Goal: Task Accomplishment & Management: Manage account settings

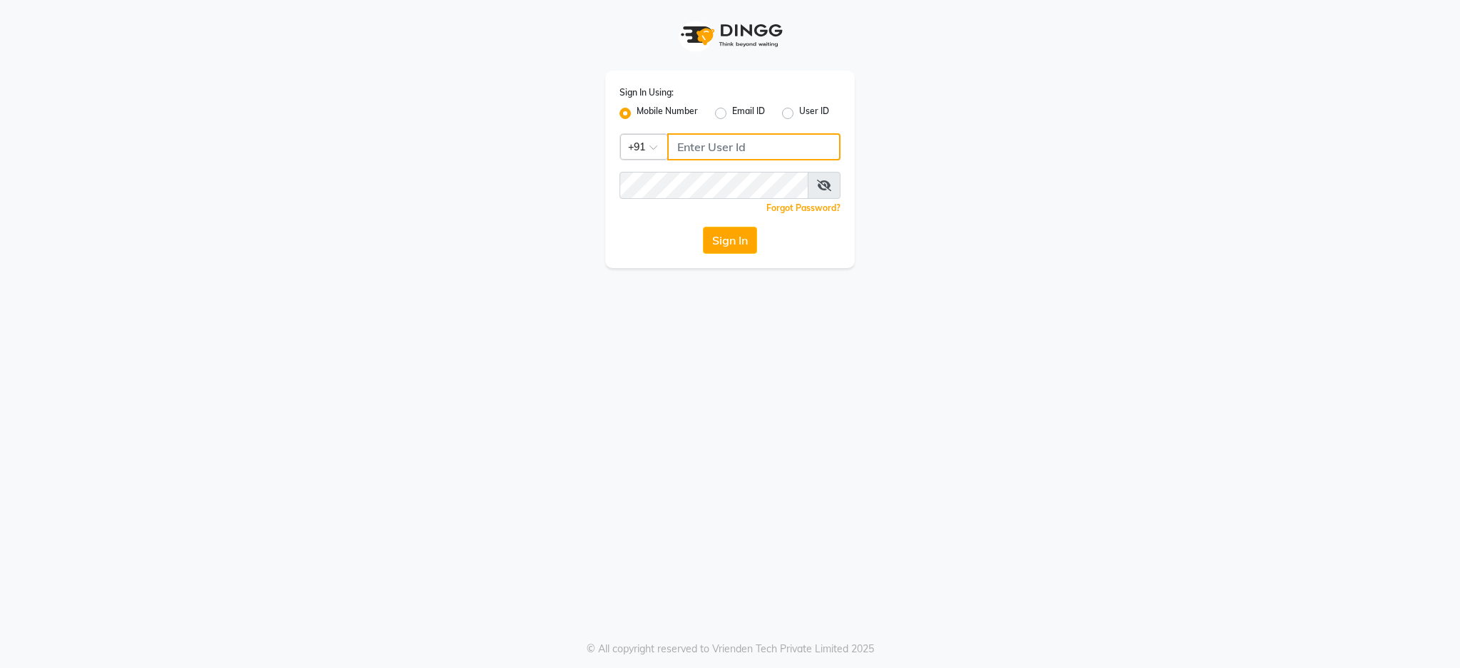
type input "7088009955"
click at [725, 252] on button "Sign In" at bounding box center [730, 240] width 54 height 27
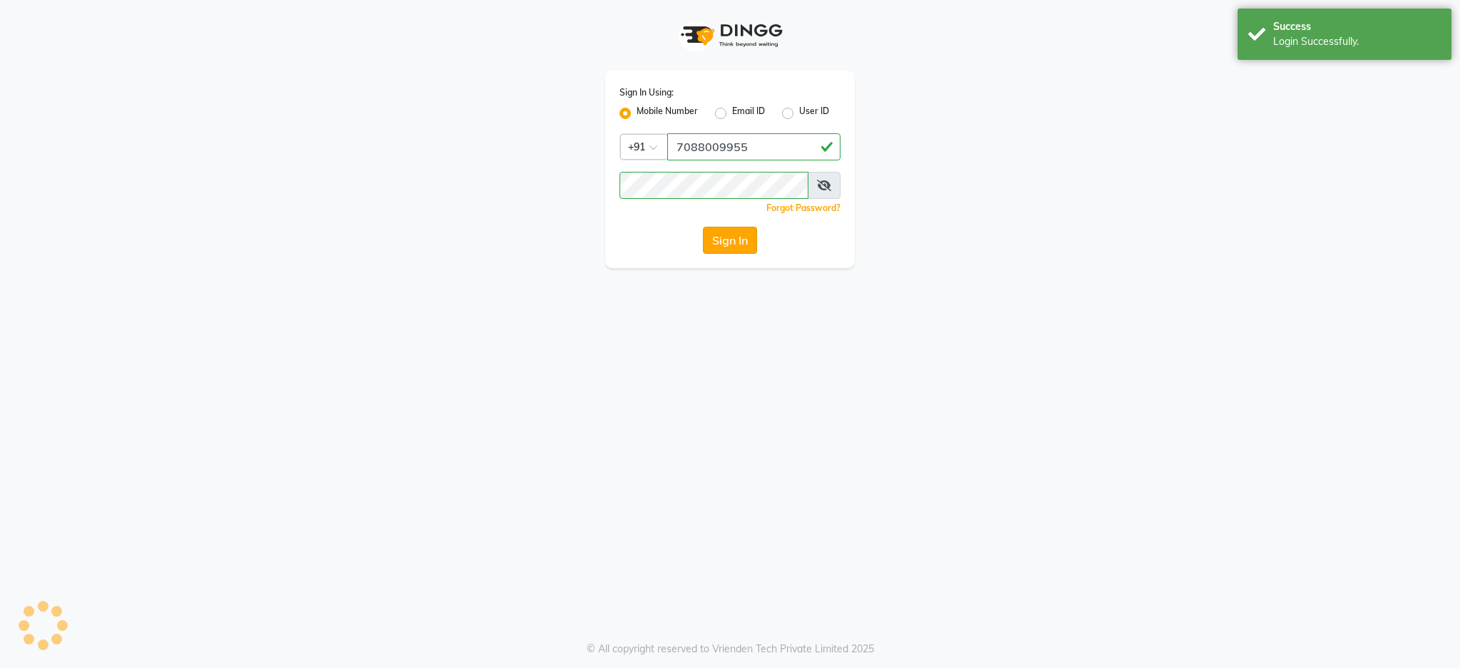
select select "service"
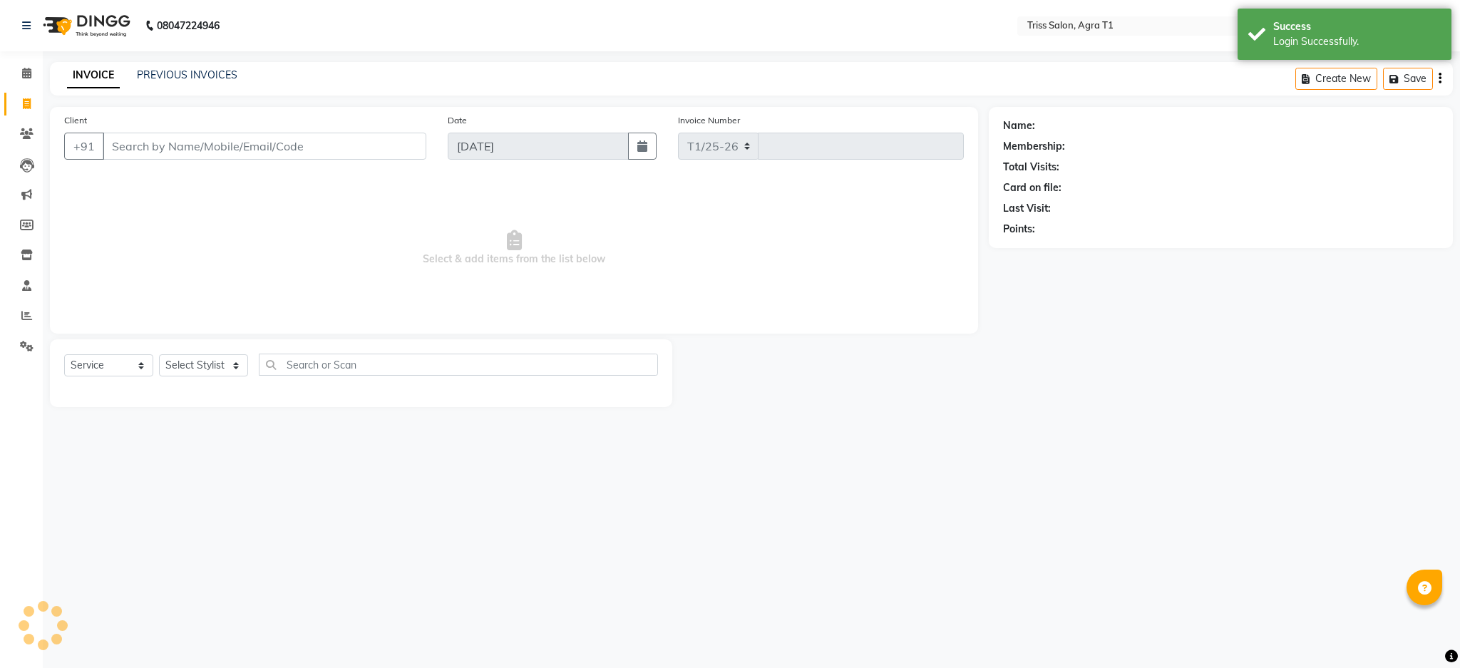
select select "4300"
type input "6687"
click at [95, 21] on img at bounding box center [85, 26] width 98 height 40
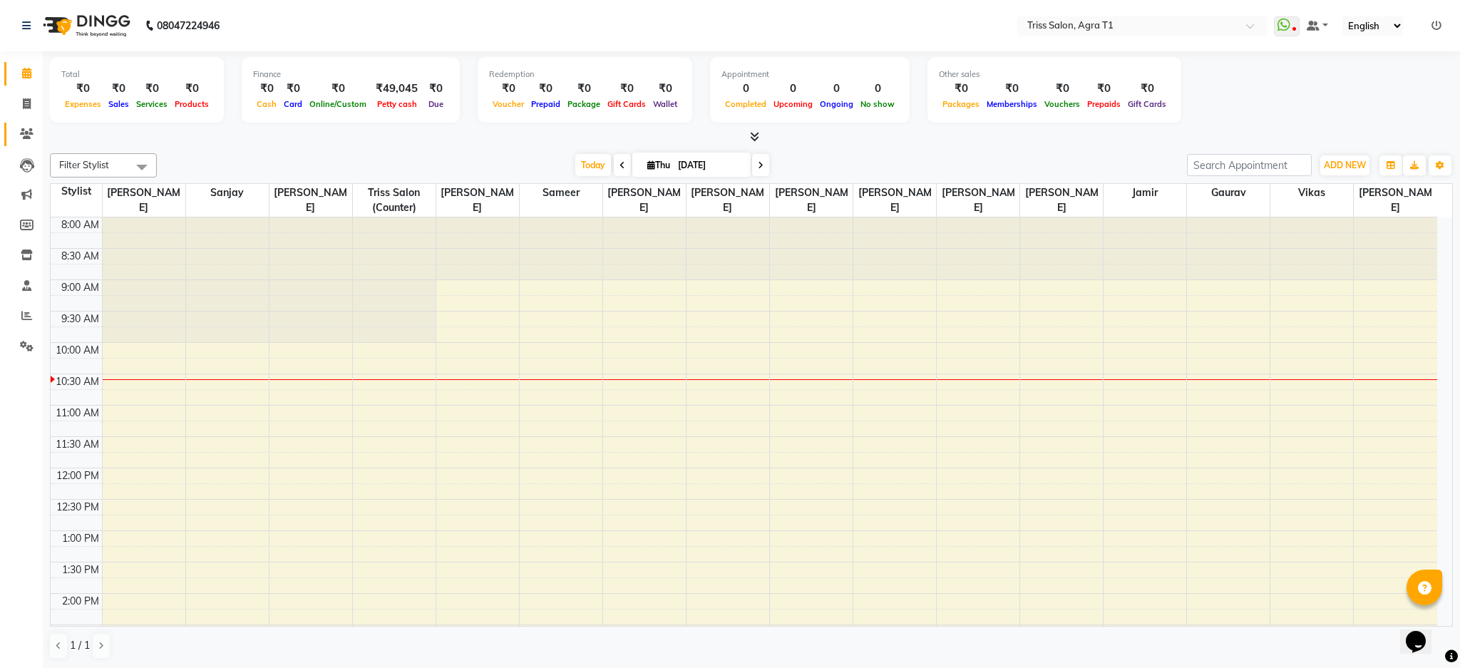
click at [19, 123] on link "Clients" at bounding box center [21, 135] width 34 height 24
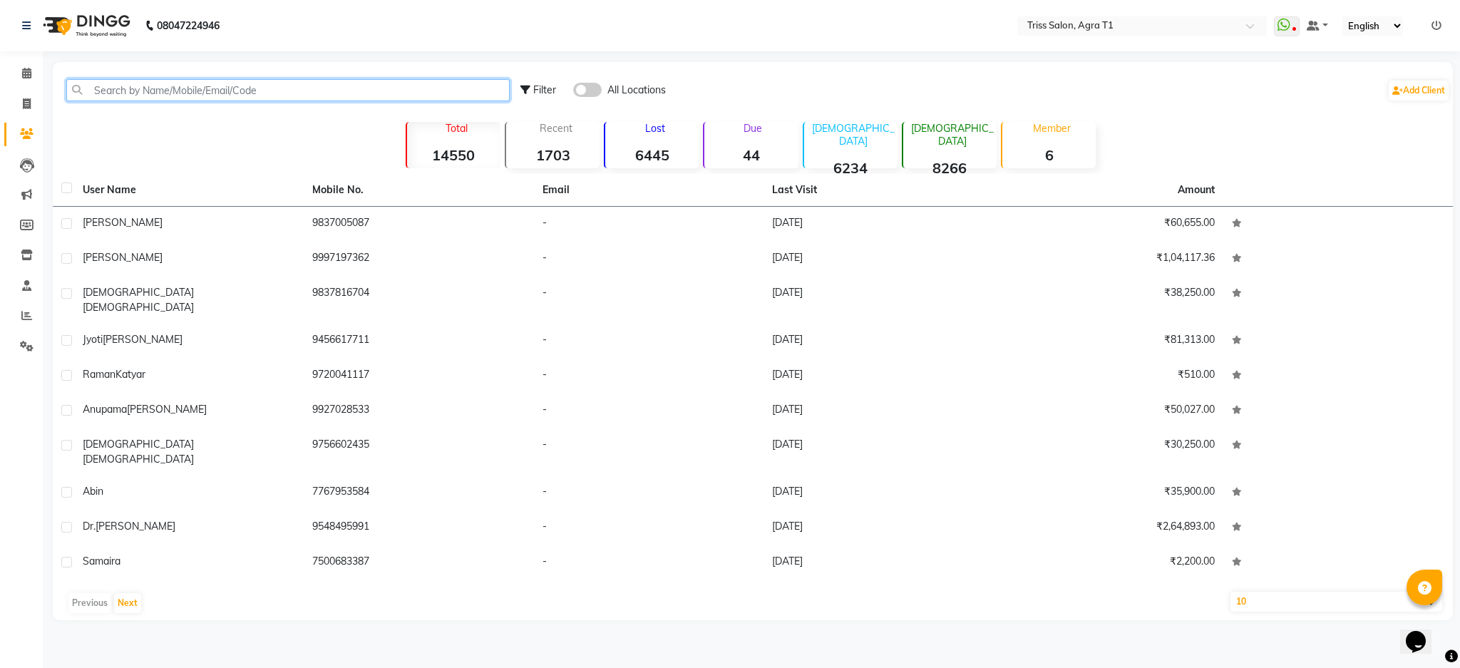
click at [238, 79] on input "text" at bounding box center [287, 90] width 443 height 22
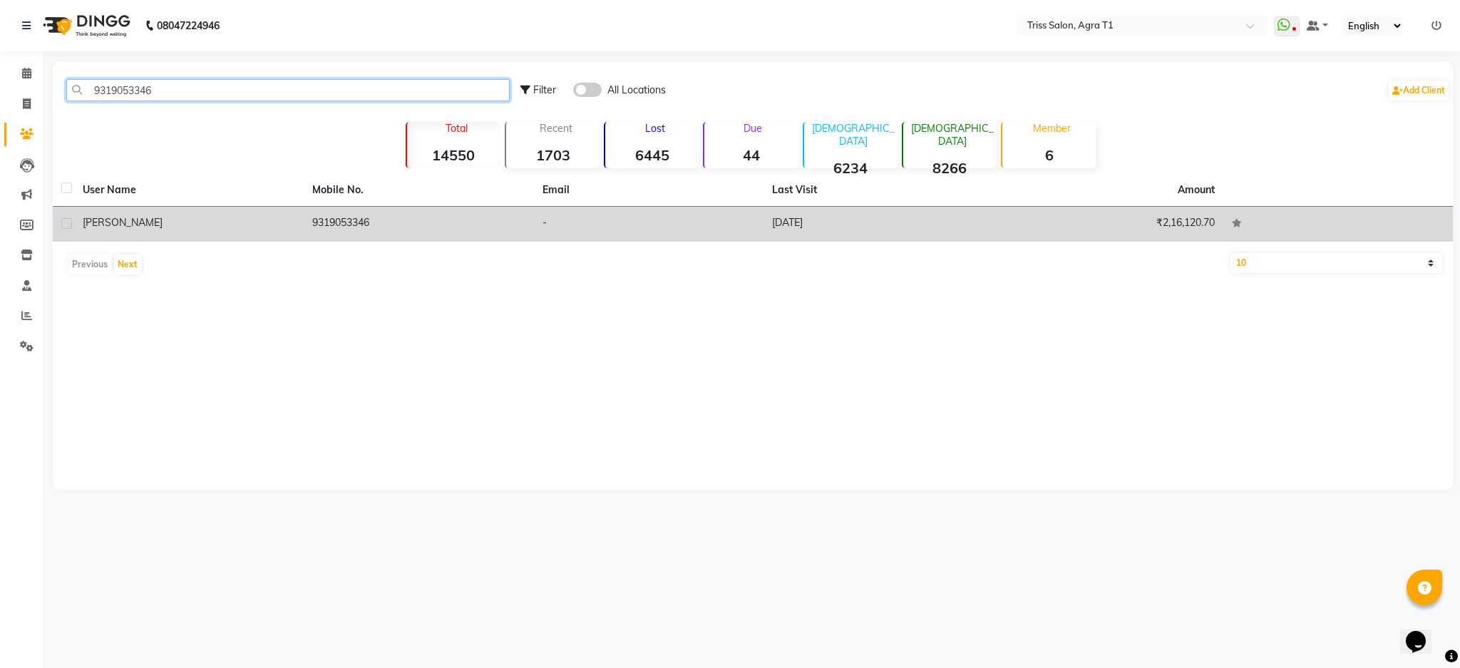
type input "9319053346"
click at [106, 221] on span "[PERSON_NAME]" at bounding box center [123, 222] width 80 height 13
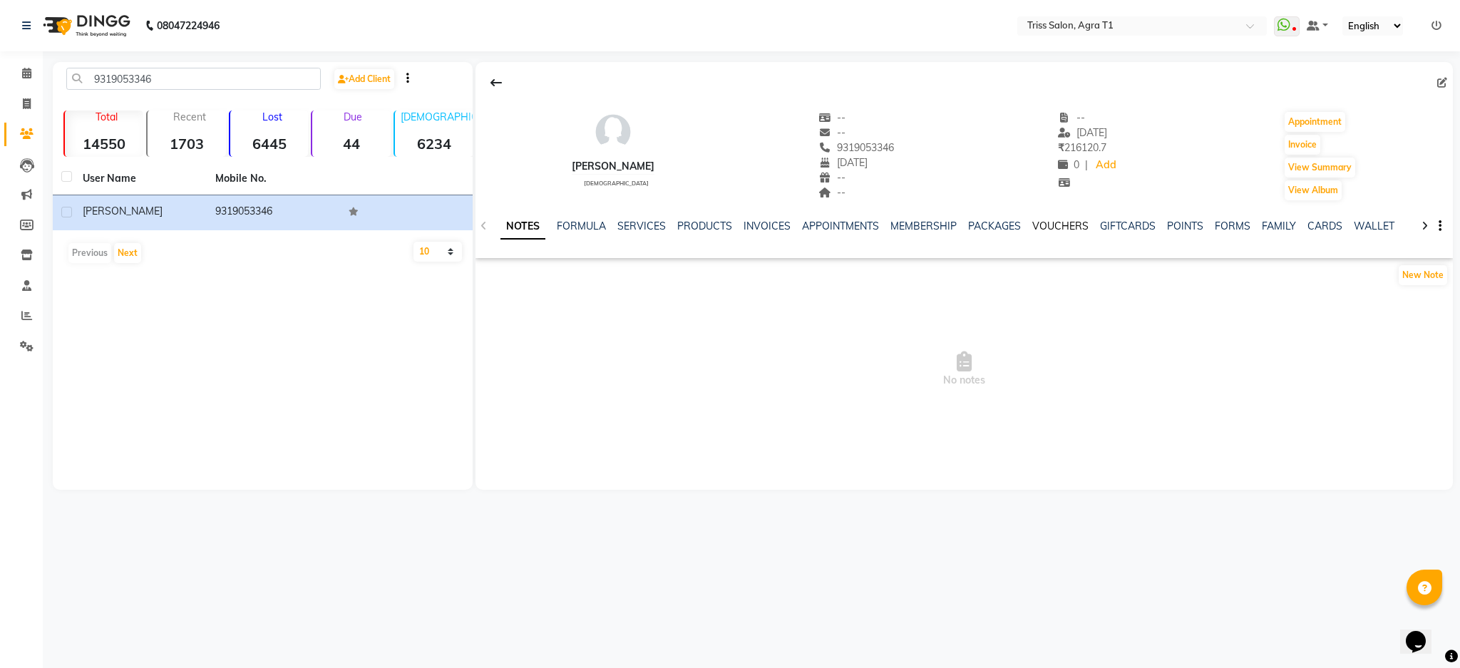
click at [1036, 231] on link "VOUCHERS" at bounding box center [1060, 226] width 56 height 13
click at [893, 229] on link "PACKAGES" at bounding box center [901, 226] width 53 height 13
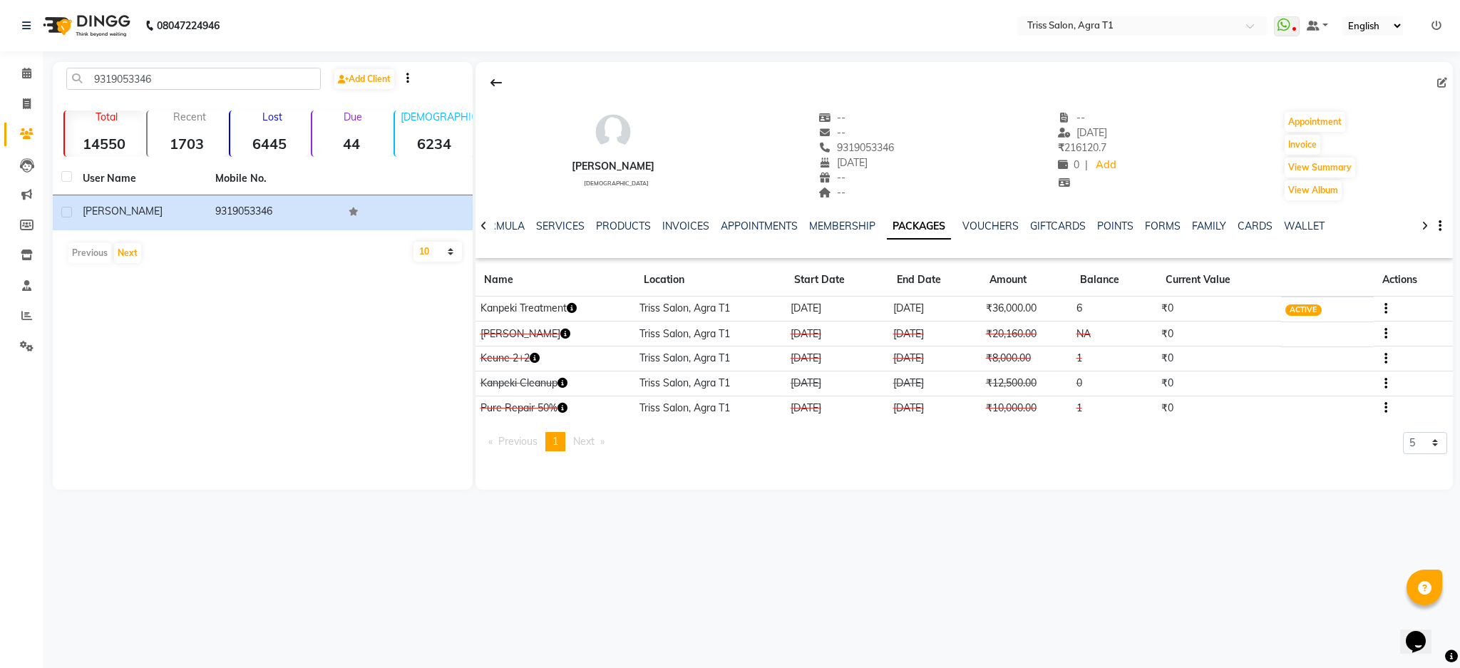
click at [73, 27] on img at bounding box center [85, 26] width 98 height 40
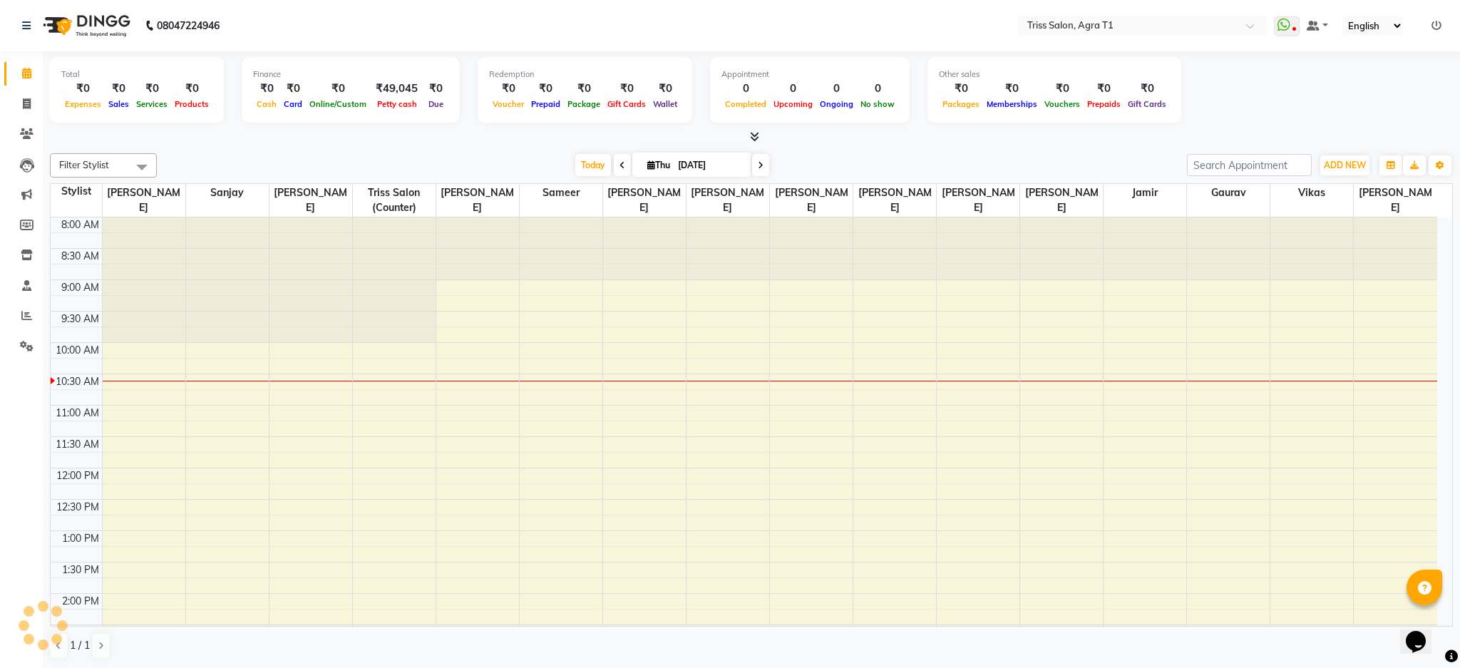
scroll to position [126, 0]
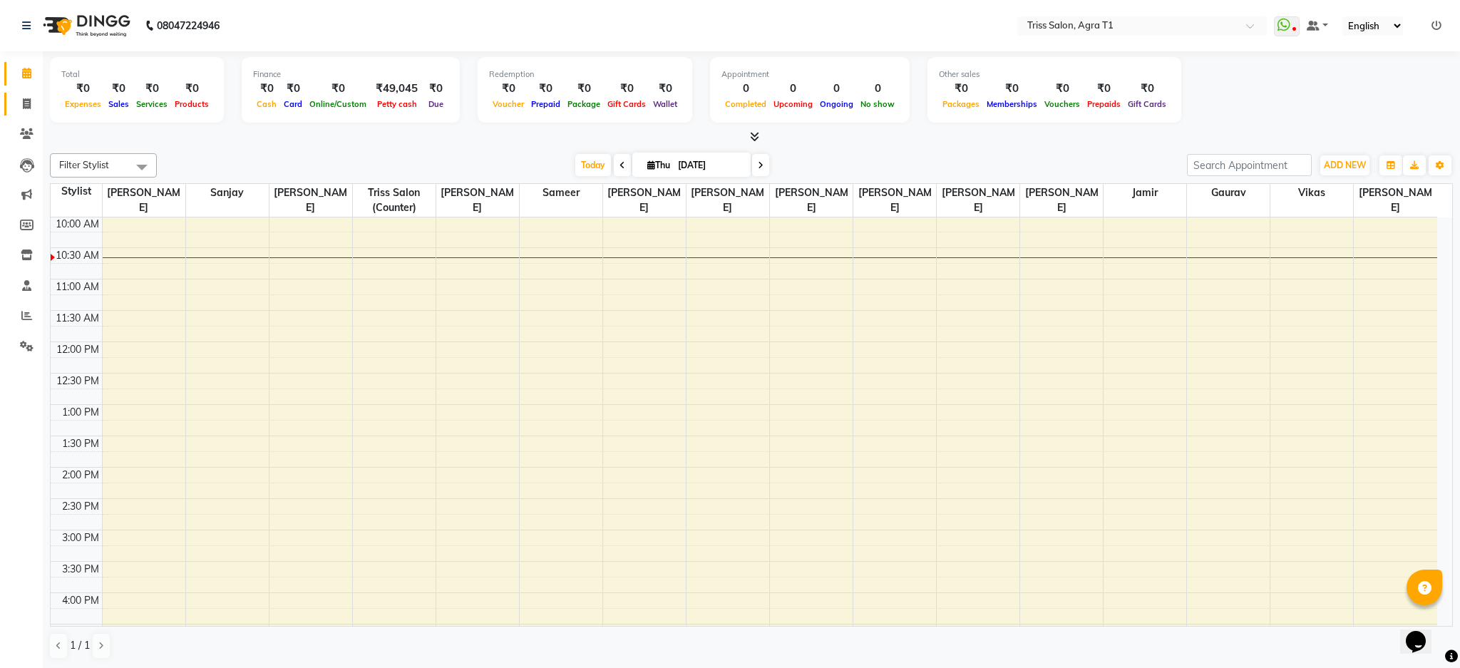
click at [25, 96] on span at bounding box center [26, 104] width 25 height 16
select select "service"
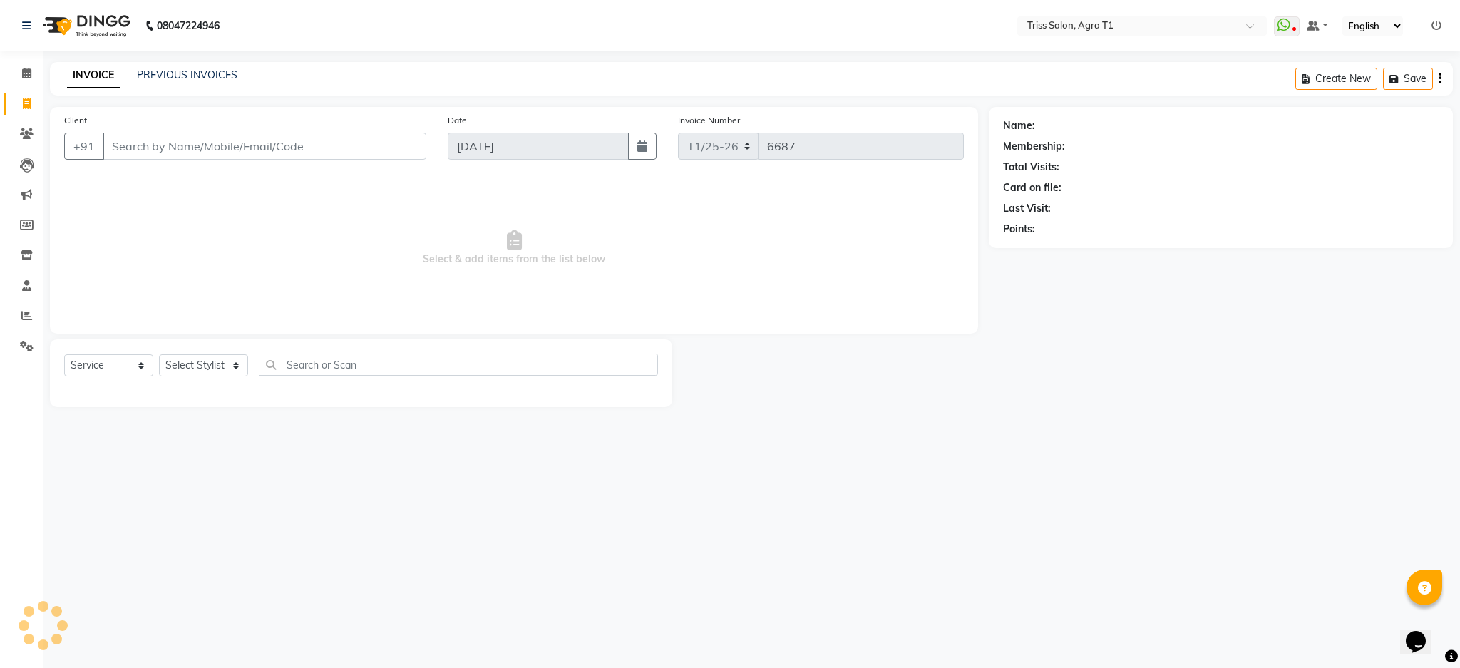
click at [146, 152] on input "Client" at bounding box center [265, 146] width 324 height 27
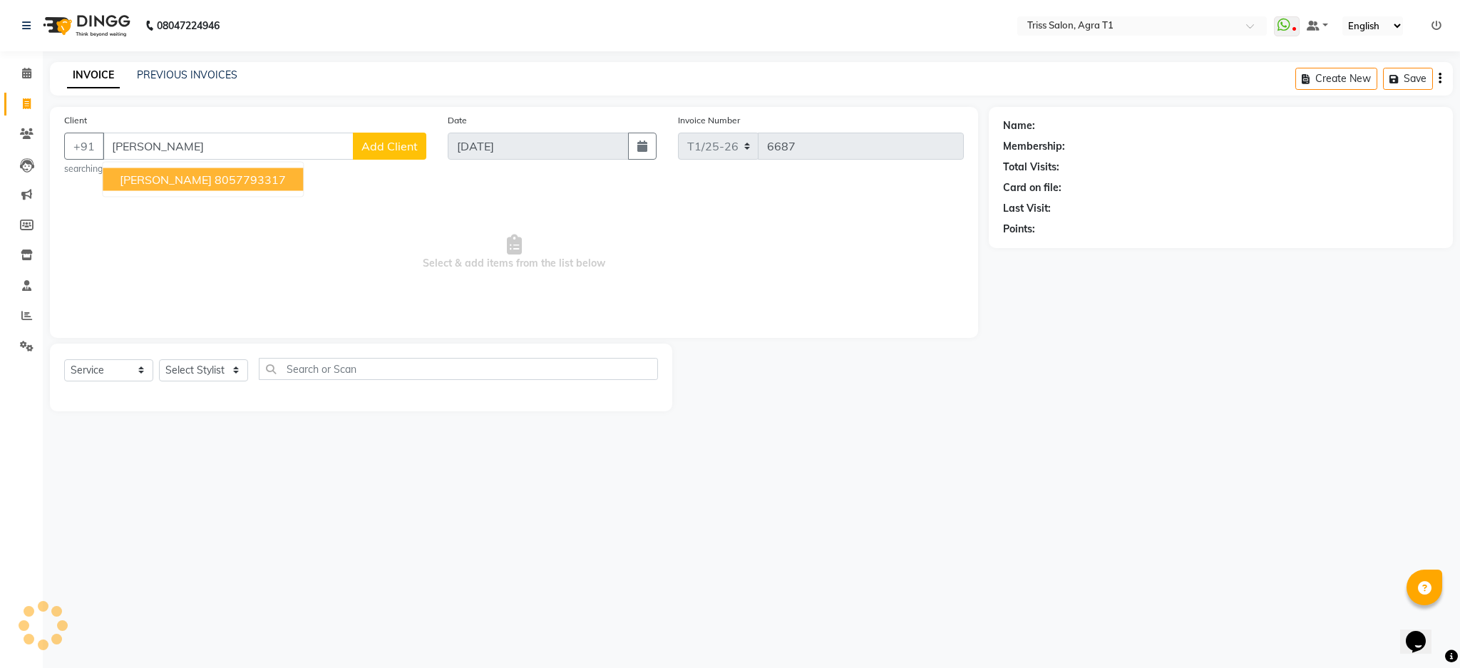
click at [245, 195] on ngb-typeahead-window "[PERSON_NAME] 8057793317" at bounding box center [203, 180] width 202 height 36
click at [284, 147] on input "[PERSON_NAME]" at bounding box center [228, 146] width 251 height 27
click at [265, 195] on ngb-typeahead-window "[PERSON_NAME] 8057793317" at bounding box center [203, 180] width 202 height 36
click at [259, 180] on ngb-highlight "8057793317" at bounding box center [250, 180] width 71 height 14
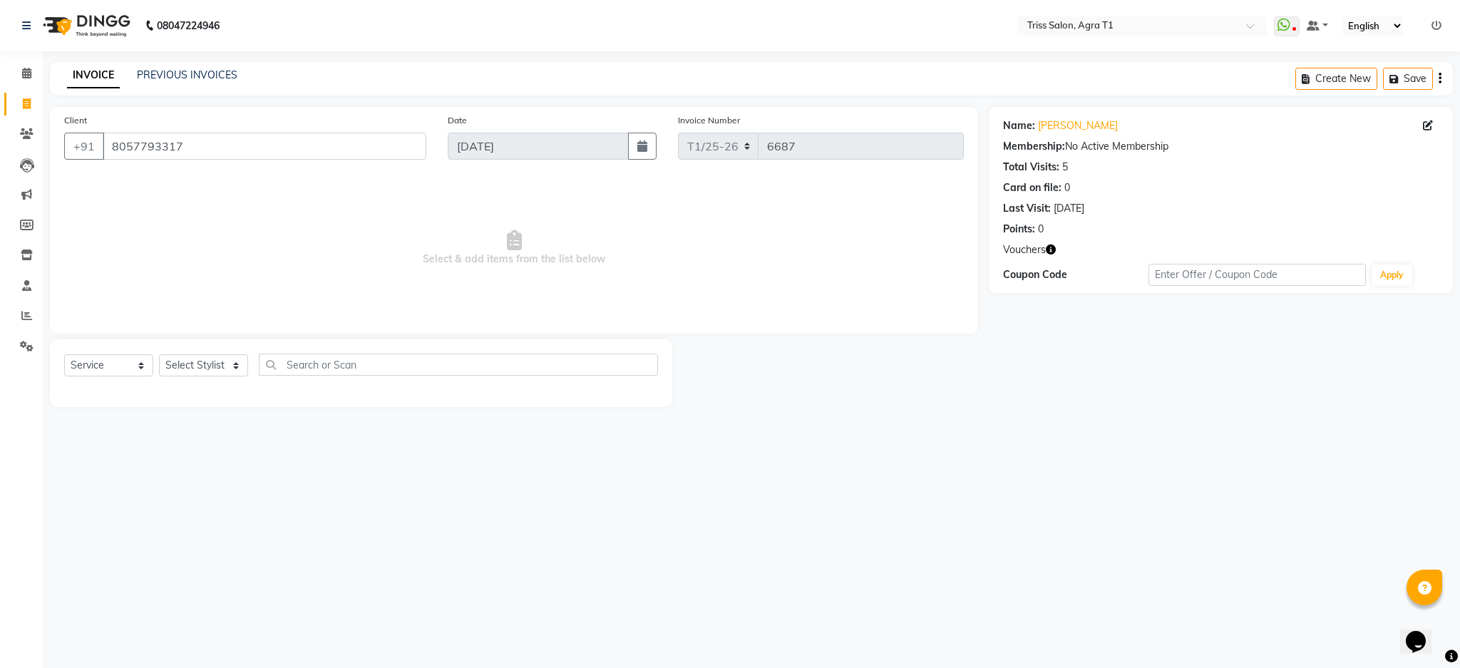
click at [1046, 249] on icon "button" at bounding box center [1051, 250] width 10 height 10
click at [976, 441] on div "08047224946 Select Location × Triss Salon, Agra T1 WhatsApp Status ✕ Status: Di…" at bounding box center [730, 334] width 1460 height 668
click at [380, 133] on input "8057793317" at bounding box center [265, 146] width 324 height 27
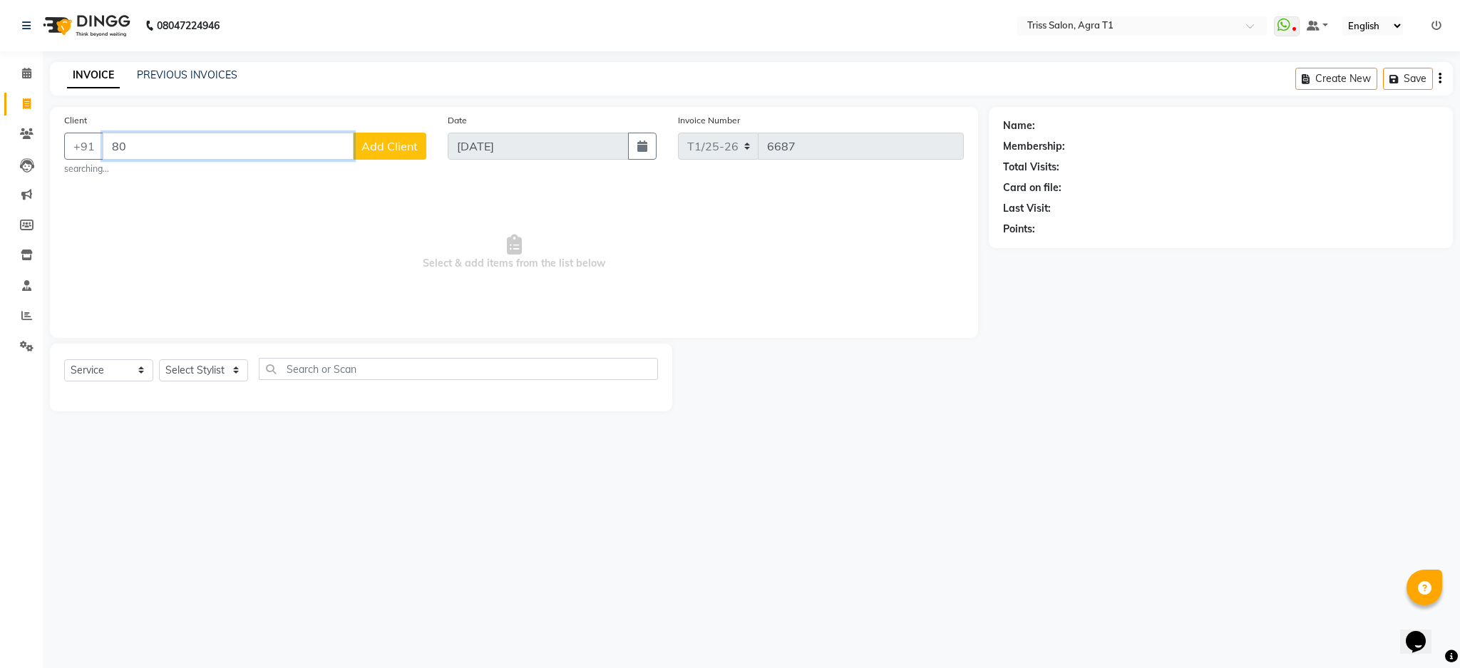
type input "8"
click at [111, 23] on img at bounding box center [85, 26] width 98 height 40
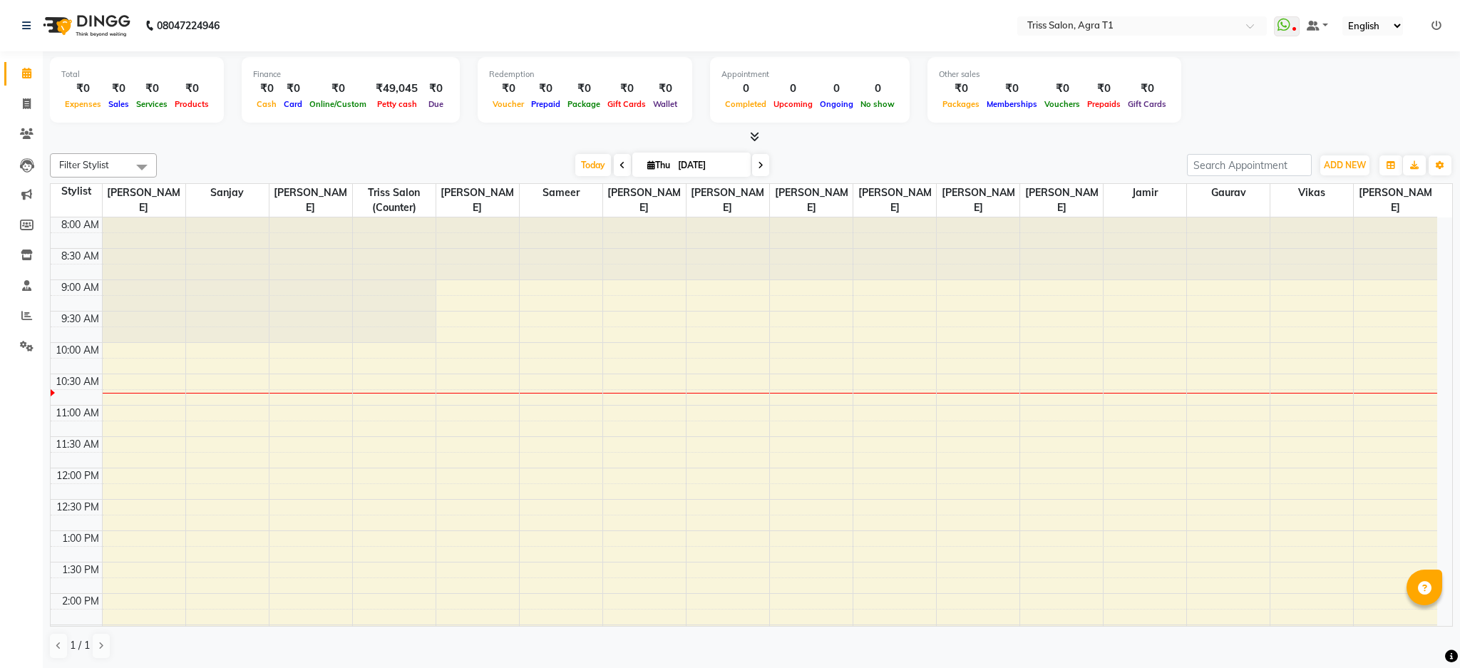
click at [242, 79] on div "Finance ₹0 Cash ₹0 Card ₹0 Online/Custom ₹49,045 [PERSON_NAME] cash ₹0 Due" at bounding box center [351, 90] width 218 height 66
click at [21, 254] on icon at bounding box center [27, 255] width 12 height 11
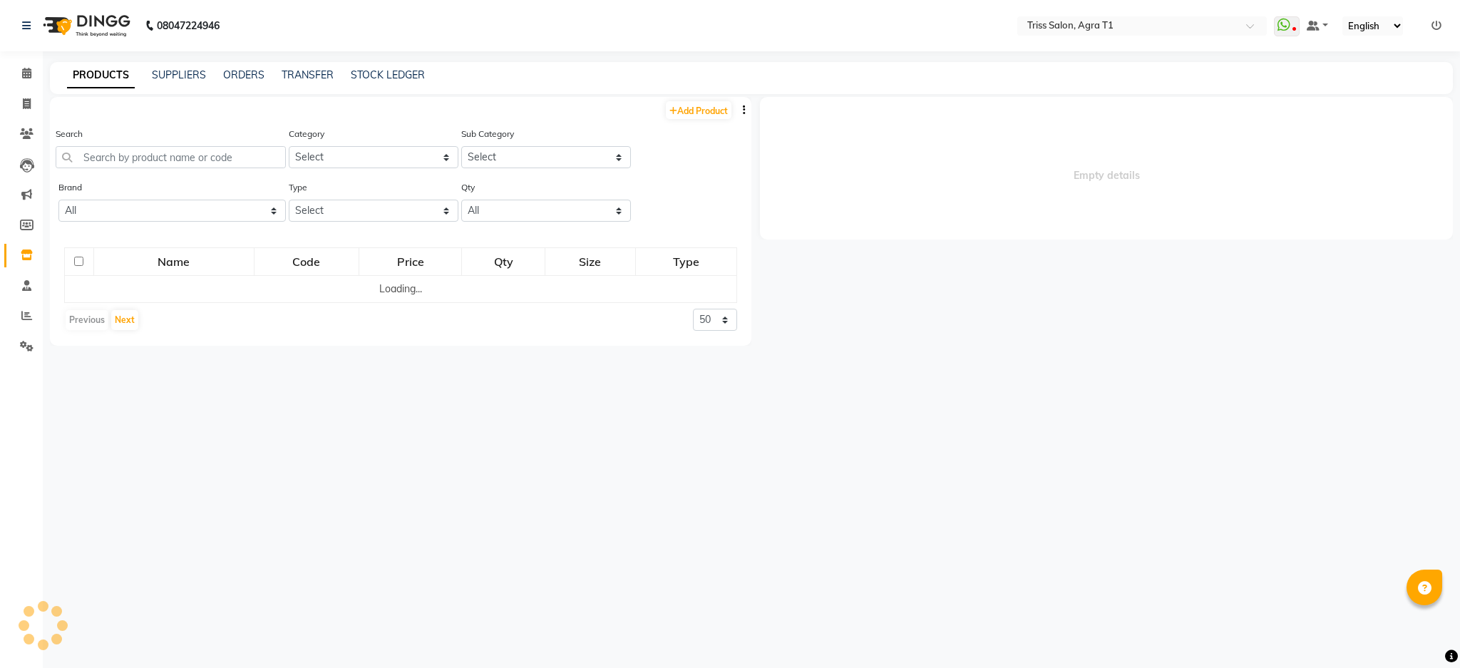
select select
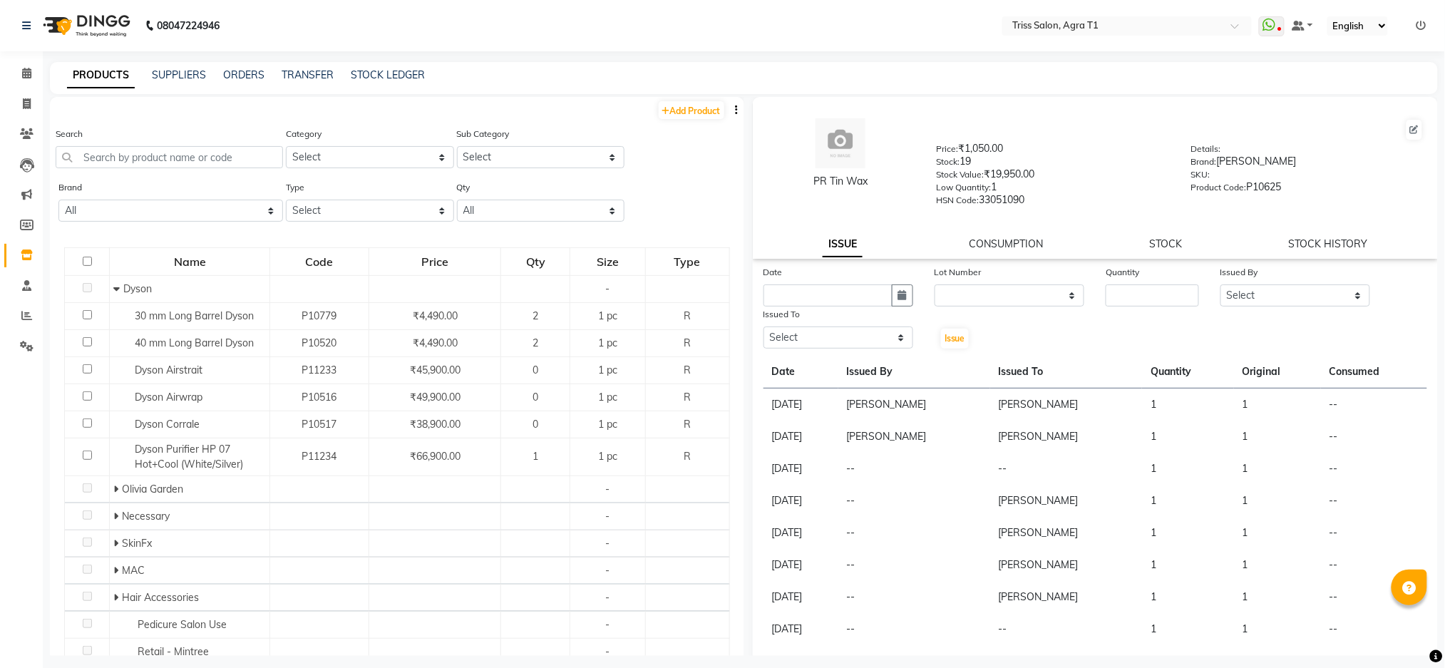
click at [237, 66] on div "PRODUCTS SUPPLIERS ORDERS TRANSFER STOCK LEDGER" at bounding box center [744, 78] width 1388 height 32
click at [242, 70] on link "ORDERS" at bounding box center [243, 74] width 41 height 13
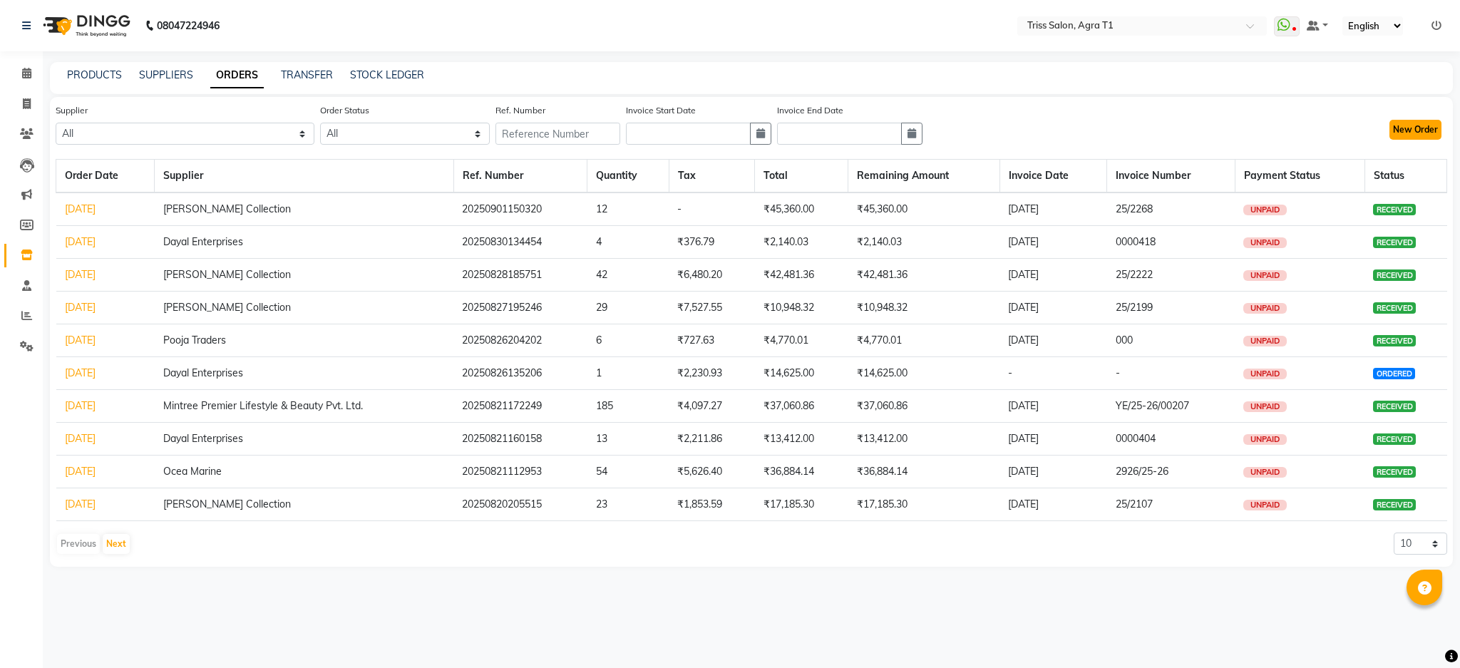
click at [1410, 124] on button "New Order" at bounding box center [1416, 130] width 52 height 20
select select "true"
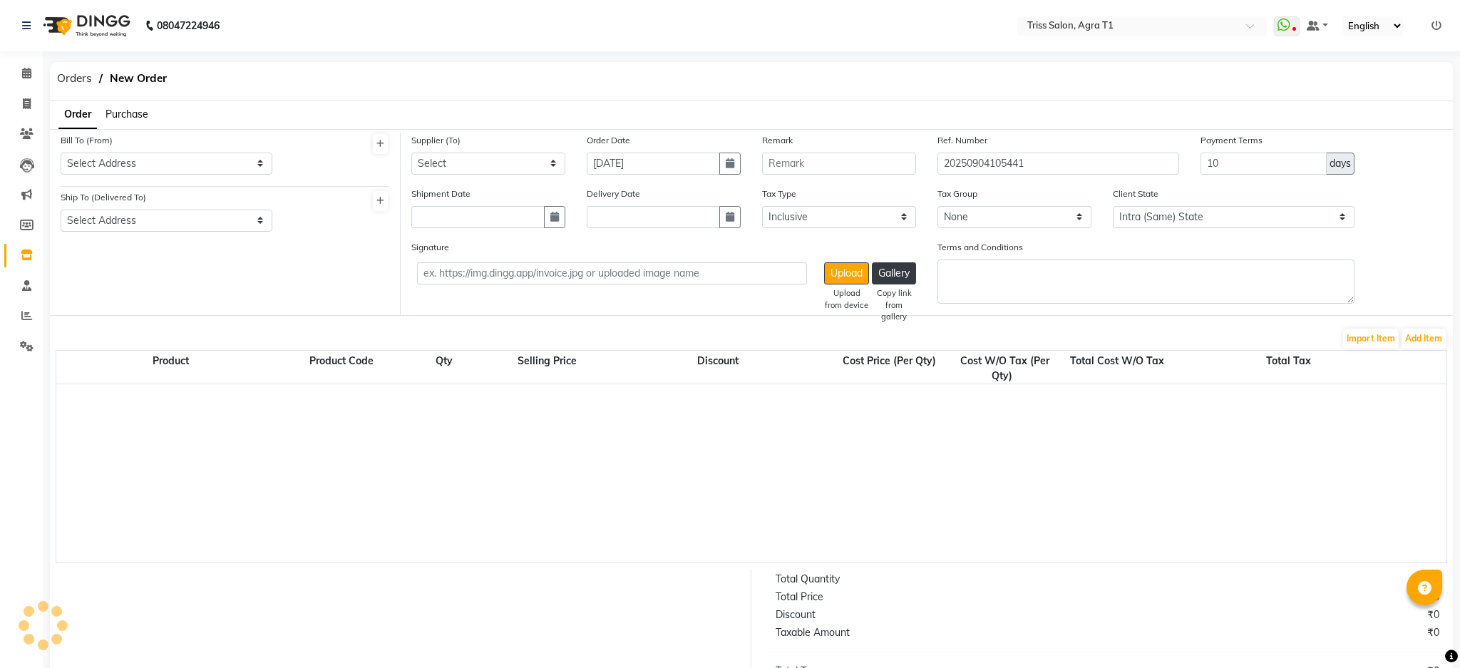
select select "1277"
click at [137, 111] on span "Purchase" at bounding box center [127, 114] width 43 height 13
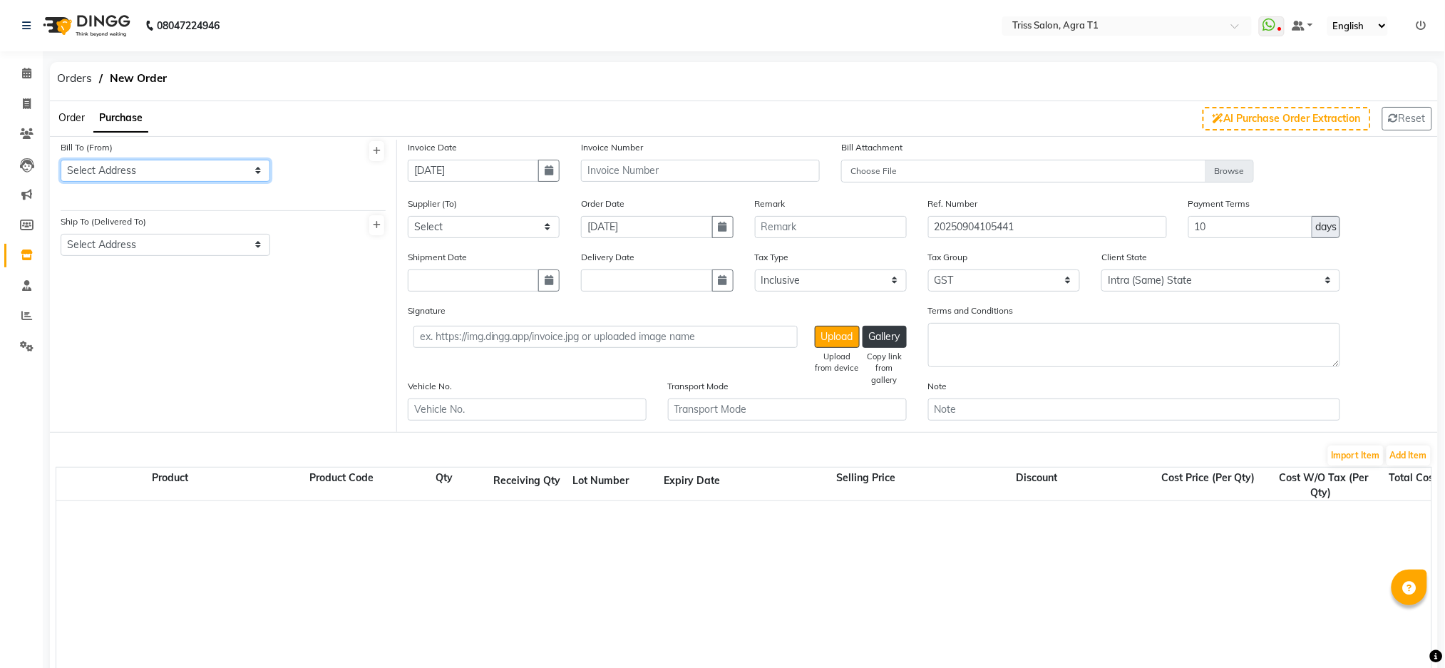
click at [168, 171] on select "Select Address [GEOGRAPHIC_DATA]" at bounding box center [166, 171] width 210 height 22
select select "220"
click at [61, 160] on select "Select Address [GEOGRAPHIC_DATA]" at bounding box center [166, 171] width 210 height 22
drag, startPoint x: 169, startPoint y: 238, endPoint x: 173, endPoint y: 281, distance: 43.0
click at [173, 281] on div "Bill To (From) Select Address [GEOGRAPHIC_DATA] HO Ship To (Delivered To) Selec…" at bounding box center [223, 286] width 347 height 292
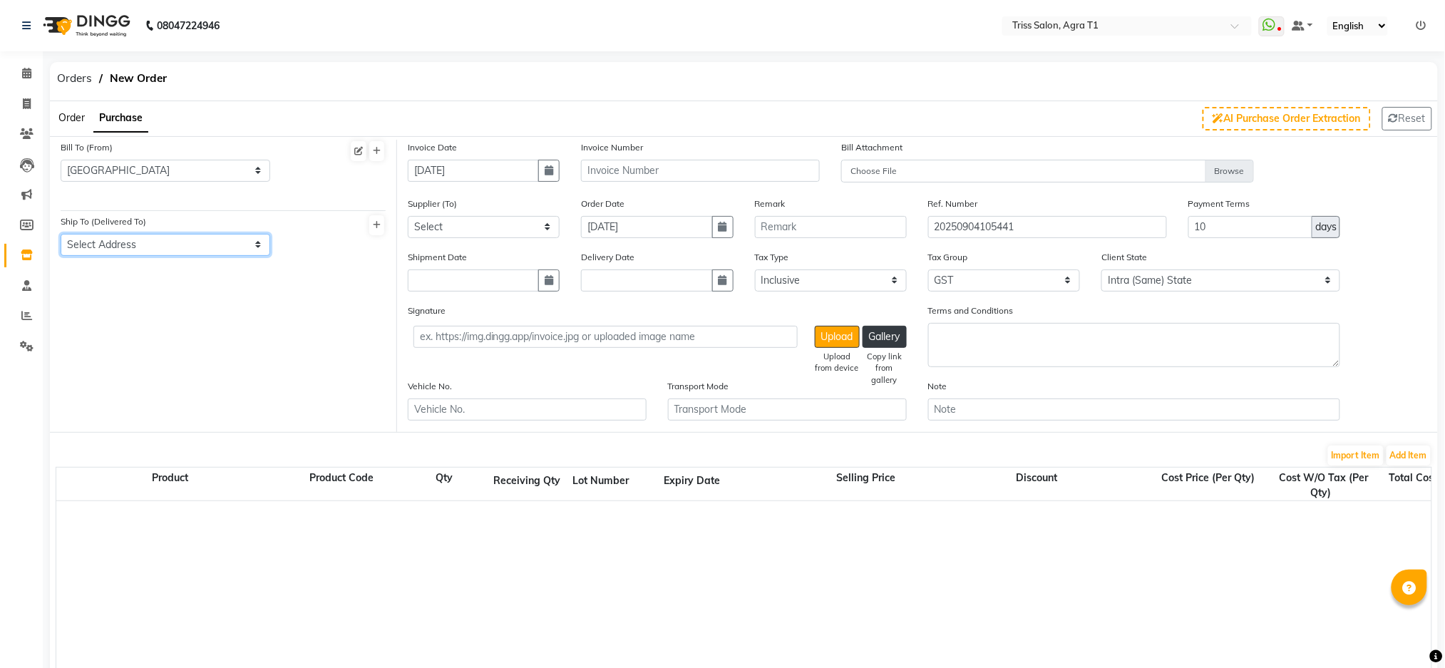
select select "221"
click at [61, 234] on select "Select Address [GEOGRAPHIC_DATA]" at bounding box center [166, 245] width 210 height 22
click at [548, 178] on button "button" at bounding box center [548, 171] width 21 height 22
select select "9"
select select "2025"
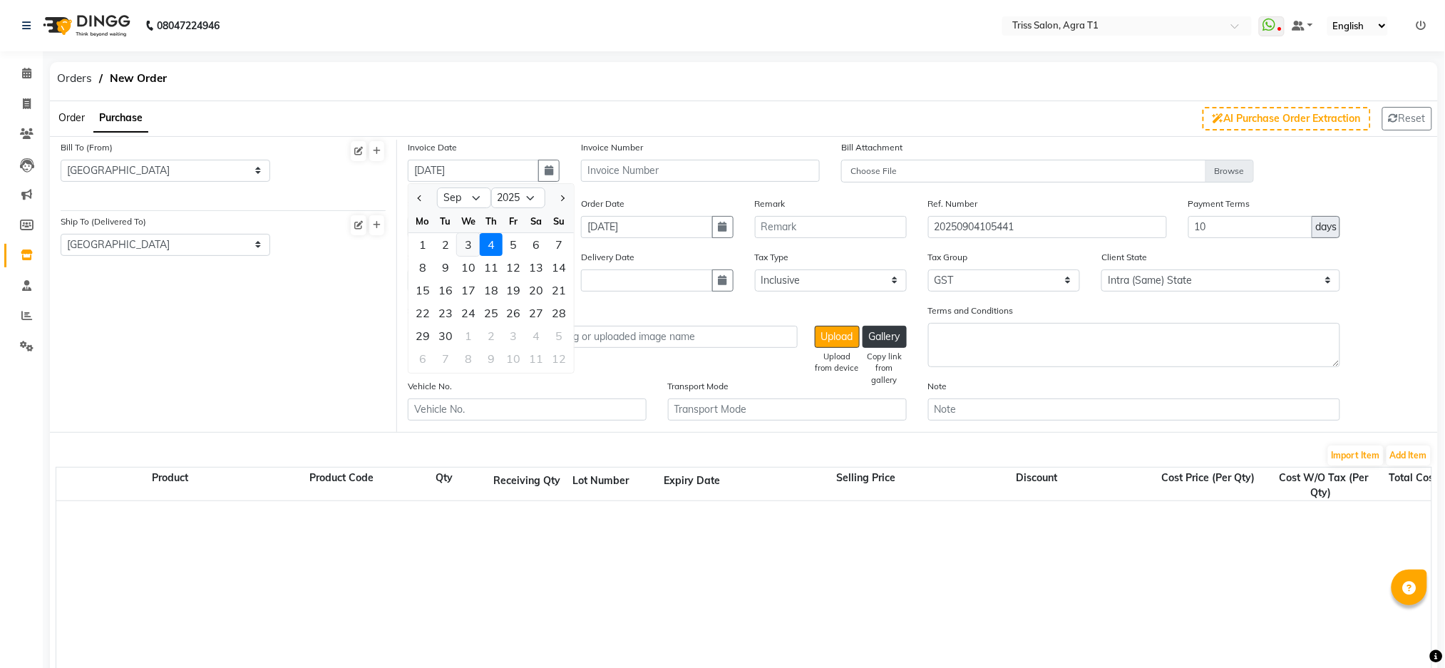
click at [473, 236] on div "3" at bounding box center [468, 244] width 23 height 23
type input "[DATE]"
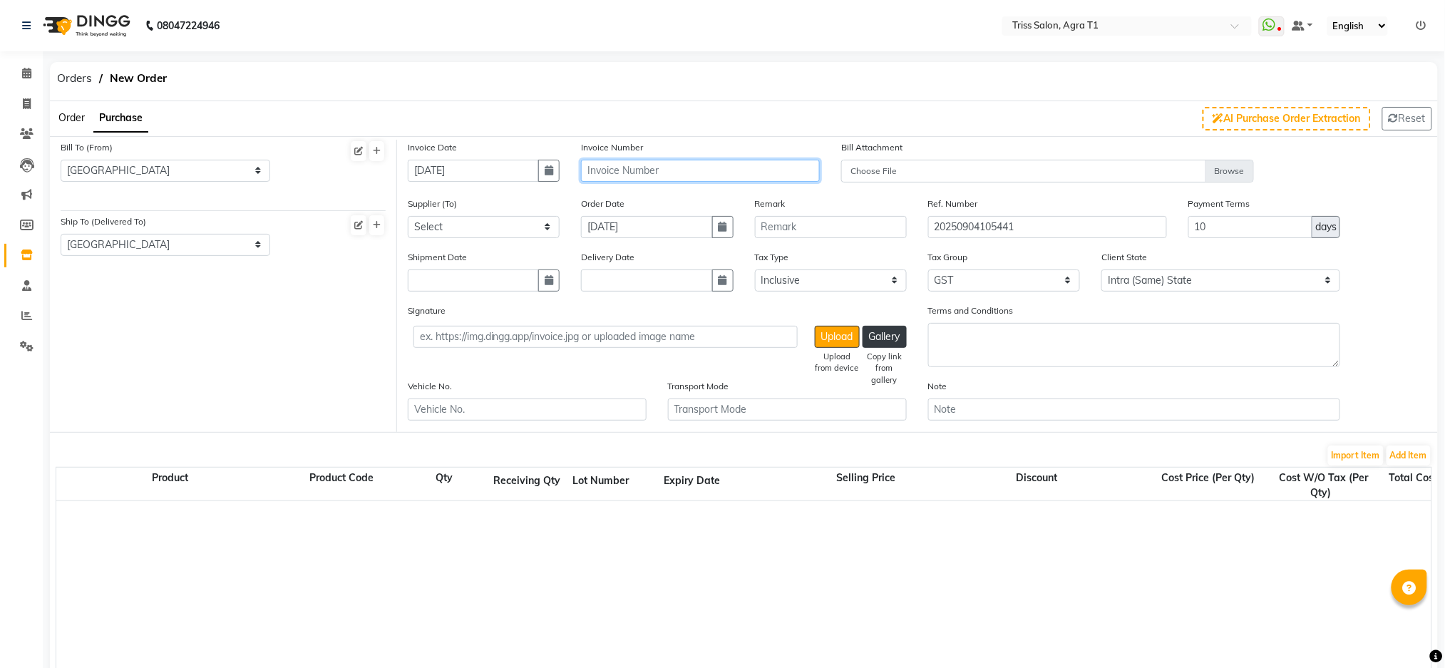
click at [613, 163] on input "text" at bounding box center [700, 171] width 239 height 22
type input "1995/25-26"
click at [717, 226] on button "button" at bounding box center [722, 227] width 21 height 22
select select "9"
select select "2025"
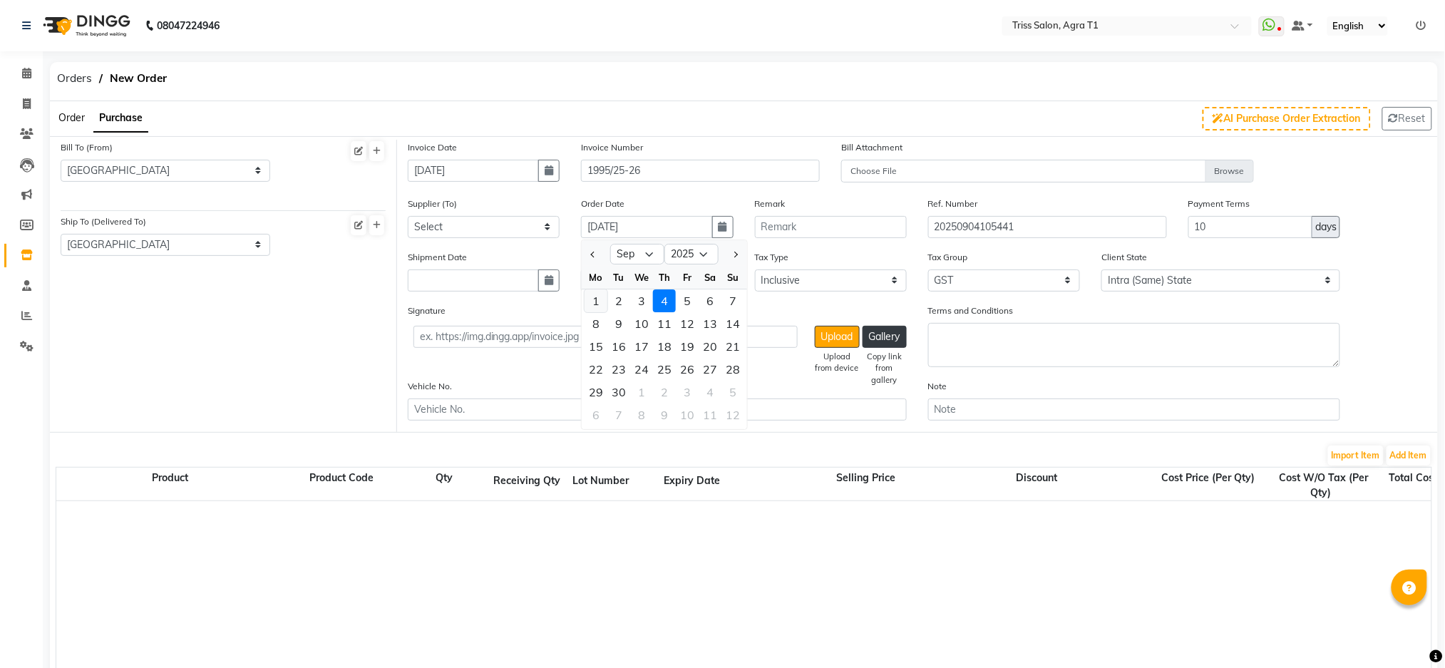
click at [598, 298] on div "1" at bounding box center [596, 300] width 23 height 23
type input "[DATE]"
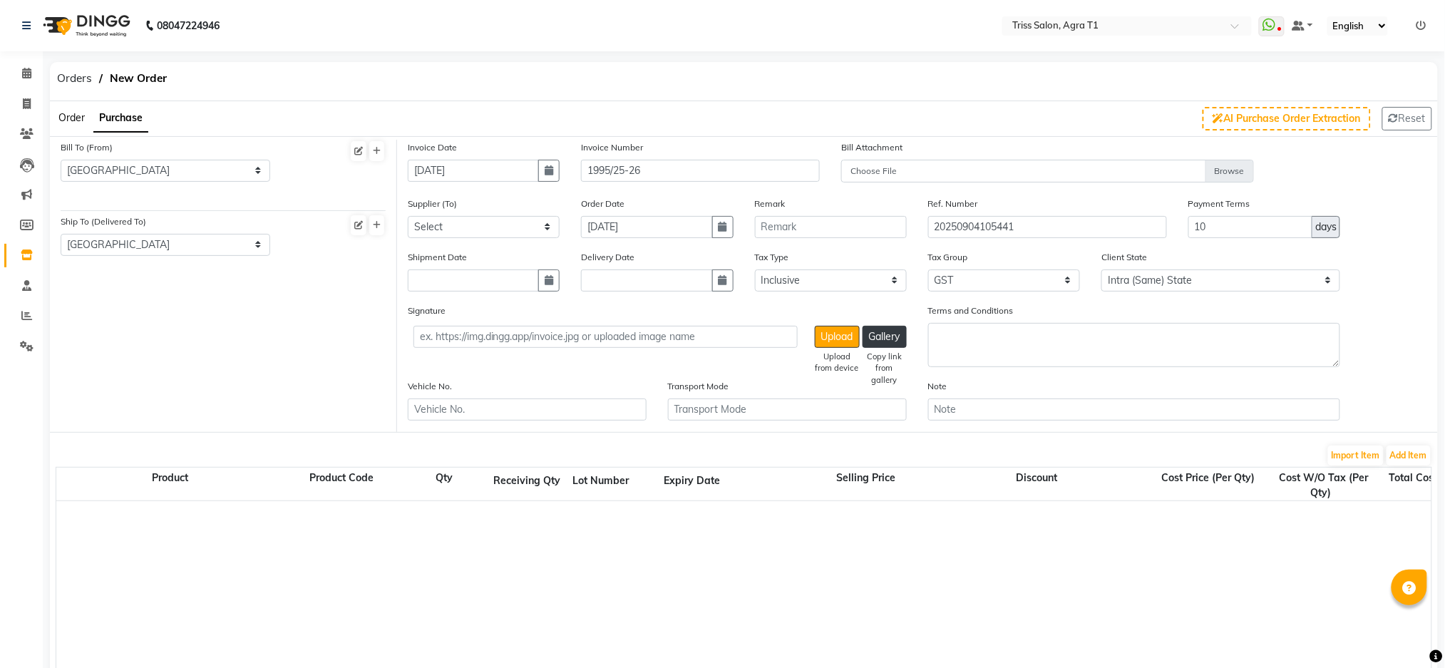
click at [724, 267] on div "Delivery Date" at bounding box center [657, 271] width 152 height 42
click at [722, 279] on icon "button" at bounding box center [723, 280] width 9 height 10
select select "9"
select select "2025"
click at [668, 346] on div "4" at bounding box center [664, 354] width 23 height 23
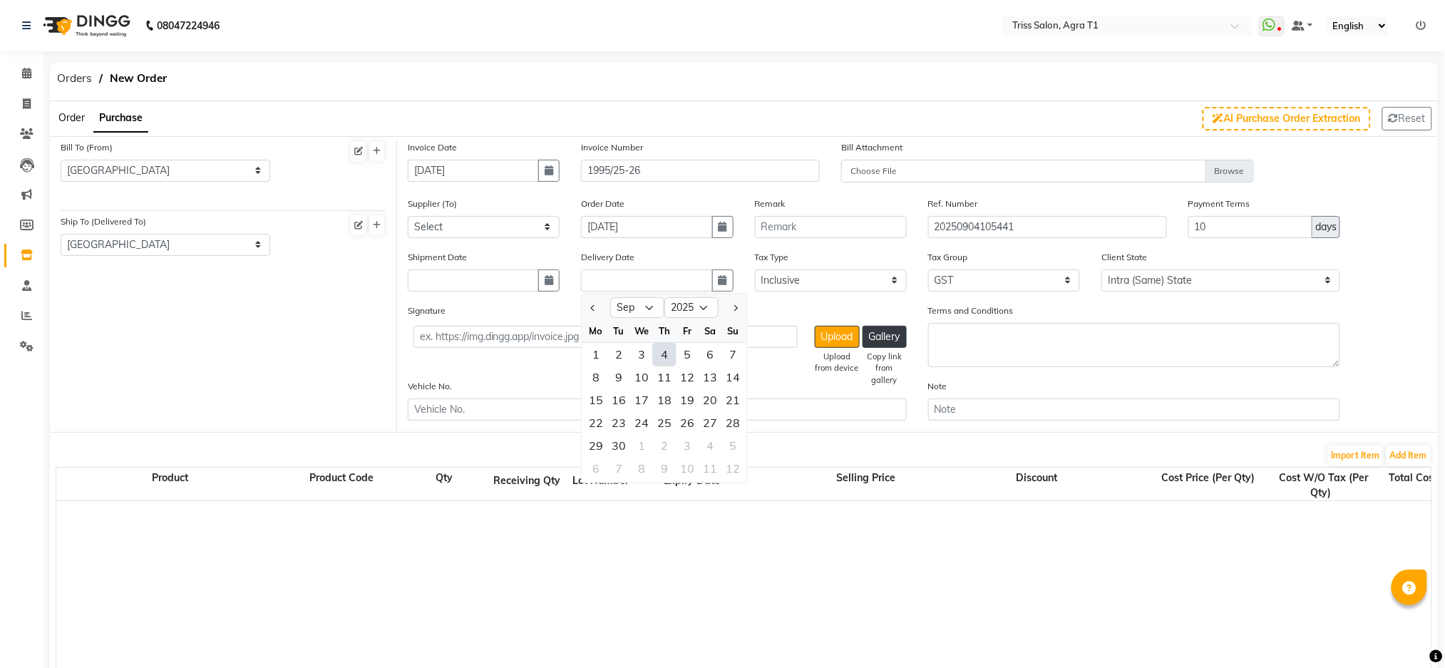
type input "[DATE]"
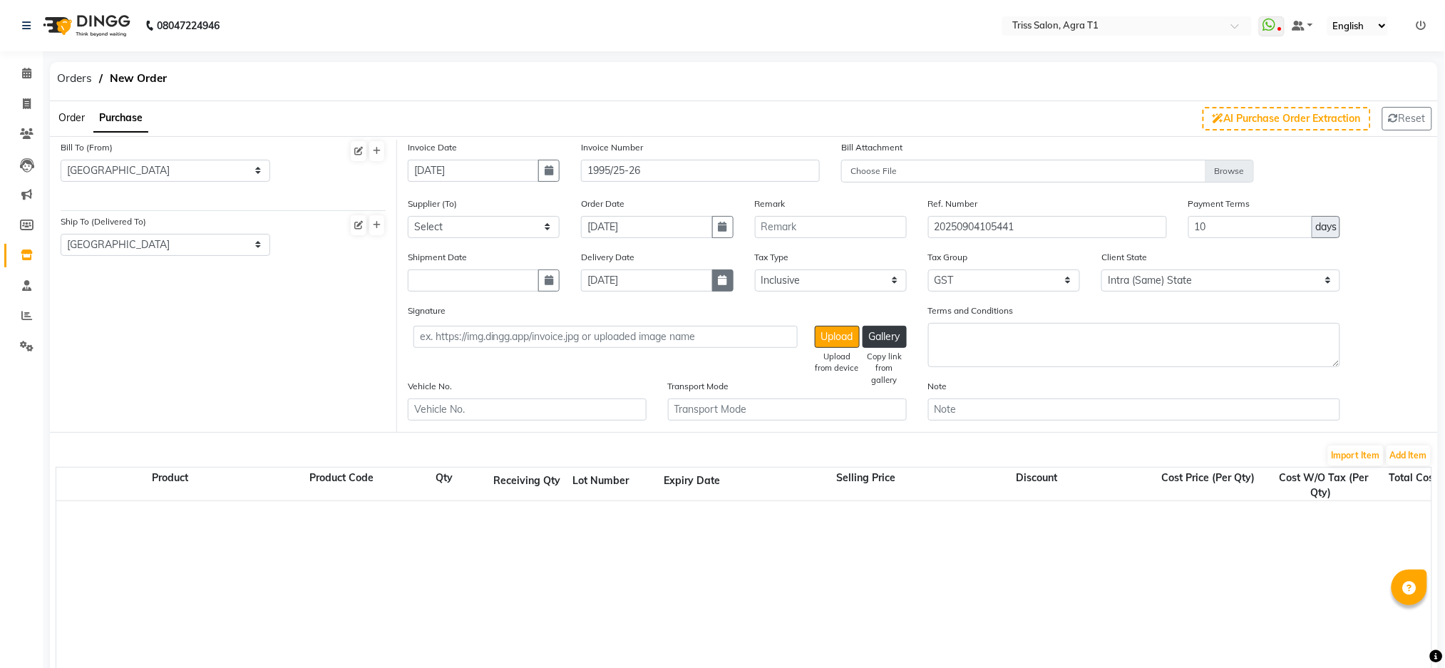
click at [719, 277] on icon "button" at bounding box center [723, 280] width 9 height 10
select select "9"
select select "2025"
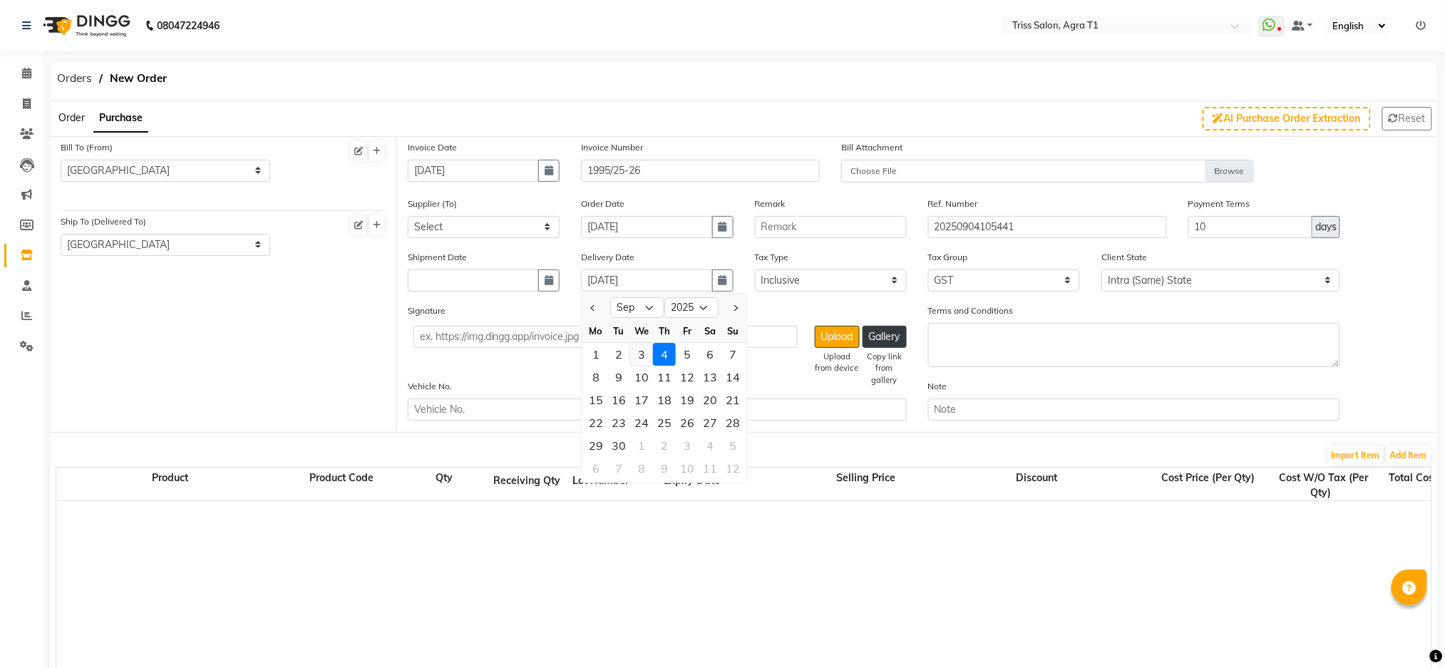
click at [640, 354] on div "3" at bounding box center [641, 354] width 23 height 23
type input "[DATE]"
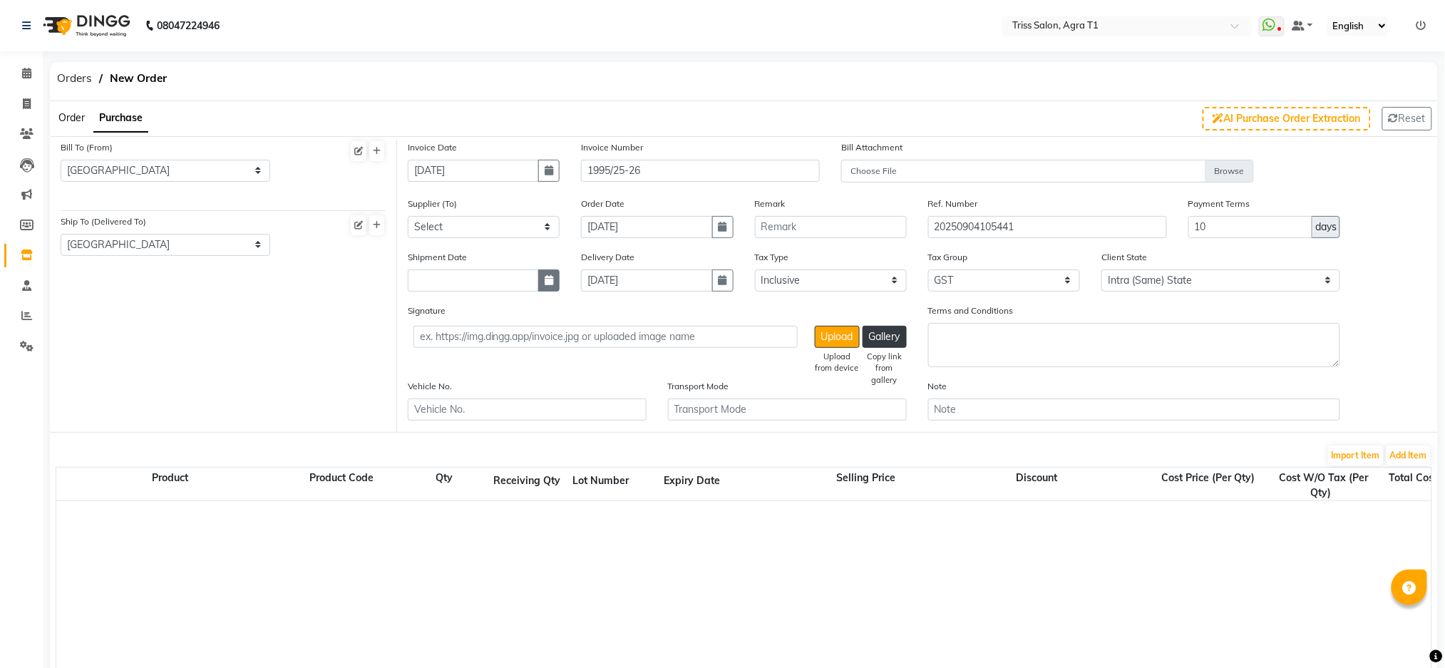
click at [543, 274] on button "button" at bounding box center [548, 280] width 21 height 22
select select "9"
select select "2025"
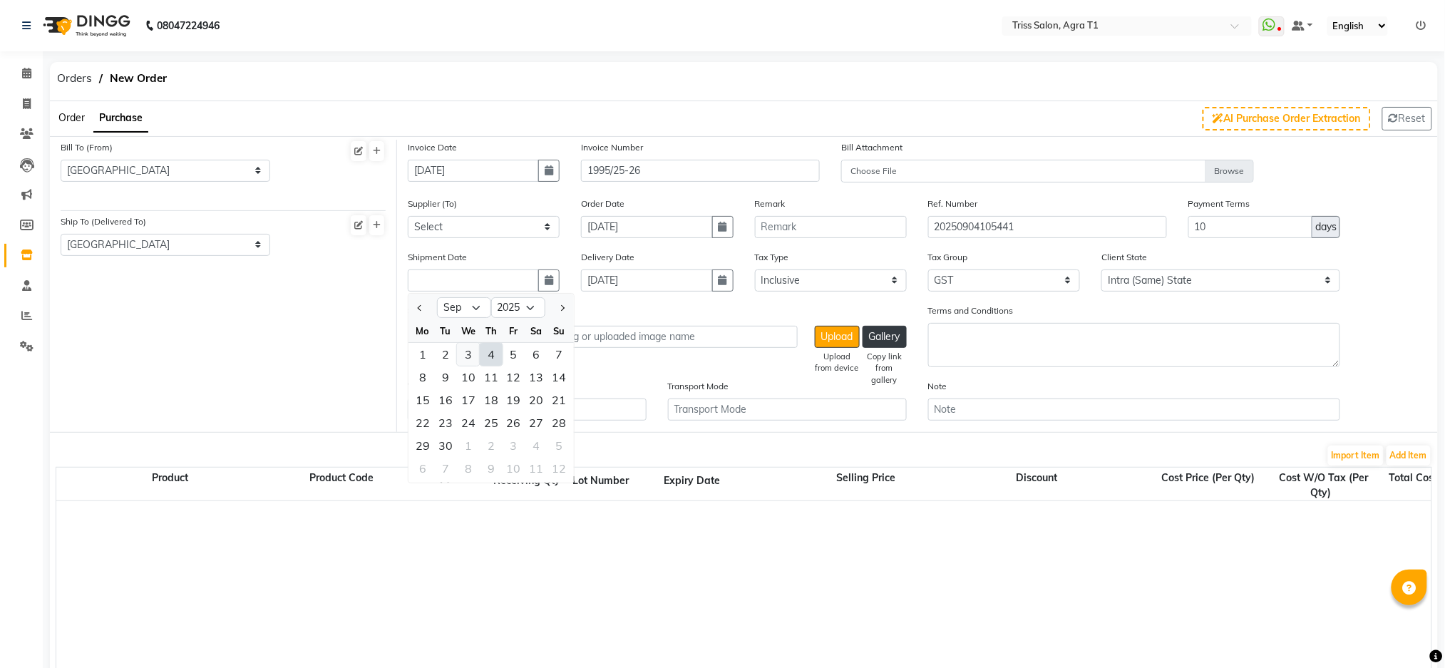
click at [466, 354] on div "3" at bounding box center [468, 354] width 23 height 23
type input "[DATE]"
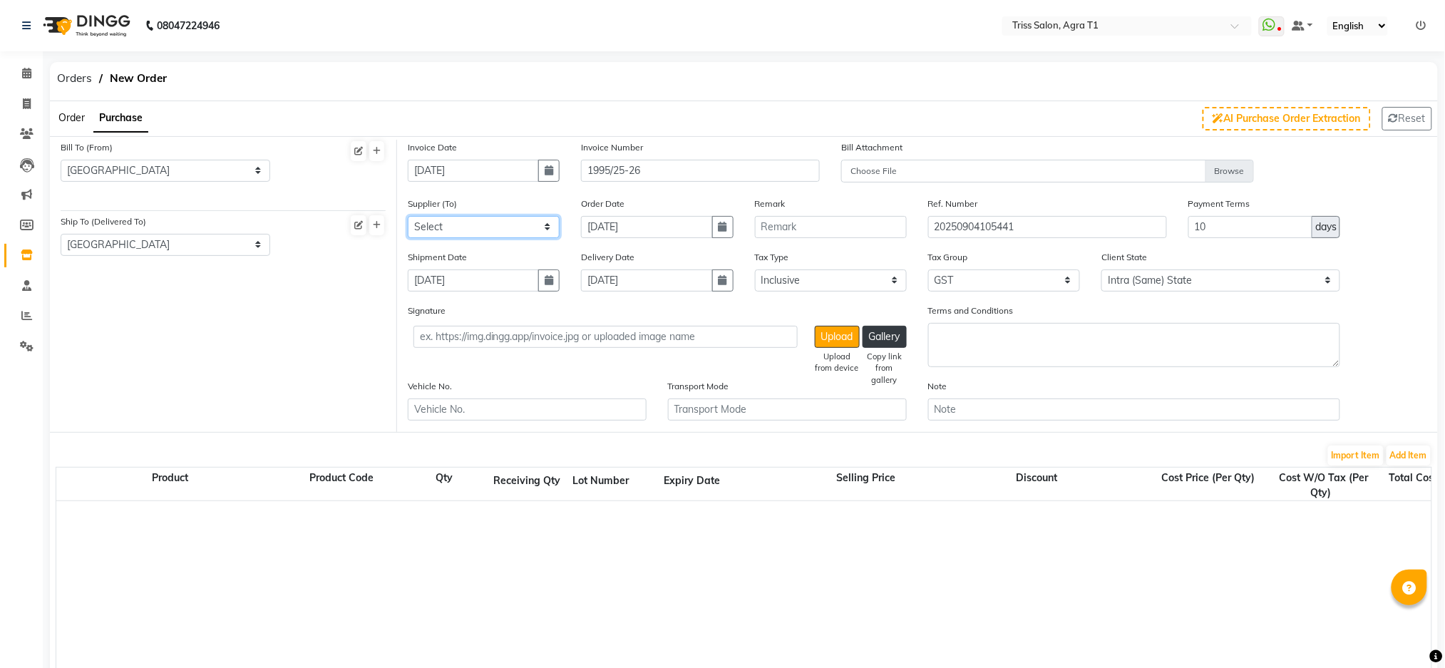
click at [508, 228] on select "Select Dayal Enterprises [PERSON_NAME] Traders Pooja Enterprises RS Enterprises…" at bounding box center [484, 227] width 152 height 22
select select "1253"
click at [408, 216] on select "Select Dayal Enterprises [PERSON_NAME] Traders Pooja Enterprises RS Enterprises…" at bounding box center [484, 227] width 152 height 22
click at [1405, 461] on button "Add Item" at bounding box center [1409, 456] width 44 height 20
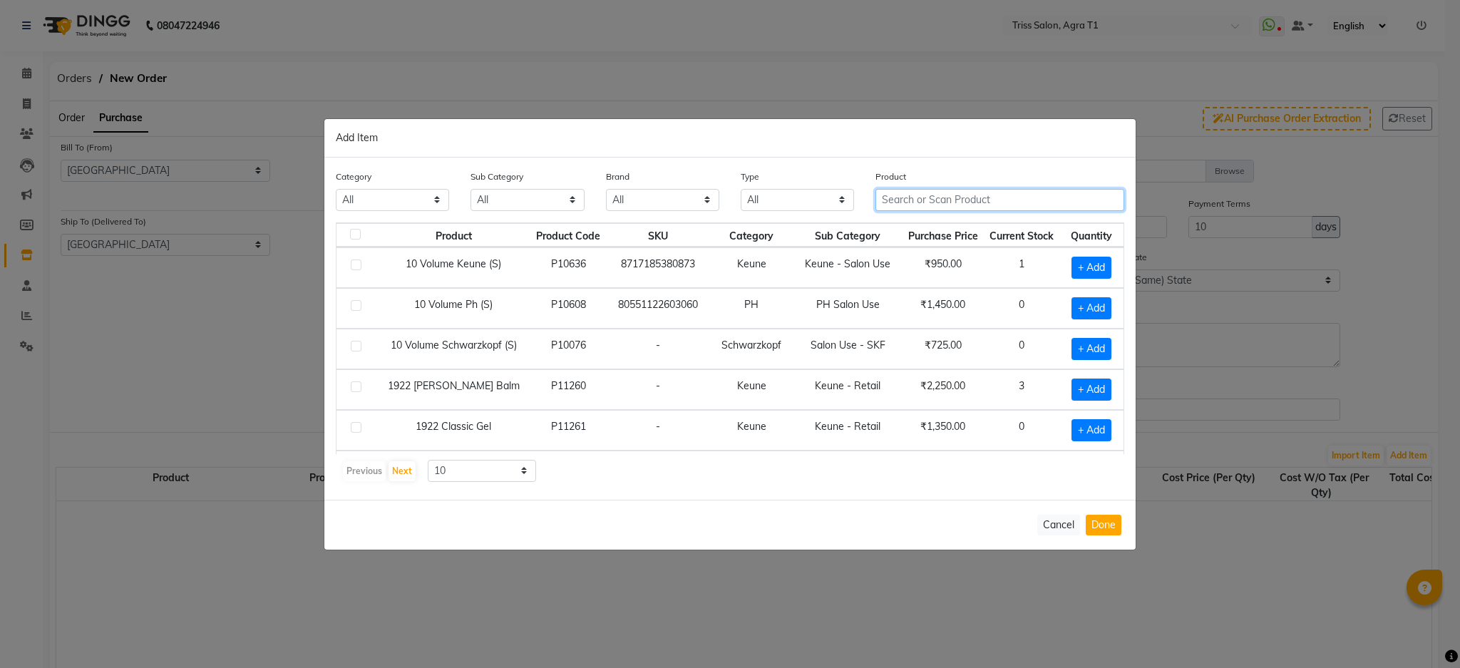
click at [951, 198] on input "text" at bounding box center [999, 200] width 249 height 22
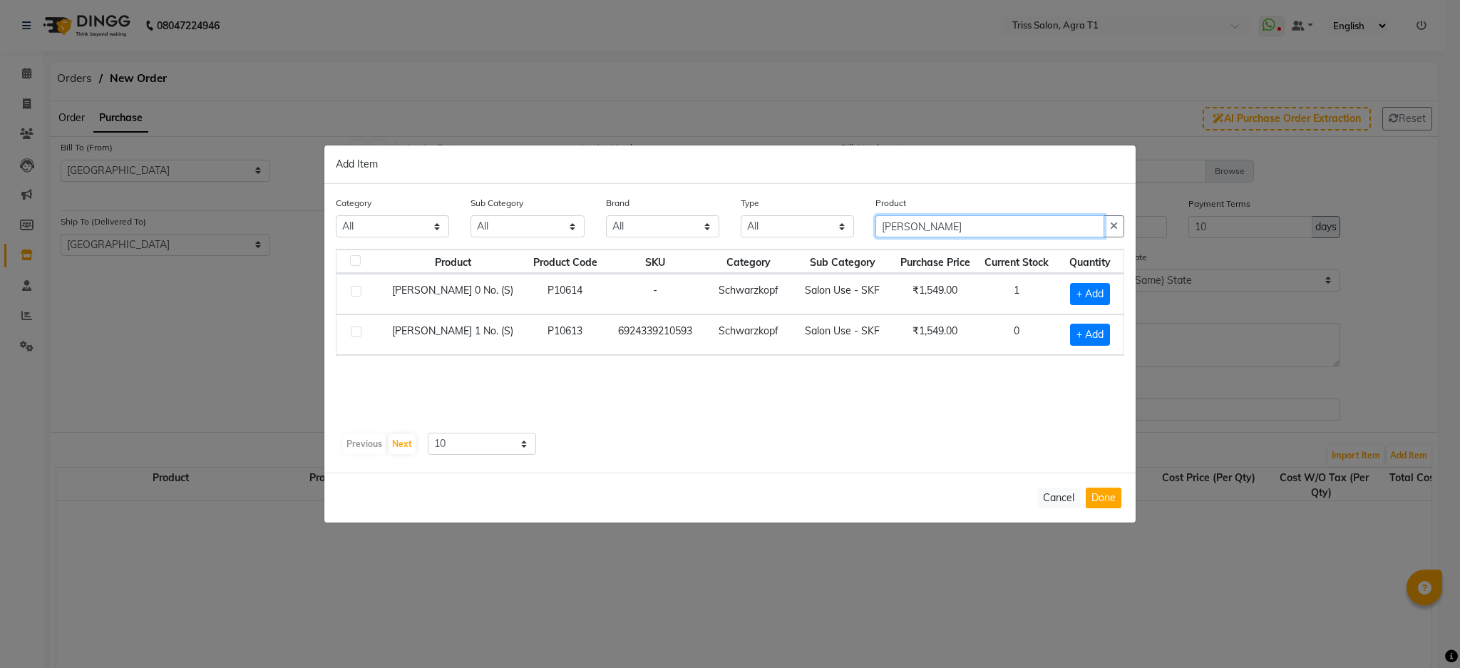
type input "[PERSON_NAME]"
click at [1092, 329] on span "+ Add" at bounding box center [1090, 335] width 40 height 22
checkbox input "true"
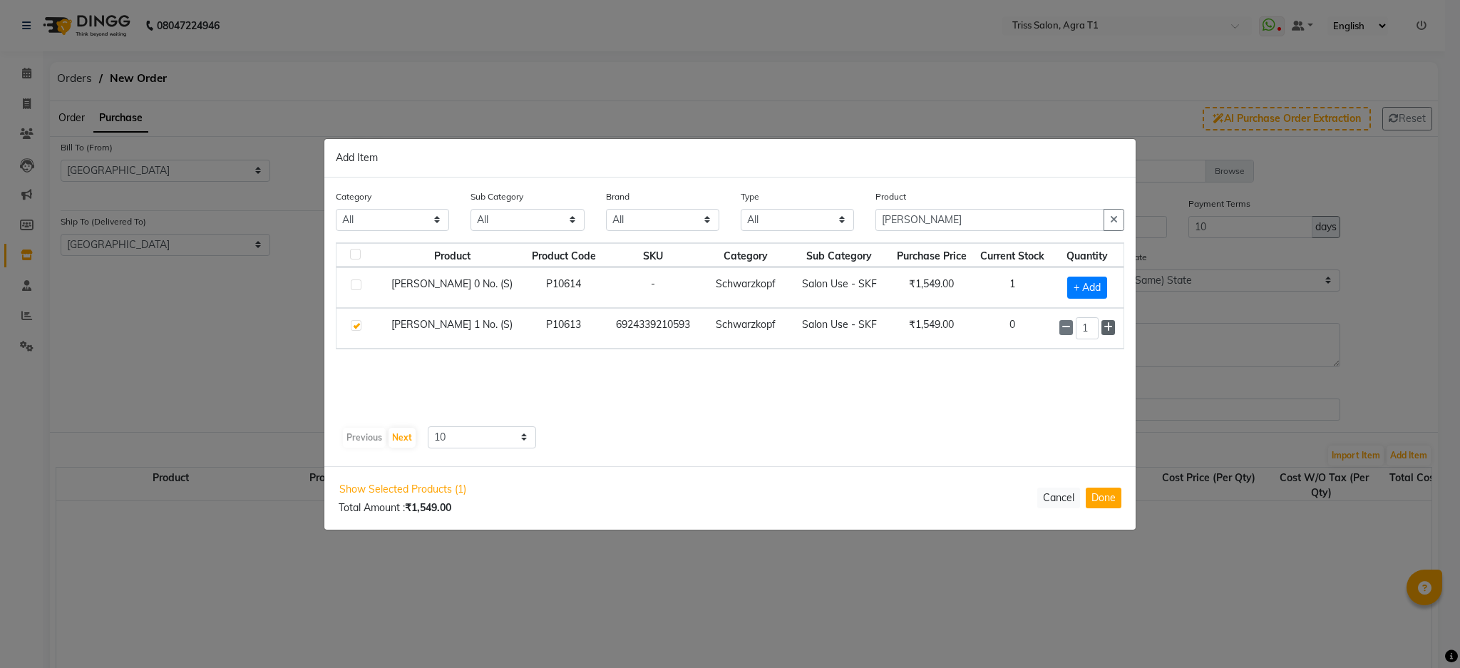
click at [1109, 327] on icon at bounding box center [1108, 327] width 9 height 10
type input "2"
click at [1111, 495] on button "Done" at bounding box center [1104, 498] width 36 height 21
select select "1277"
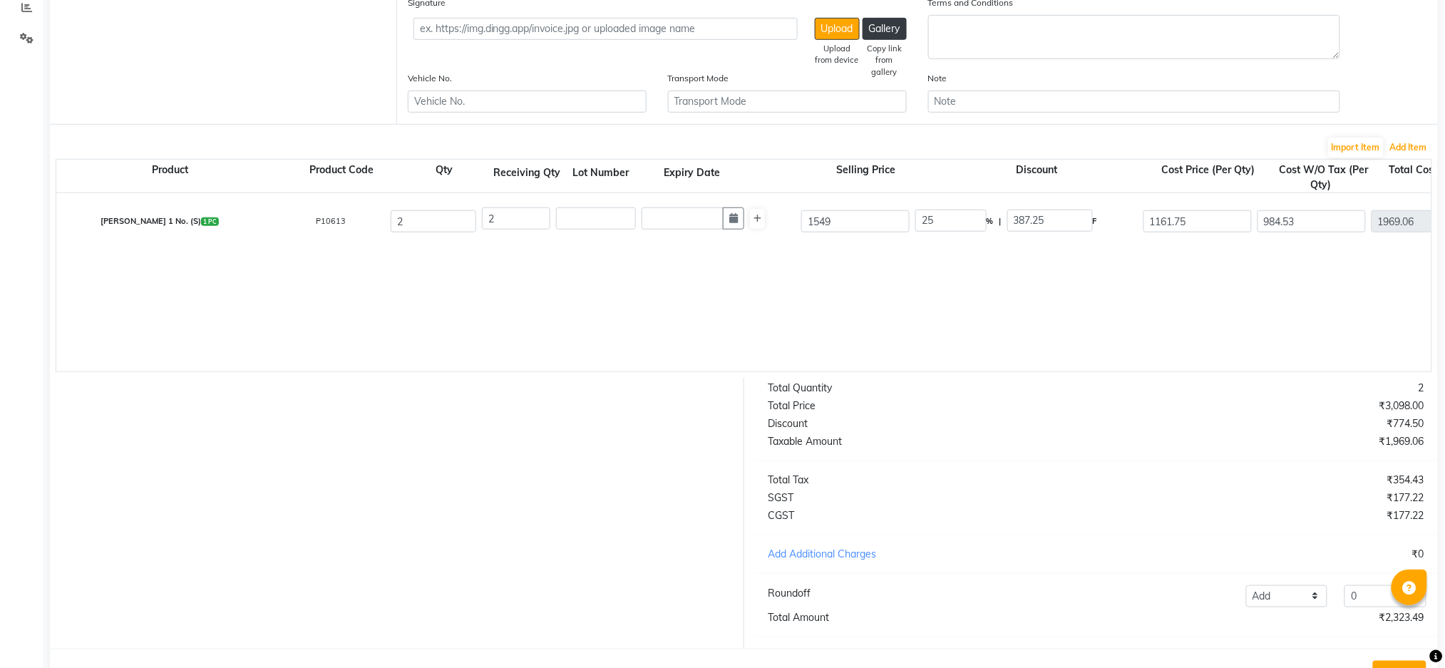
scroll to position [375, 0]
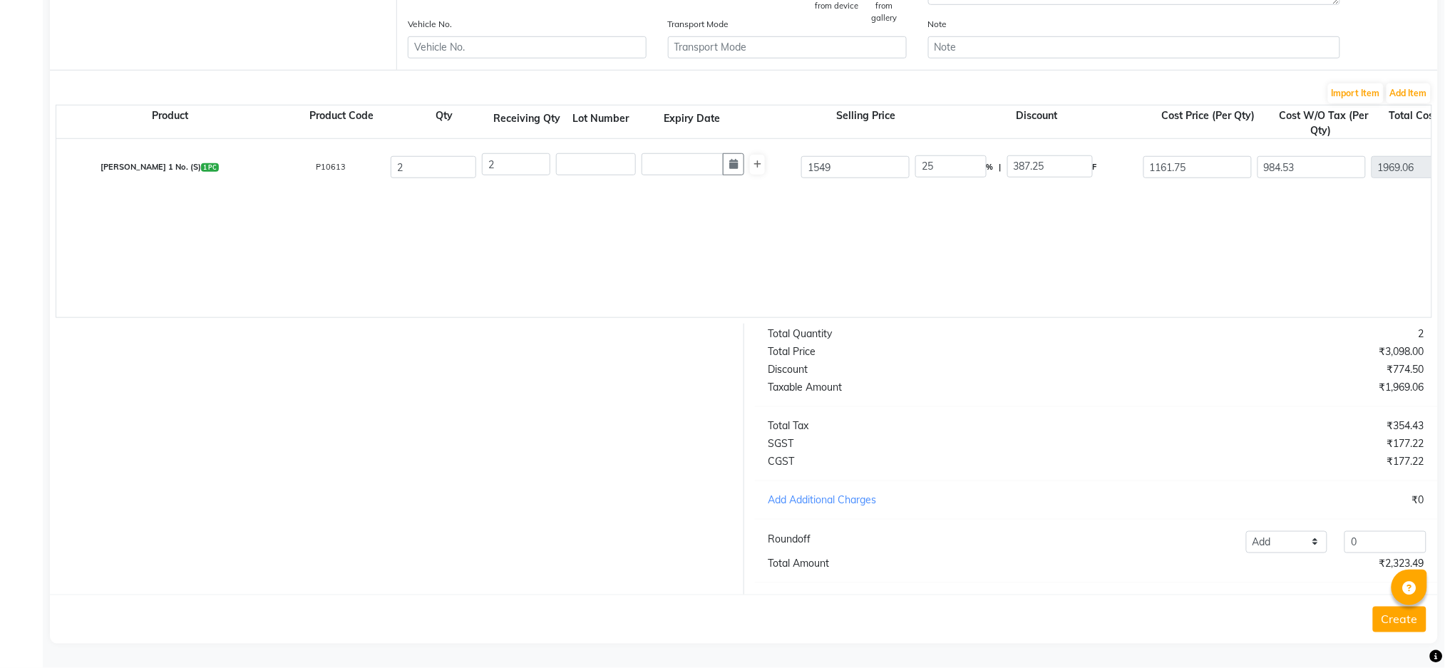
click at [1380, 619] on button "Create" at bounding box center [1399, 620] width 53 height 26
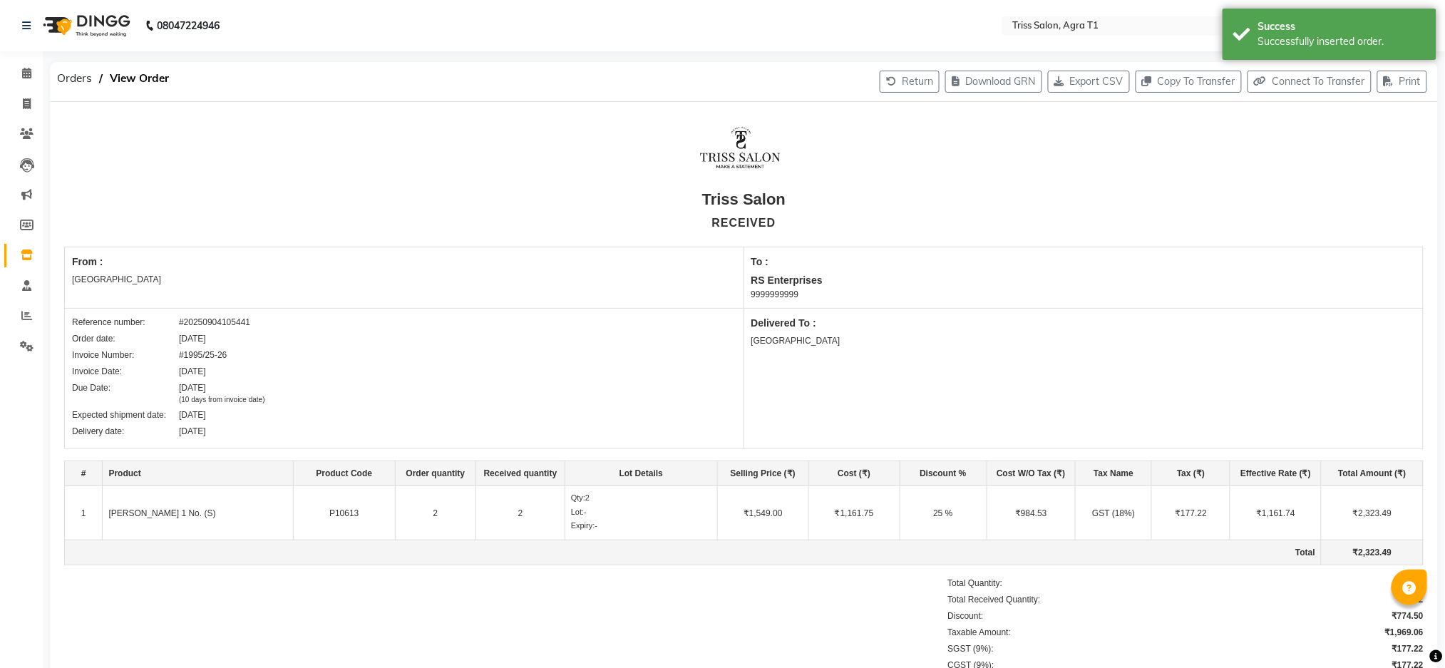
click at [101, 33] on img at bounding box center [85, 26] width 98 height 40
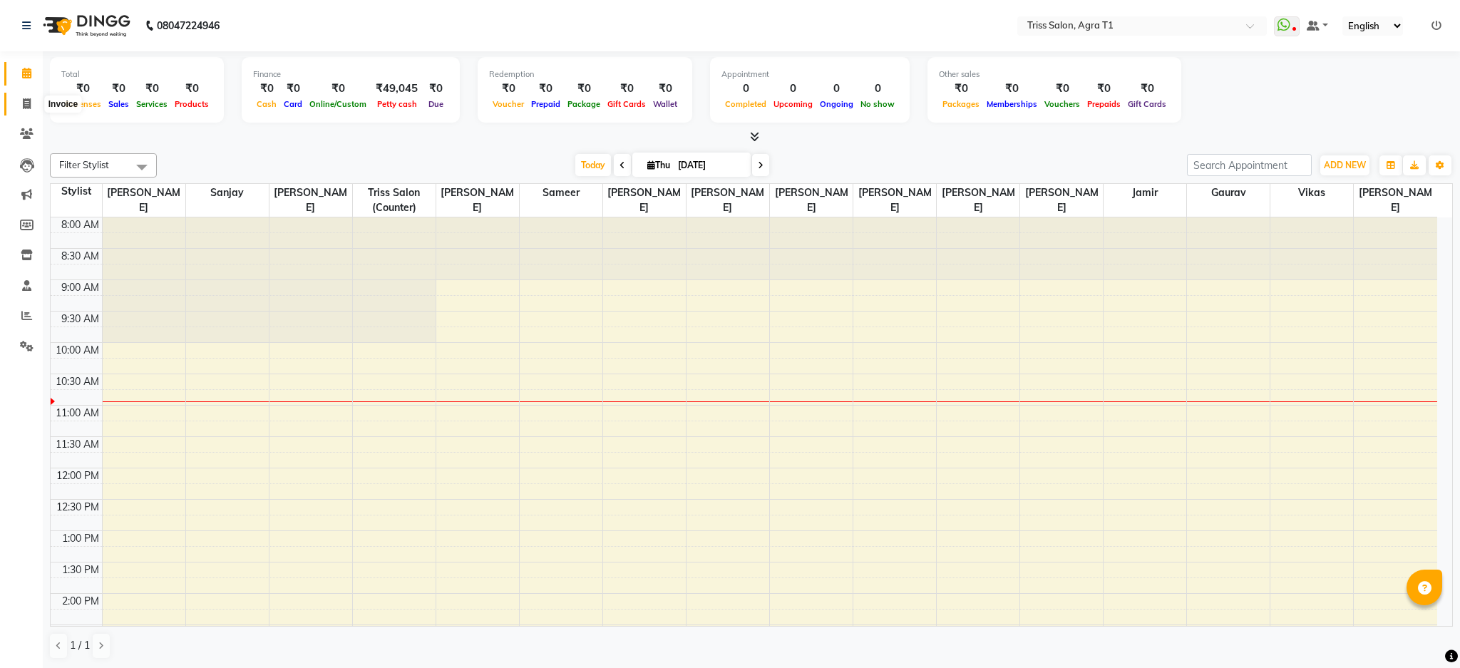
click at [30, 107] on span at bounding box center [26, 104] width 25 height 16
select select "service"
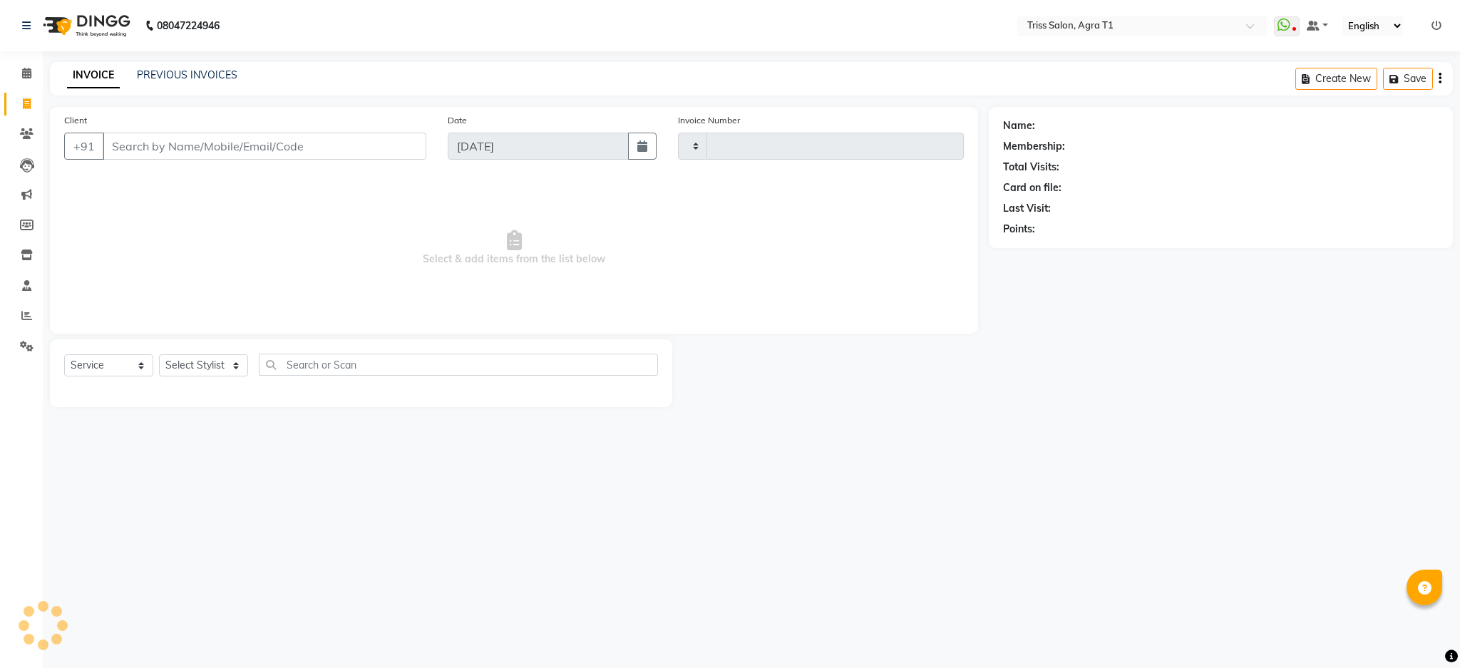
type input "6687"
select select "4300"
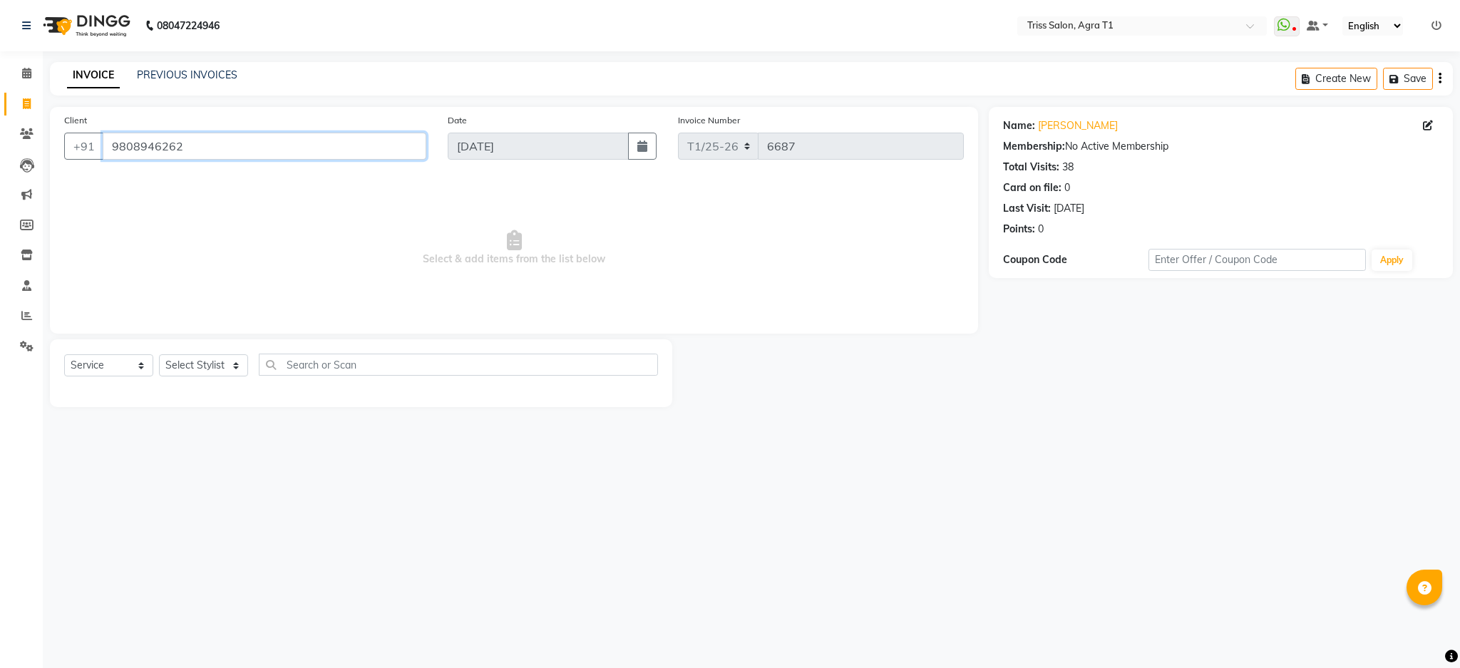
click at [184, 143] on input "9808946262" at bounding box center [265, 146] width 324 height 27
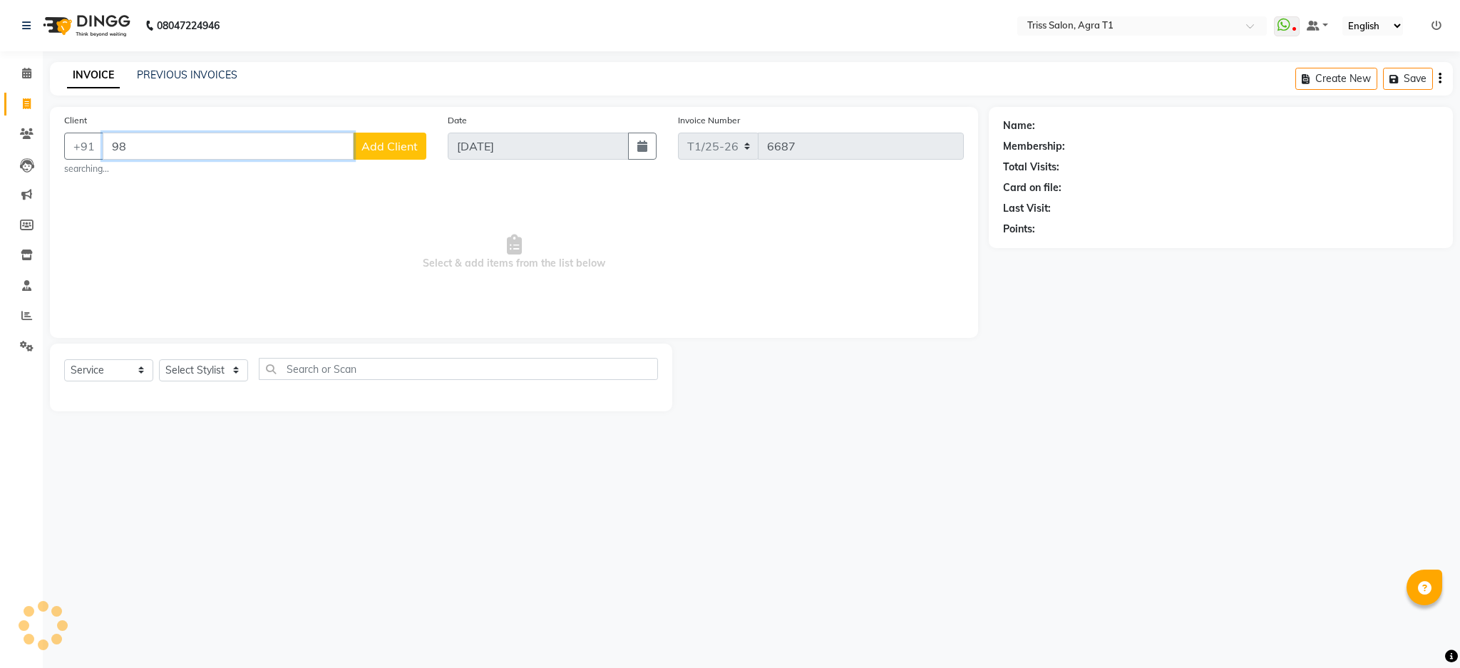
type input "9"
click at [93, 26] on img at bounding box center [85, 26] width 98 height 40
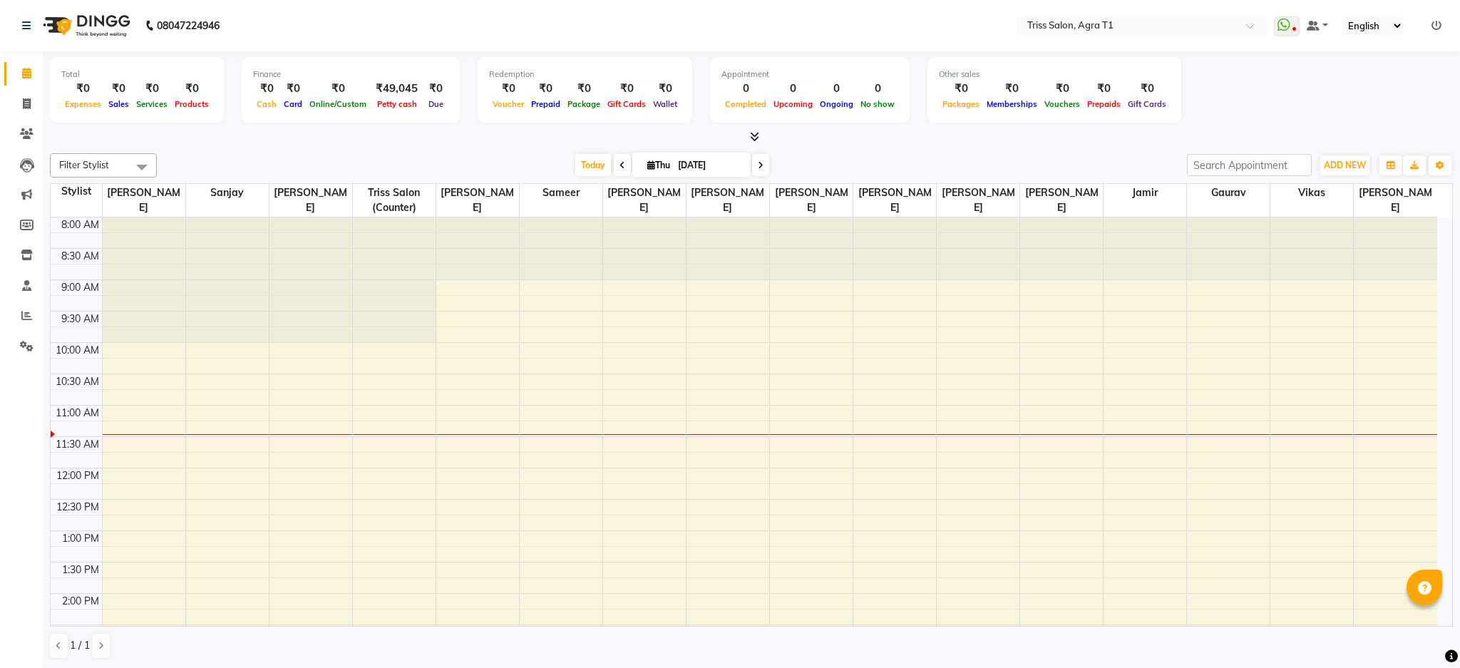
click at [748, 137] on span at bounding box center [751, 137] width 15 height 15
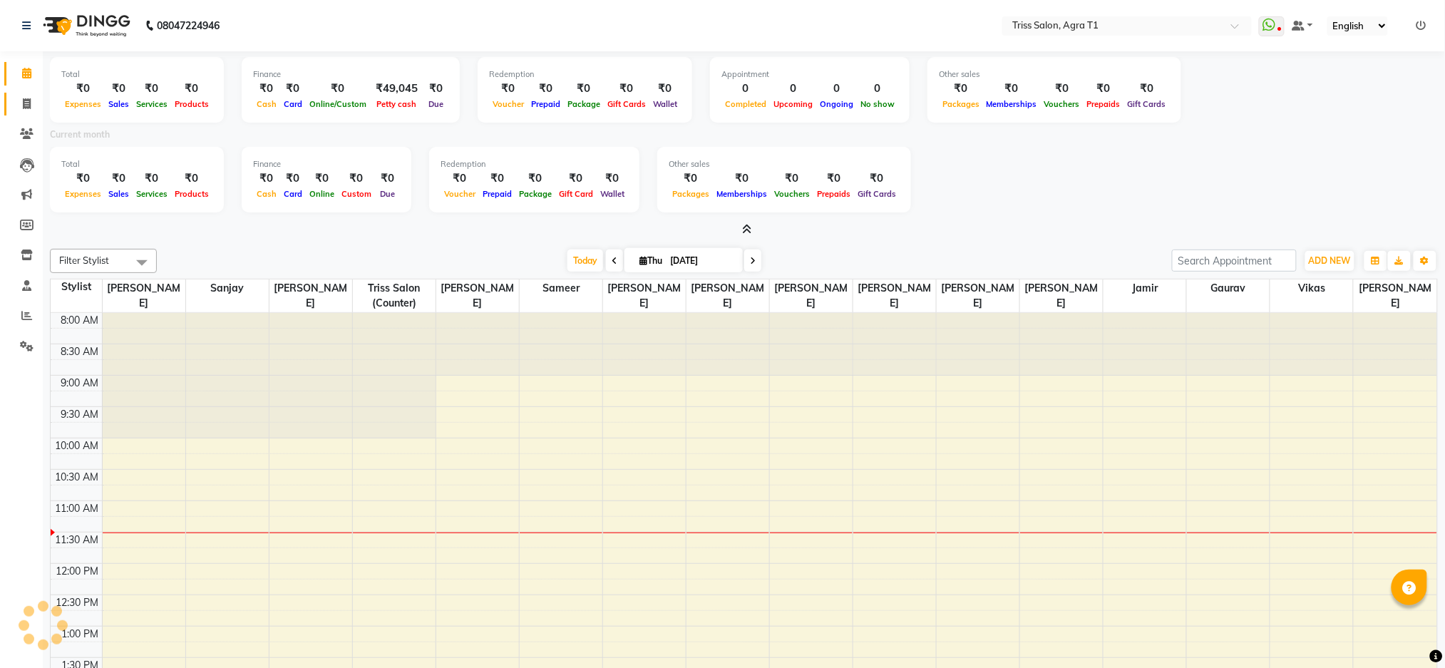
click at [23, 108] on icon at bounding box center [27, 103] width 8 height 11
select select "service"
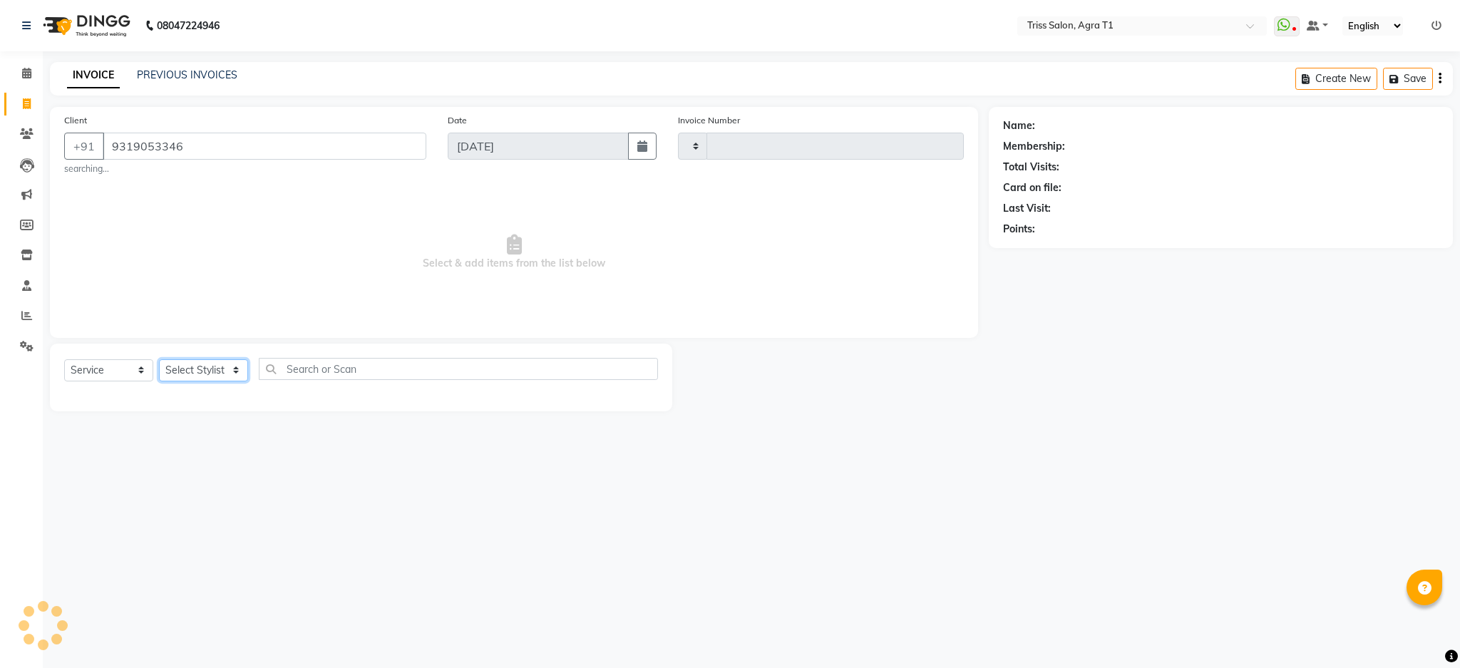
click at [198, 364] on select "Select Stylist" at bounding box center [203, 370] width 89 height 22
click at [106, 250] on span "Select & add items from the list below" at bounding box center [514, 252] width 900 height 143
click at [241, 139] on input "9319053346" at bounding box center [228, 146] width 251 height 27
type input "9319053346"
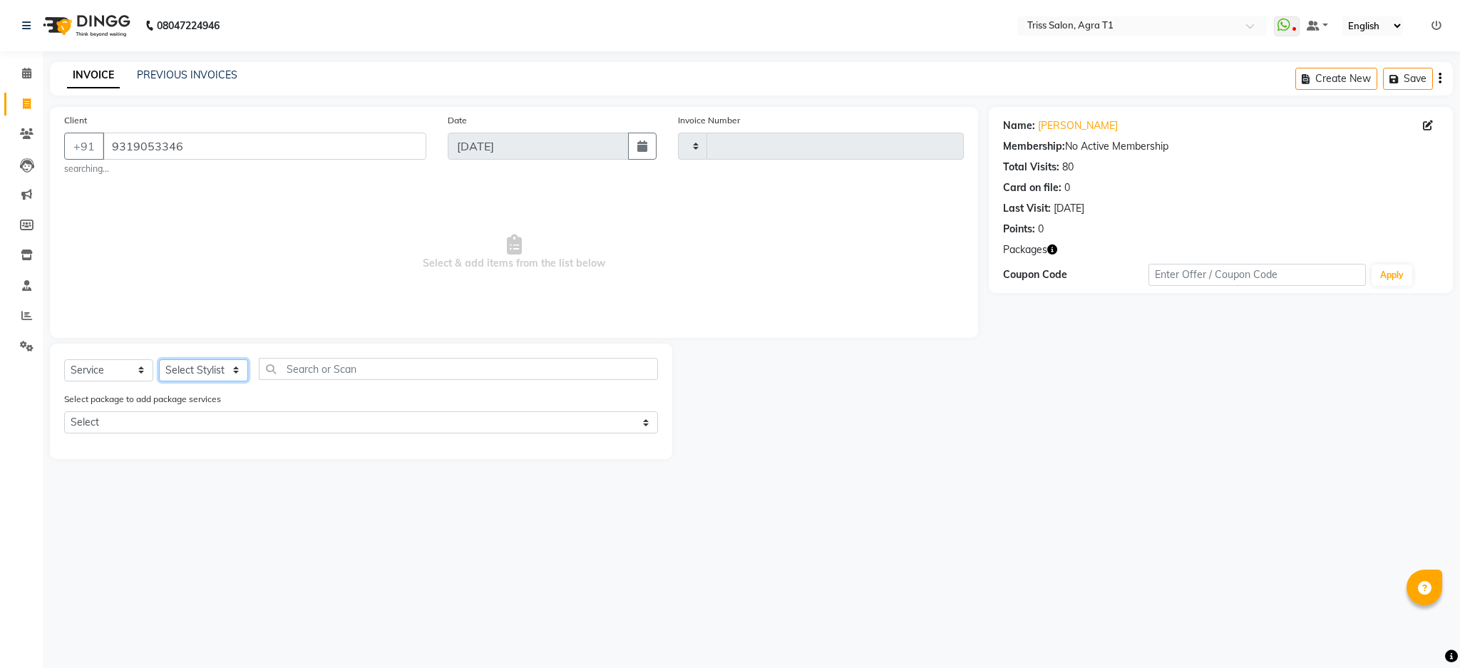
click at [202, 373] on select "Select Stylist" at bounding box center [203, 370] width 89 height 22
click at [212, 363] on select "Select Stylist" at bounding box center [203, 370] width 89 height 22
click at [213, 366] on select "Select Stylist" at bounding box center [203, 370] width 89 height 22
click at [217, 363] on select "Select Stylist" at bounding box center [203, 370] width 89 height 22
click at [29, 68] on icon at bounding box center [26, 73] width 9 height 11
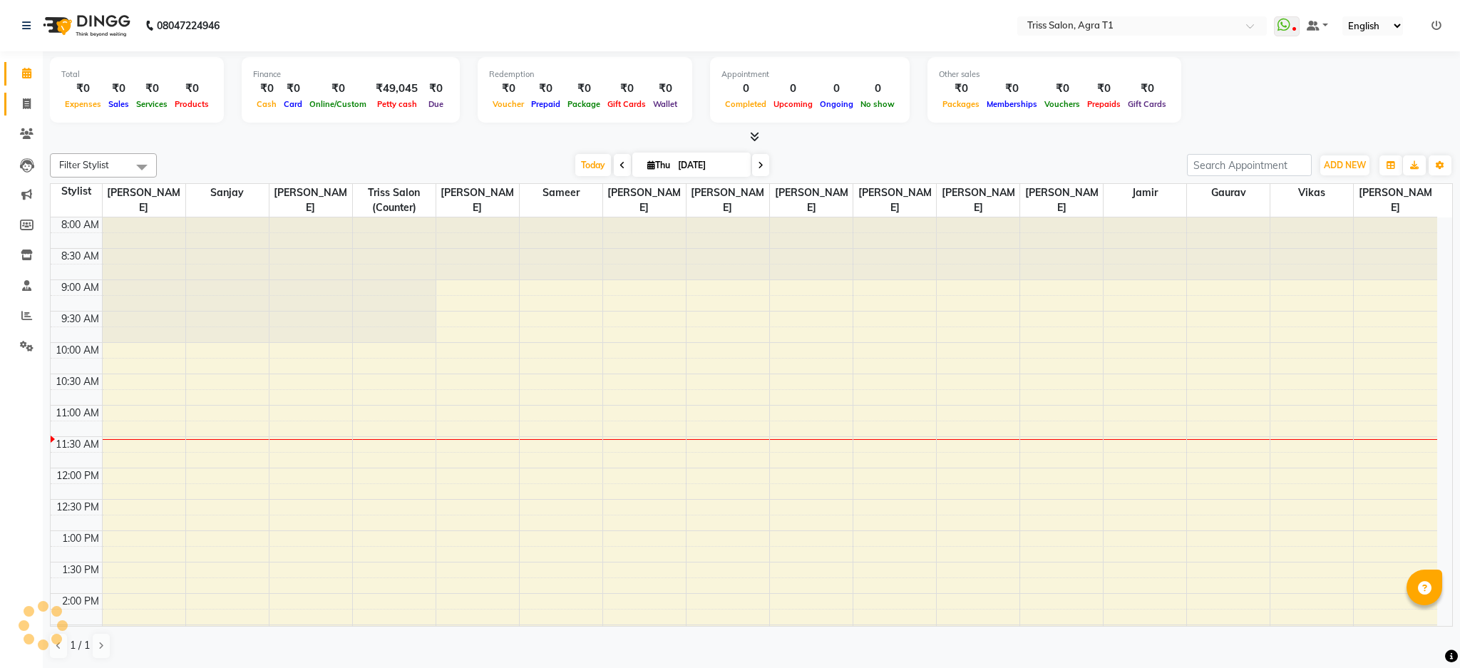
click at [23, 103] on icon at bounding box center [27, 103] width 8 height 11
select select "service"
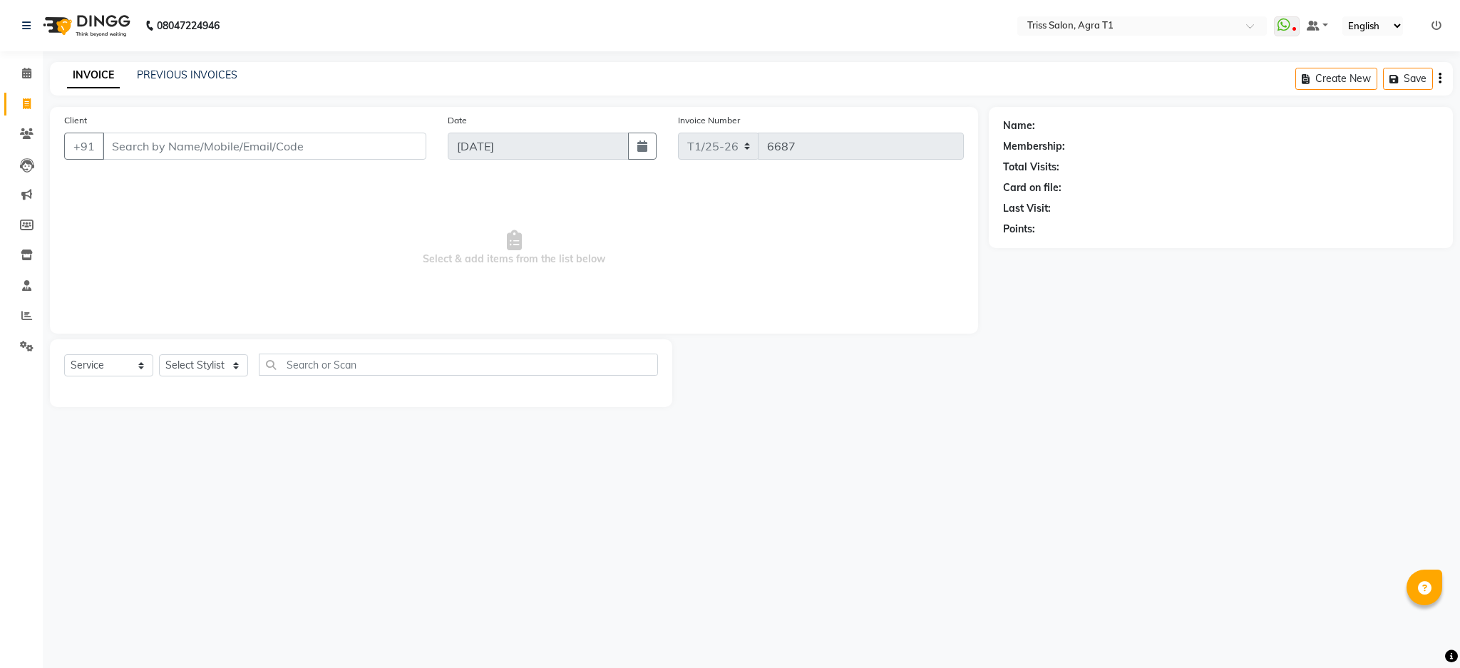
click at [179, 143] on input "Client" at bounding box center [265, 146] width 324 height 27
click at [153, 143] on input "Client" at bounding box center [265, 146] width 324 height 27
click at [148, 149] on input "Client" at bounding box center [265, 146] width 324 height 27
click at [141, 145] on input "Client" at bounding box center [265, 146] width 324 height 27
type input "9319053346"
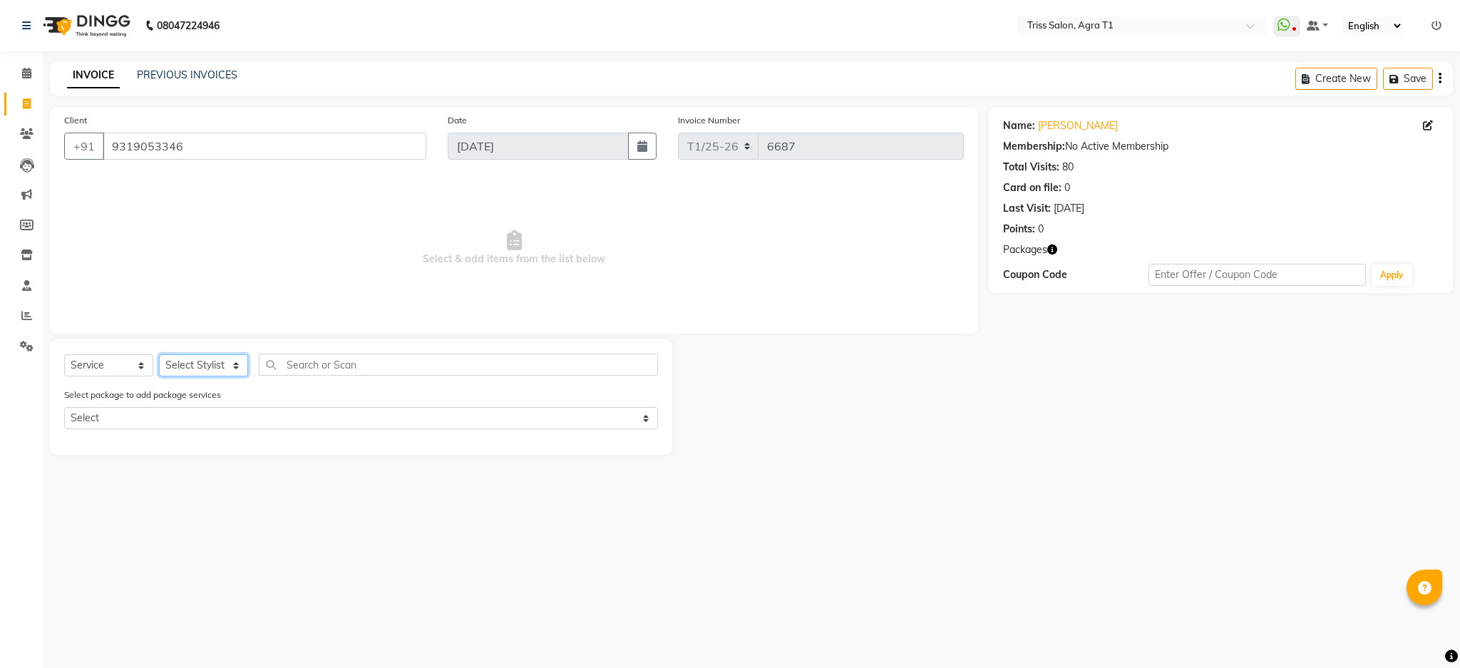
click at [198, 367] on select "Select Stylist [PERSON_NAME] [PERSON_NAME] [PERSON_NAME] [PERSON_NAME] Kamal [P…" at bounding box center [203, 365] width 89 height 22
click at [257, 471] on main "INVOICE PREVIOUS INVOICES Create New Save Client [PHONE_NUMBER] Date [DATE] Inv…" at bounding box center [751, 269] width 1417 height 414
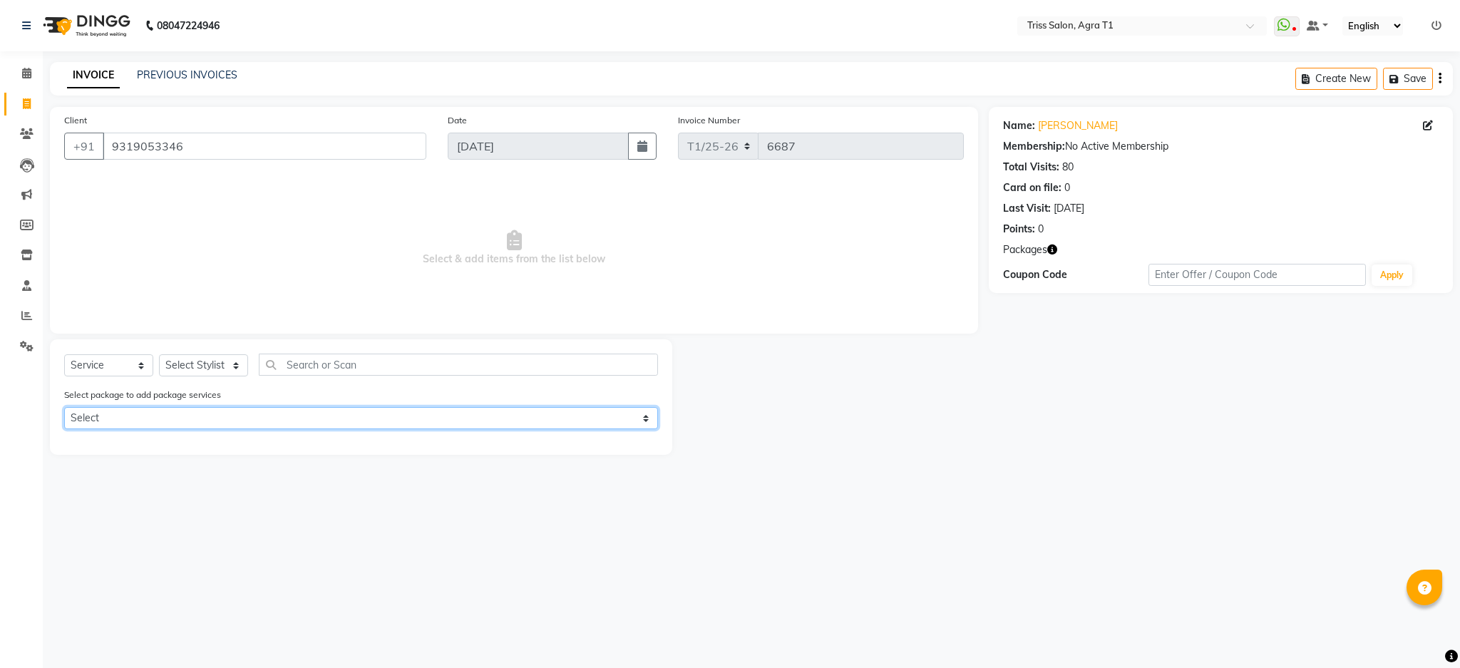
click at [404, 416] on select "Select Kanpeki Treatment" at bounding box center [361, 418] width 594 height 22
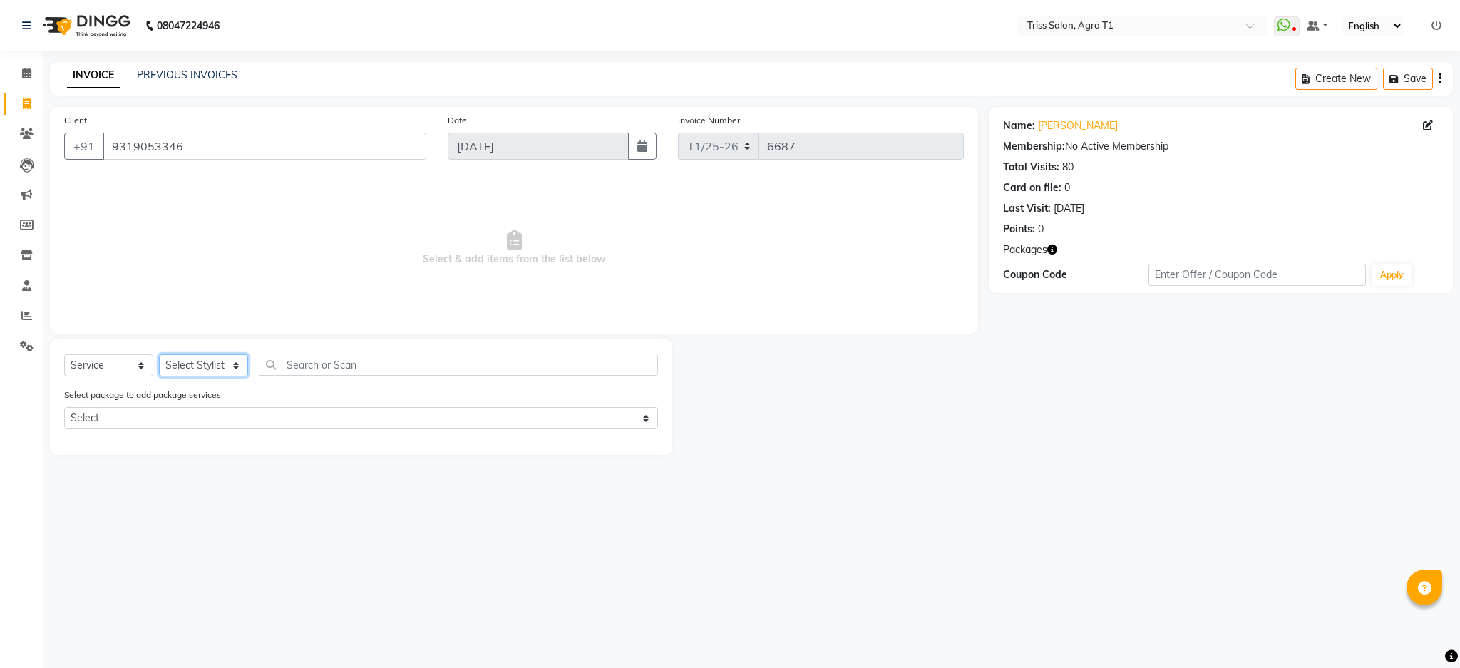
click at [207, 360] on select "Select Stylist [PERSON_NAME] [PERSON_NAME] [PERSON_NAME] [PERSON_NAME] Kamal [P…" at bounding box center [203, 365] width 89 height 22
click at [159, 355] on select "Select Stylist [PERSON_NAME] [PERSON_NAME] [PERSON_NAME] [PERSON_NAME] Kamal [P…" at bounding box center [203, 365] width 89 height 22
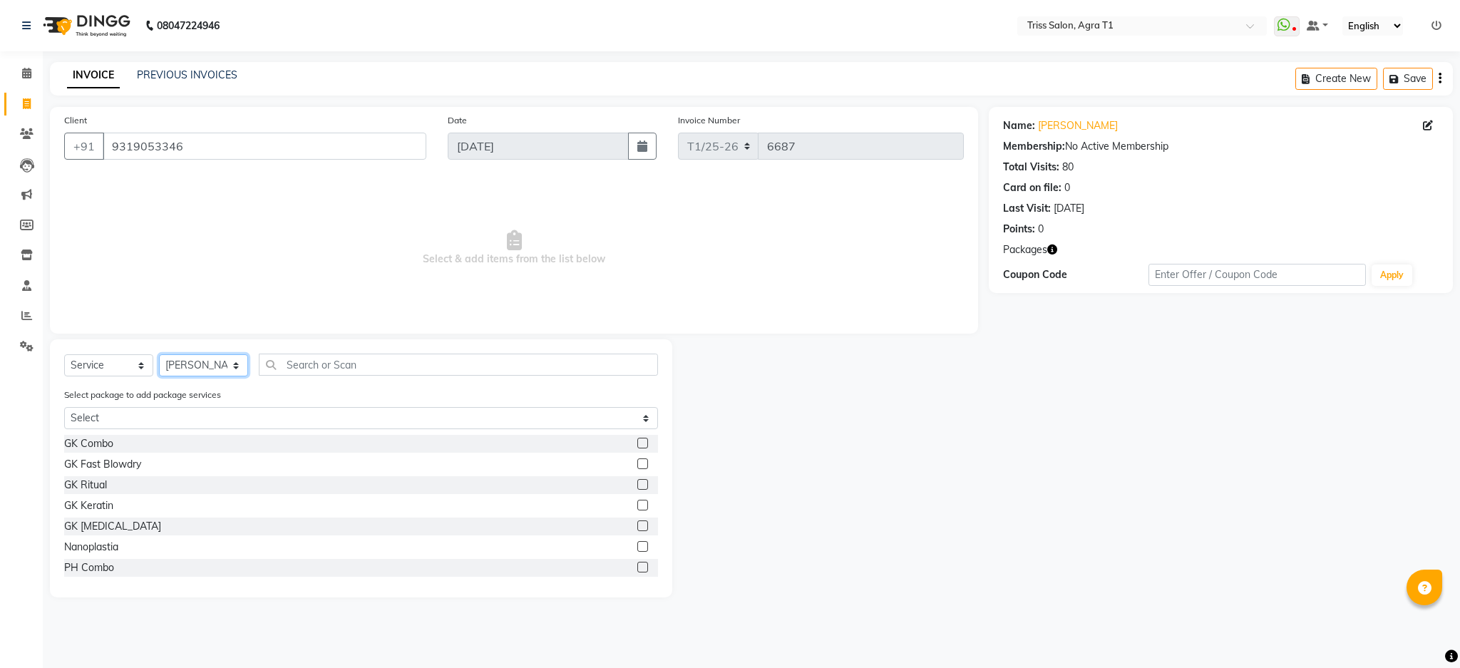
click at [210, 371] on select "Select Stylist [PERSON_NAME] [PERSON_NAME] [PERSON_NAME] [PERSON_NAME] Kamal [P…" at bounding box center [203, 365] width 89 height 22
select select "14694"
click at [159, 355] on select "Select Stylist [PERSON_NAME] [PERSON_NAME] [PERSON_NAME] [PERSON_NAME] Kamal [P…" at bounding box center [203, 365] width 89 height 22
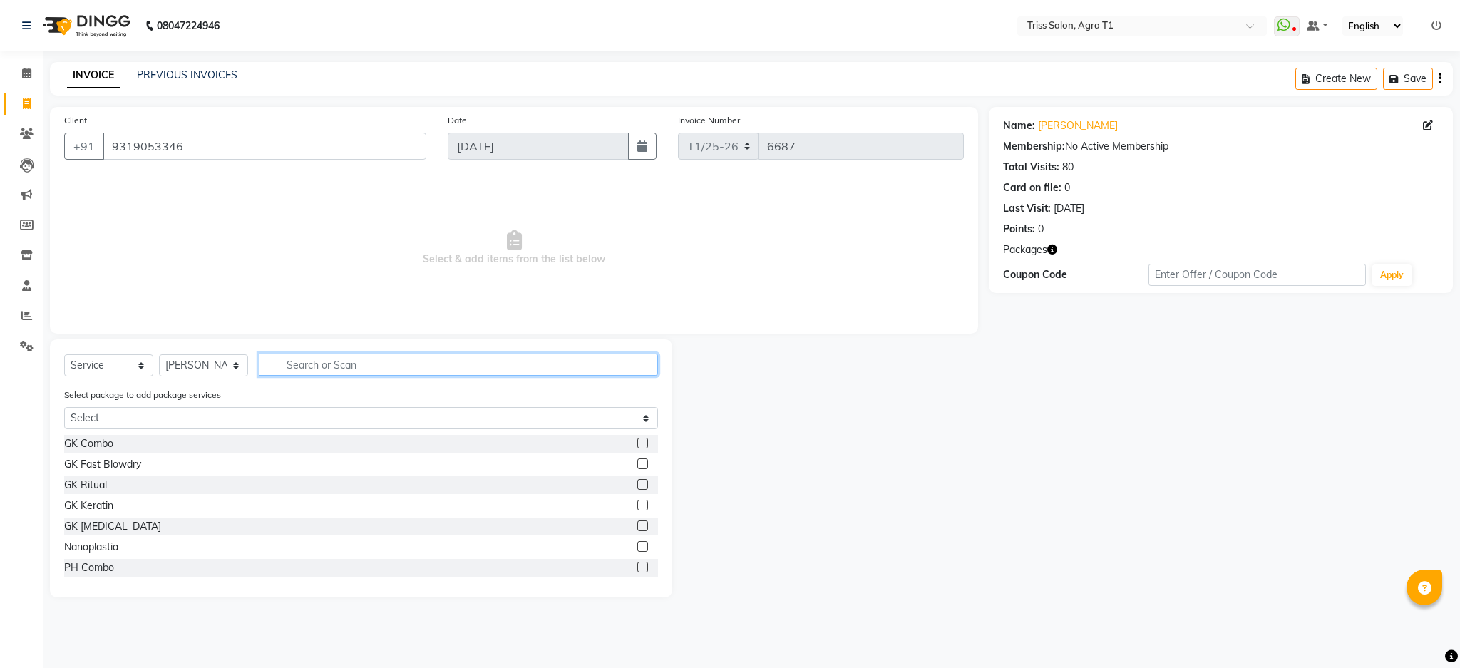
click at [350, 362] on input "text" at bounding box center [458, 365] width 399 height 22
type input "kanpeki"
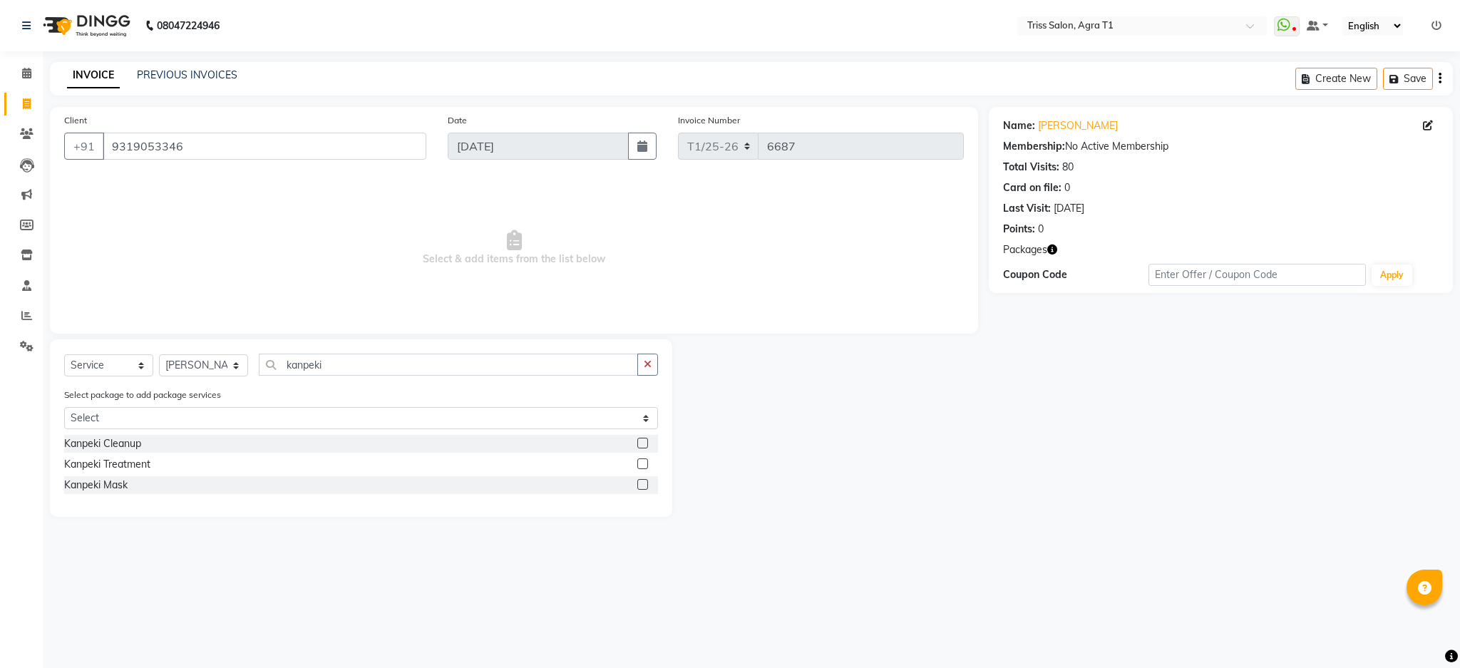
click at [643, 464] on label at bounding box center [642, 463] width 11 height 11
click at [643, 464] on input "checkbox" at bounding box center [641, 464] width 9 height 9
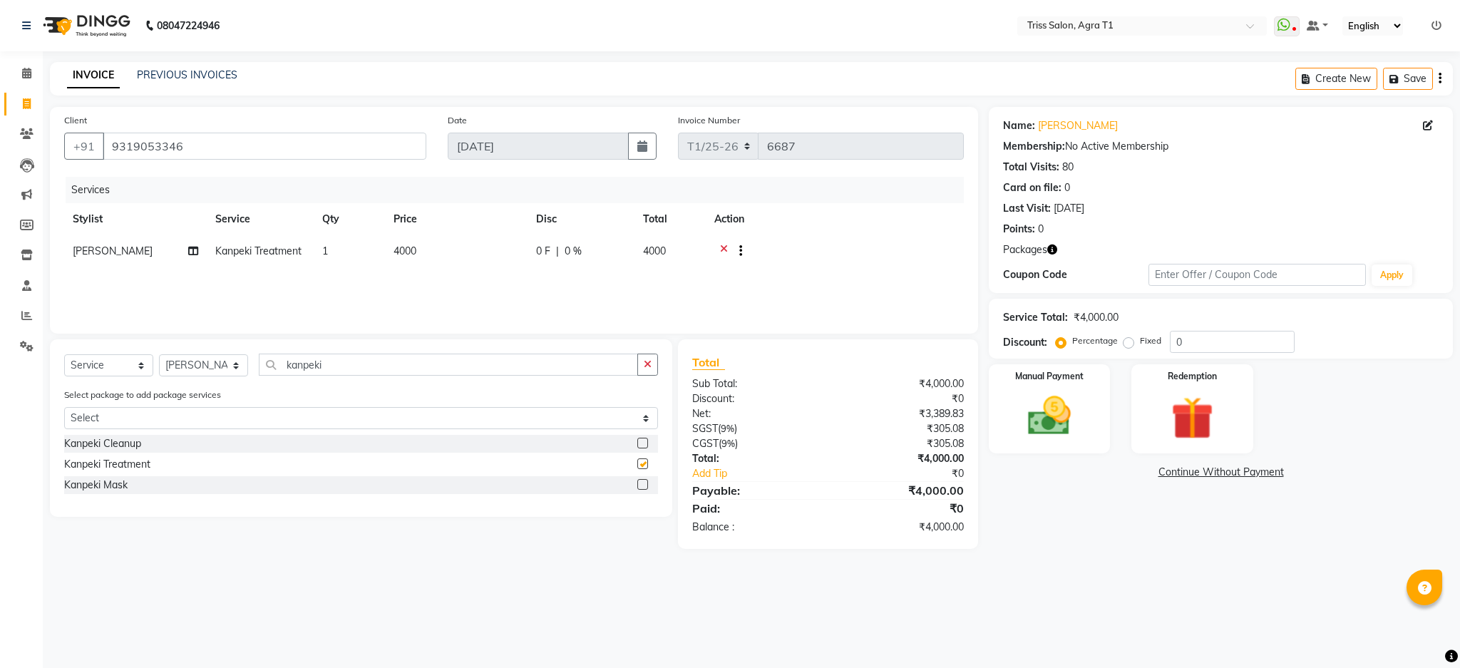
checkbox input "false"
click at [1048, 250] on icon "button" at bounding box center [1052, 250] width 10 height 10
click at [649, 367] on icon "button" at bounding box center [648, 364] width 8 height 10
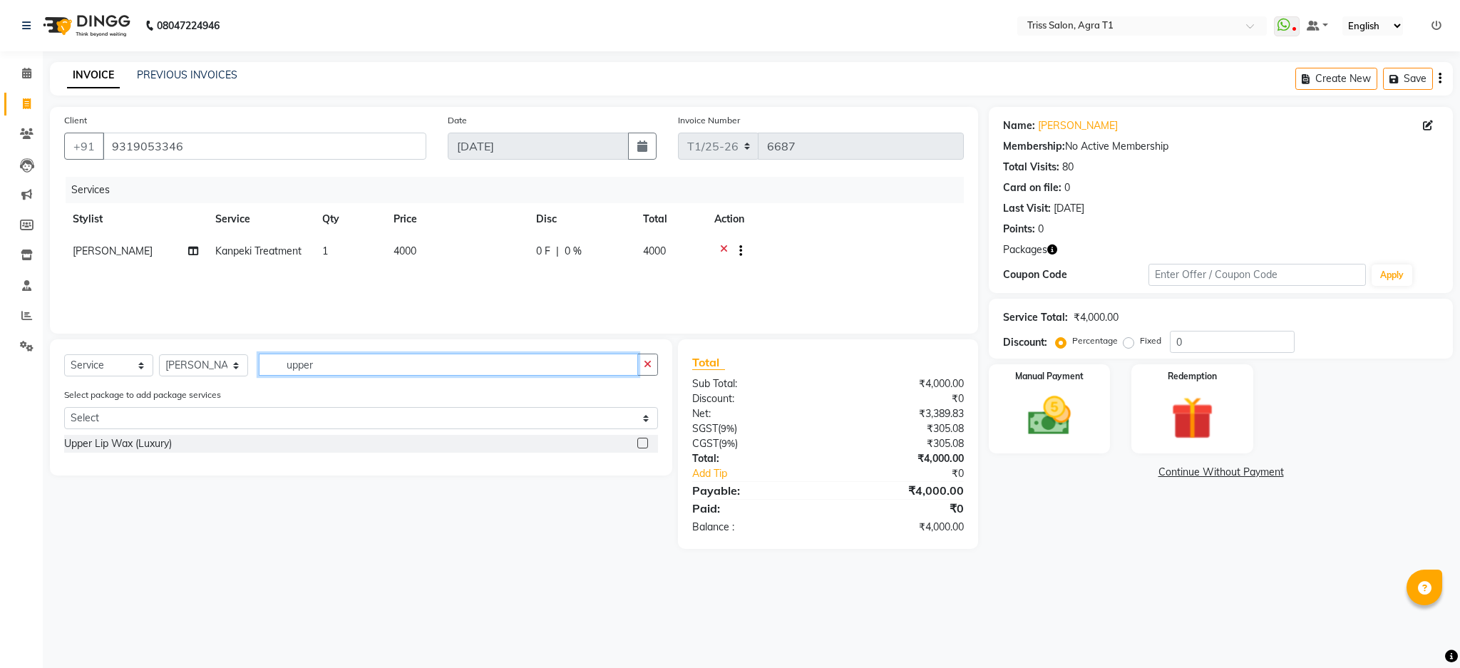
type input "upper"
click at [644, 443] on label at bounding box center [642, 443] width 11 height 11
click at [644, 443] on input "checkbox" at bounding box center [641, 443] width 9 height 9
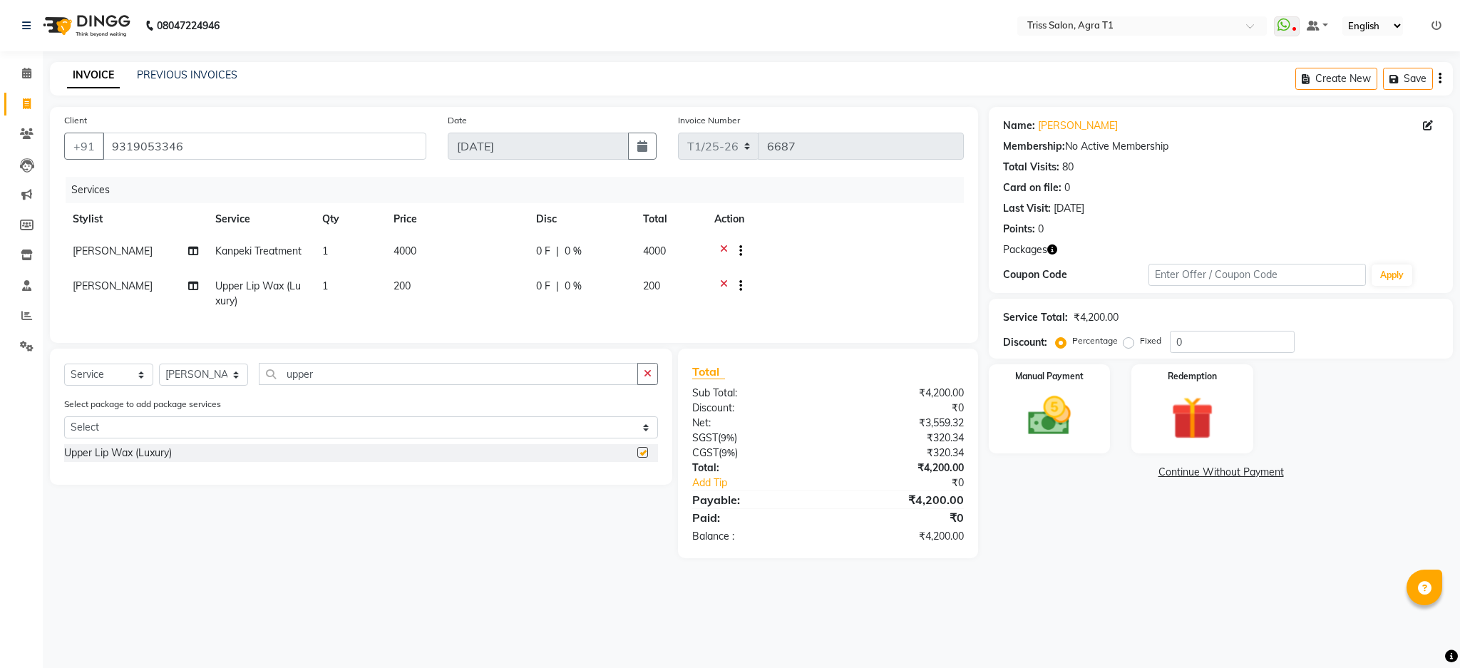
checkbox input "false"
click at [1191, 413] on img at bounding box center [1192, 419] width 73 height 56
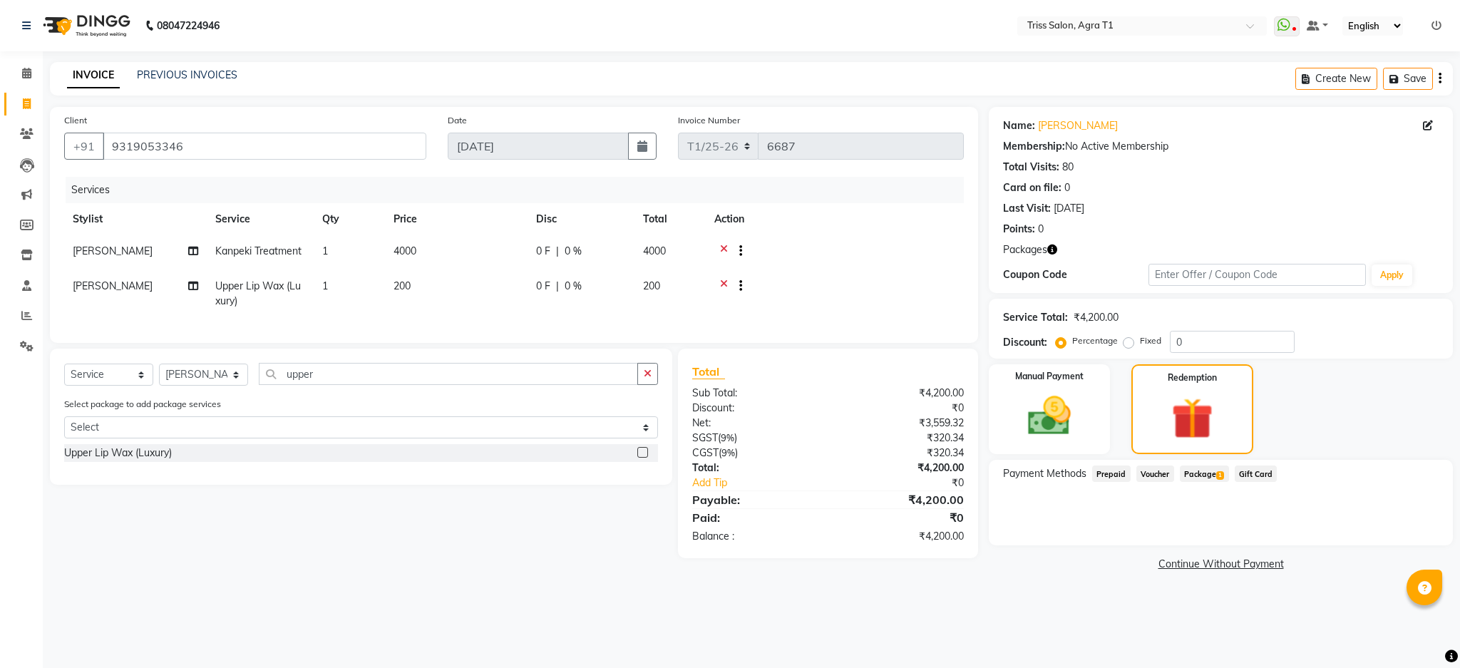
click at [1201, 477] on span "Package 1" at bounding box center [1204, 474] width 49 height 16
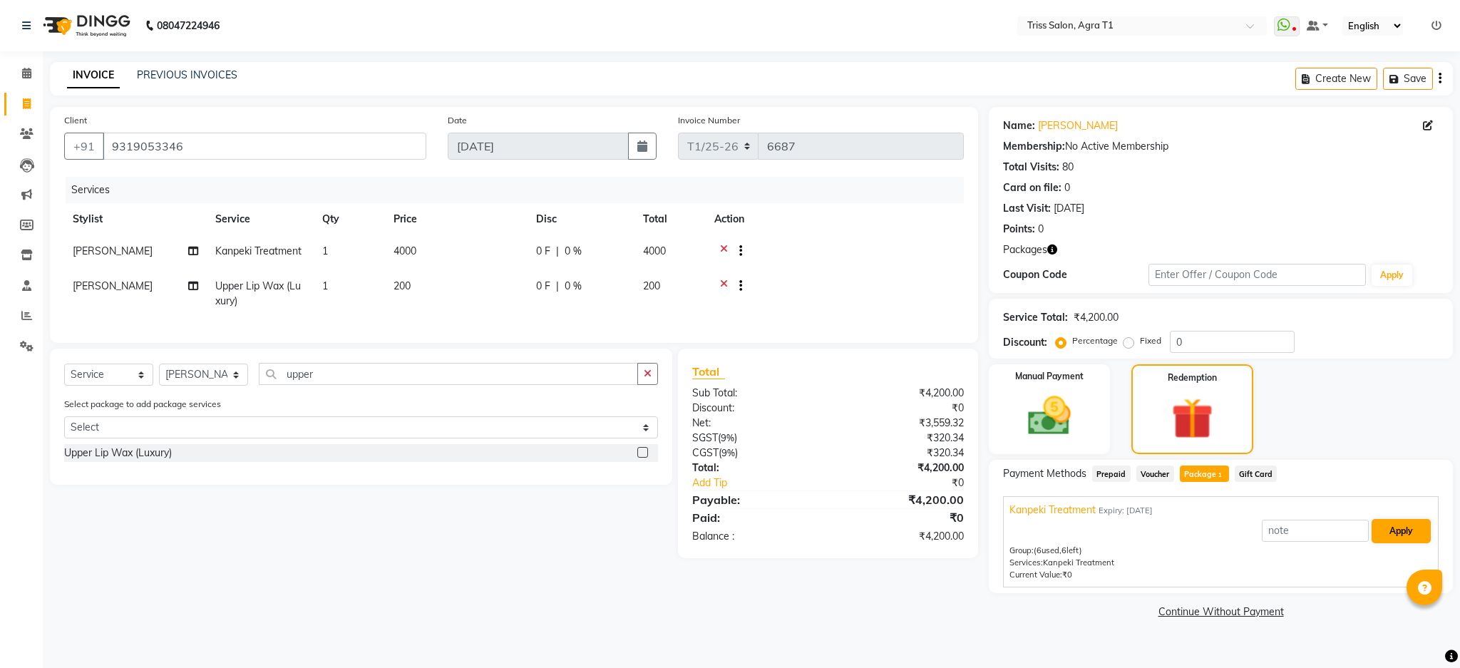
click at [1412, 535] on button "Apply" at bounding box center [1401, 531] width 59 height 24
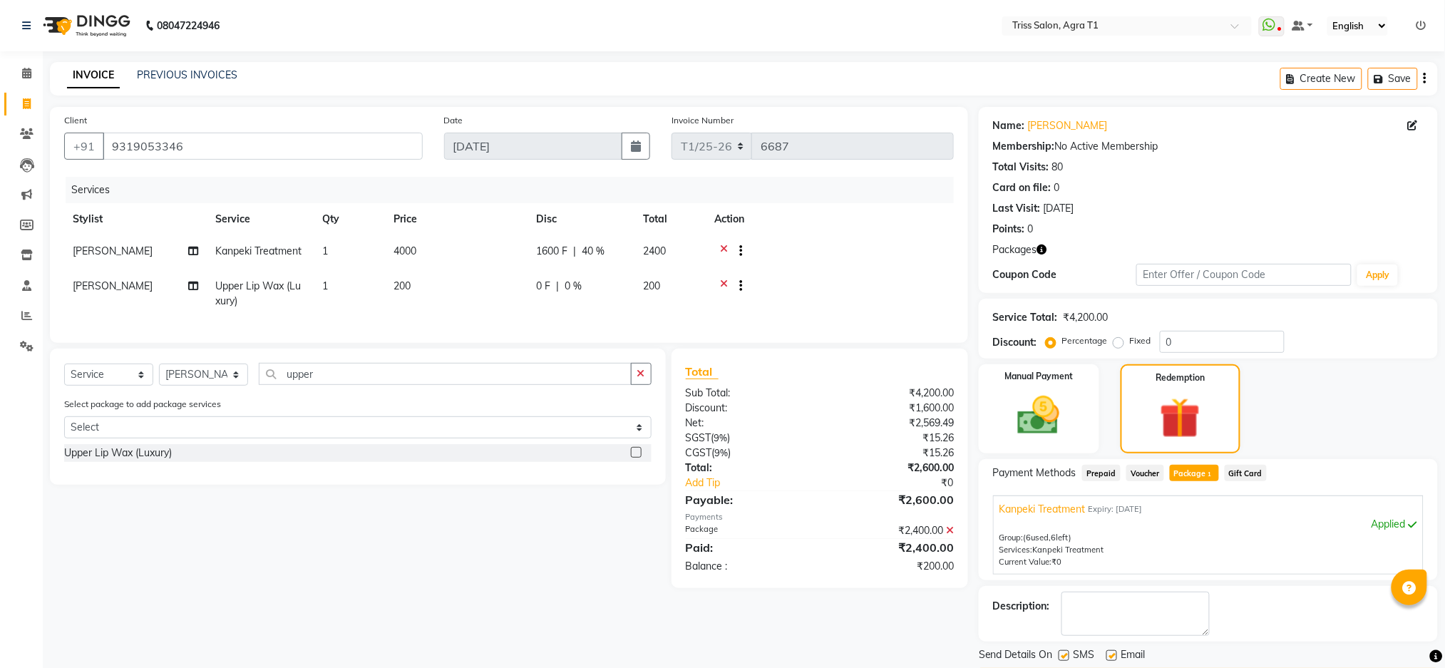
scroll to position [42, 0]
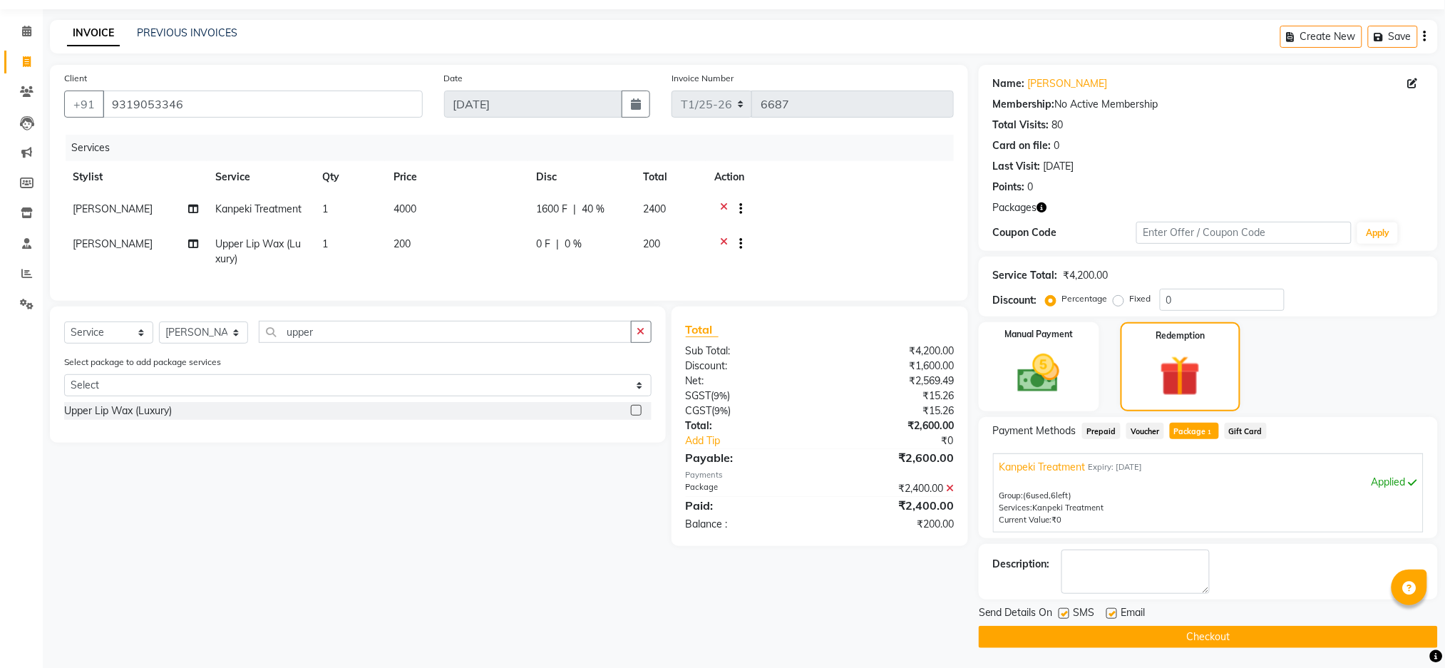
click at [1053, 351] on img at bounding box center [1039, 373] width 68 height 48
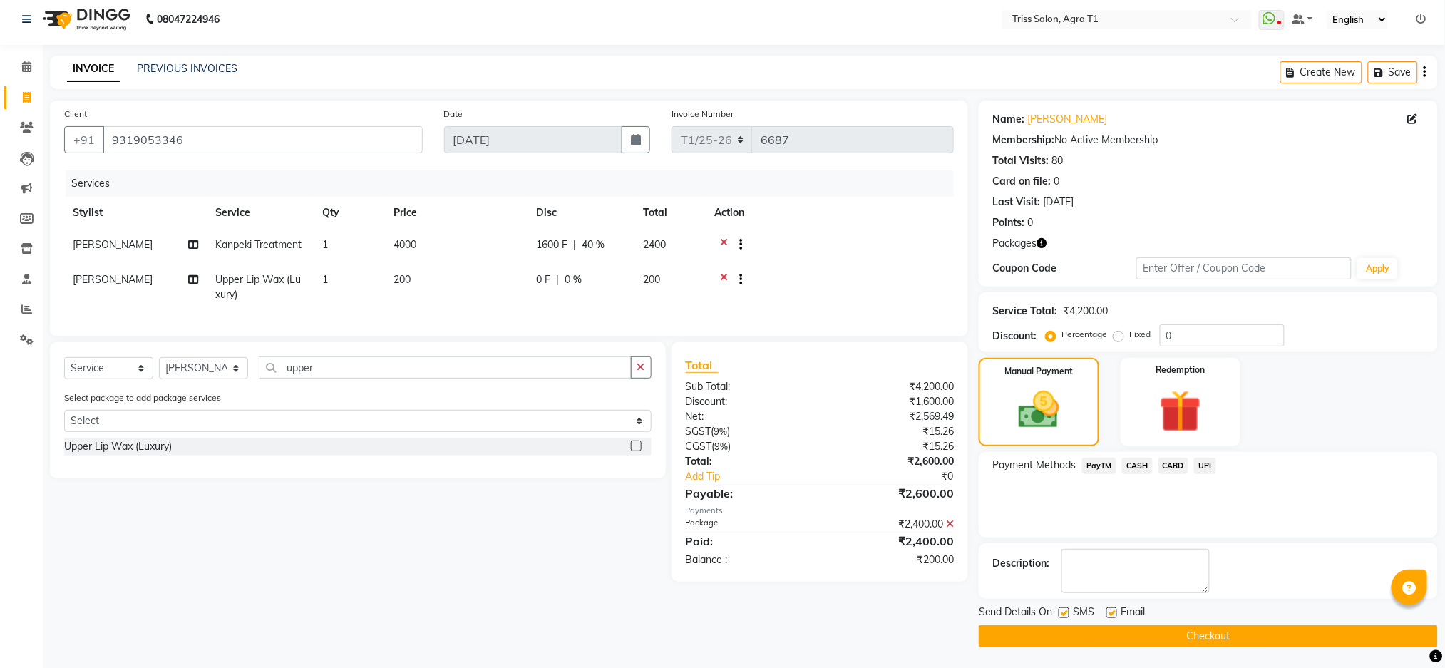
click at [1137, 463] on span "CASH" at bounding box center [1137, 466] width 31 height 16
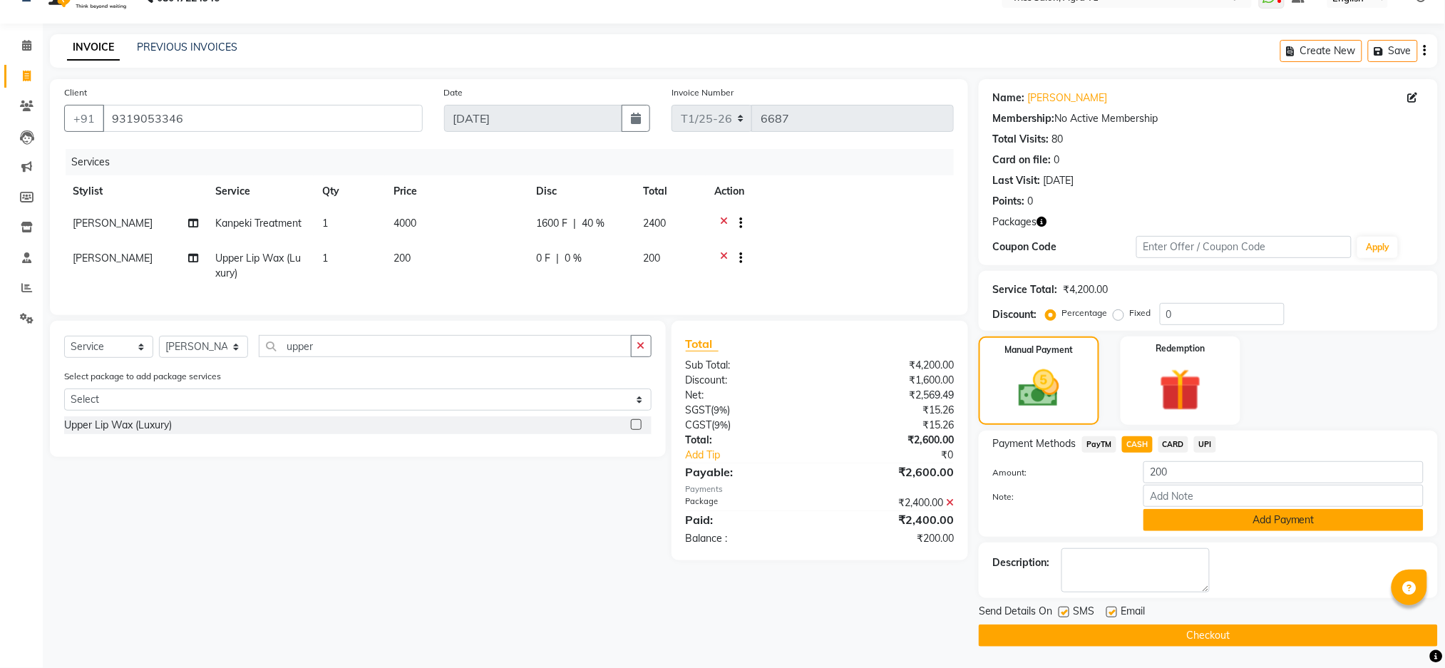
click at [1257, 530] on button "Add Payment" at bounding box center [1284, 520] width 280 height 22
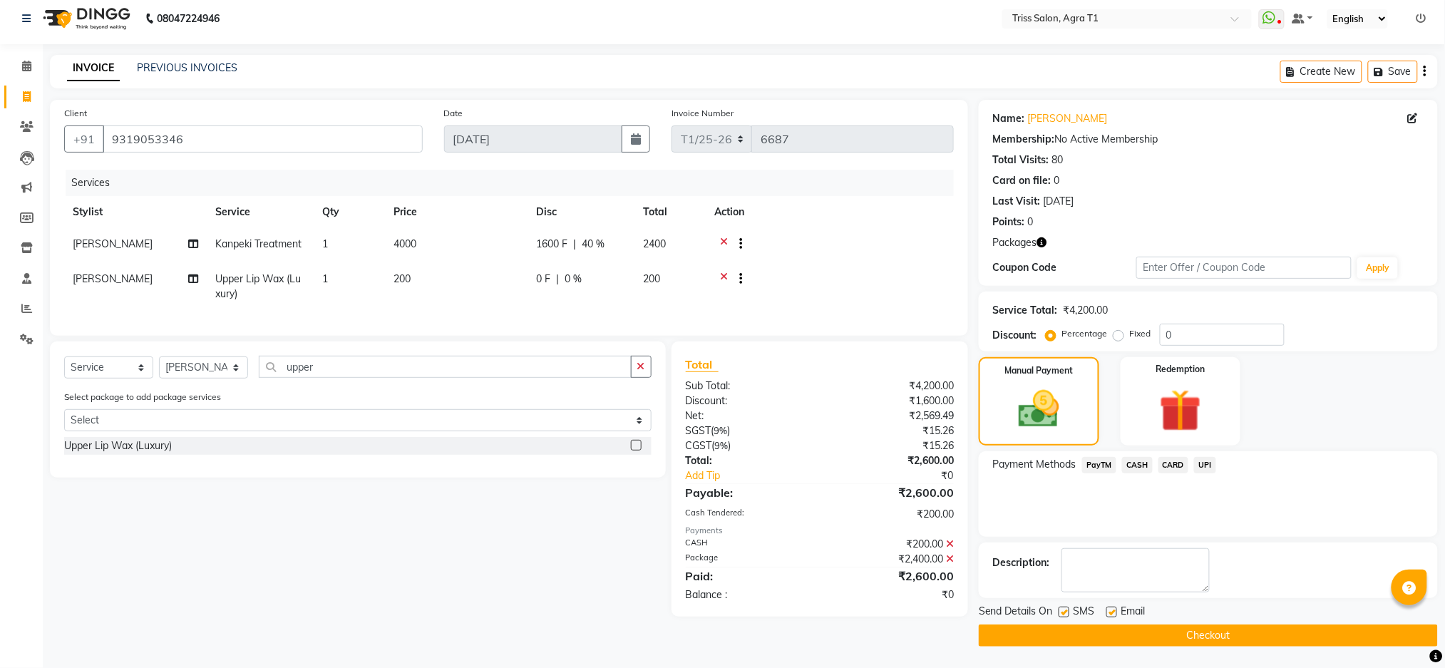
scroll to position [6, 0]
click at [1188, 643] on button "Checkout" at bounding box center [1208, 636] width 459 height 22
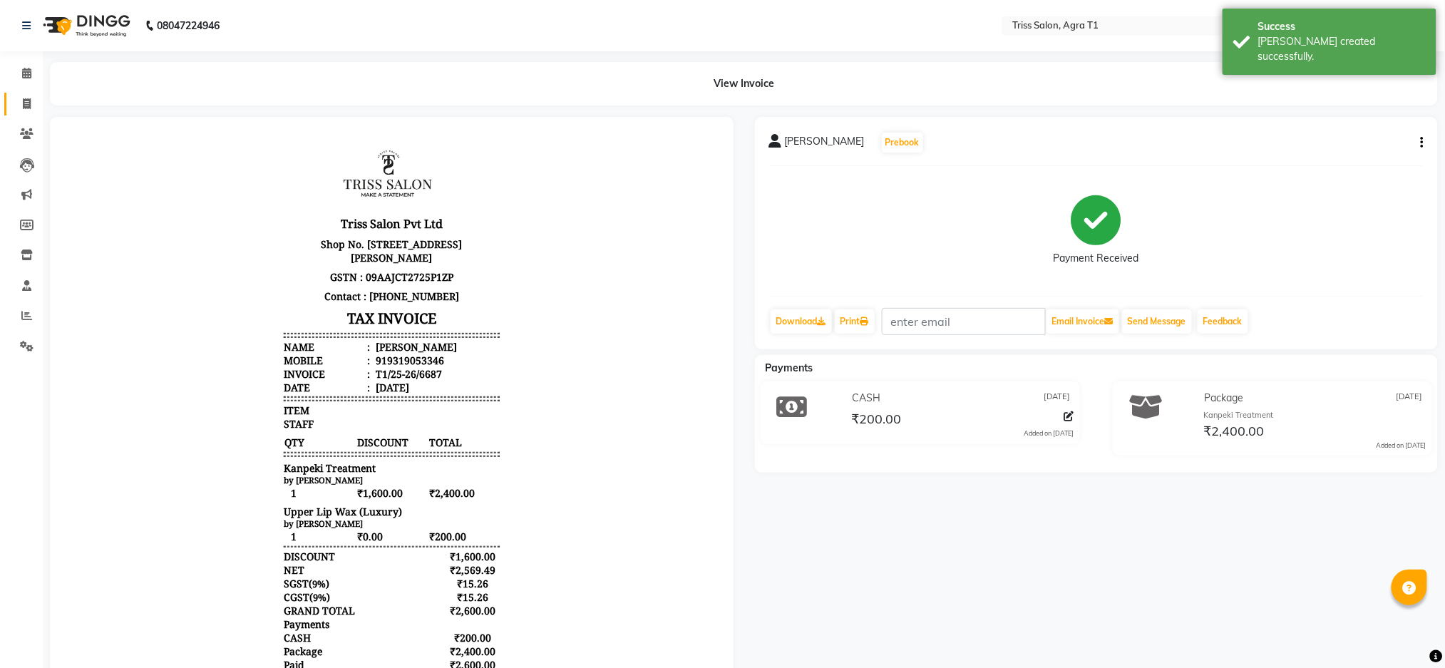
click at [18, 109] on span at bounding box center [26, 104] width 25 height 16
select select "service"
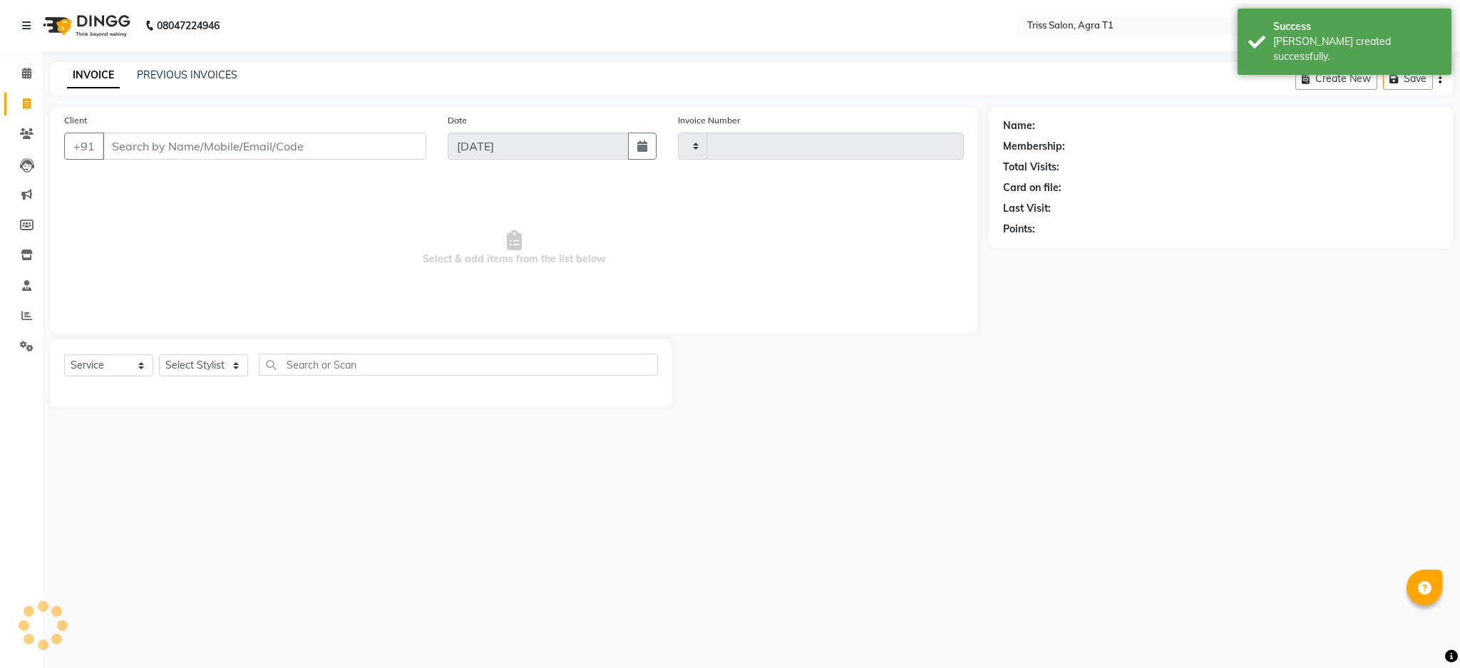
type input "6688"
select select "4300"
click at [23, 74] on icon at bounding box center [26, 73] width 9 height 11
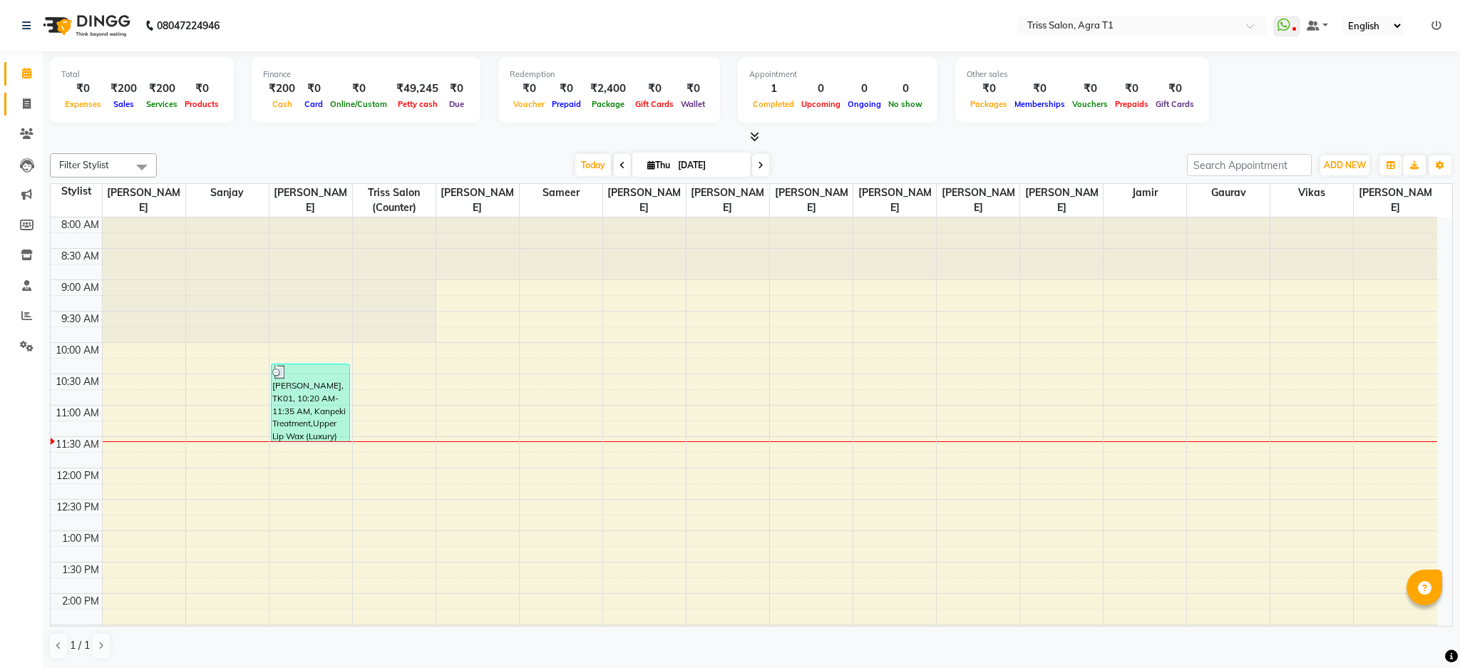
click at [25, 106] on icon at bounding box center [27, 103] width 8 height 11
select select "service"
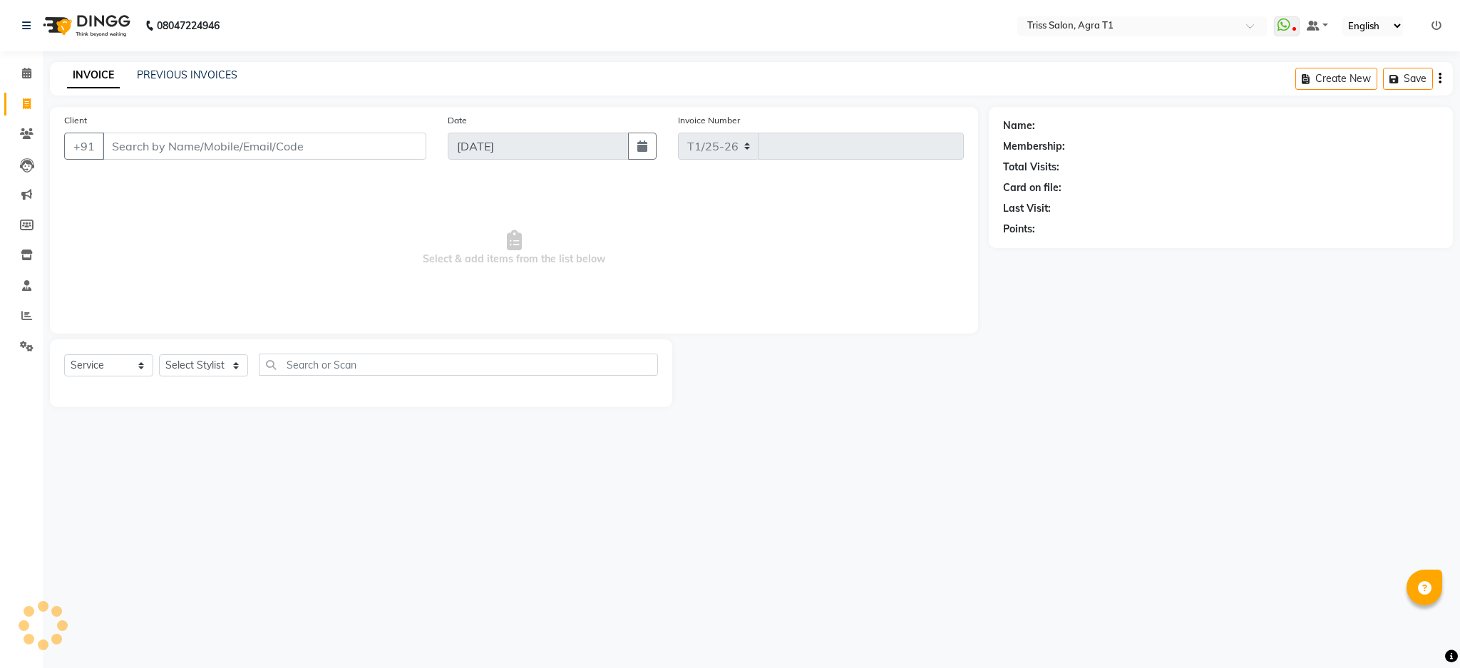
select select "4300"
type input "6688"
click at [197, 71] on link "PREVIOUS INVOICES" at bounding box center [187, 74] width 101 height 13
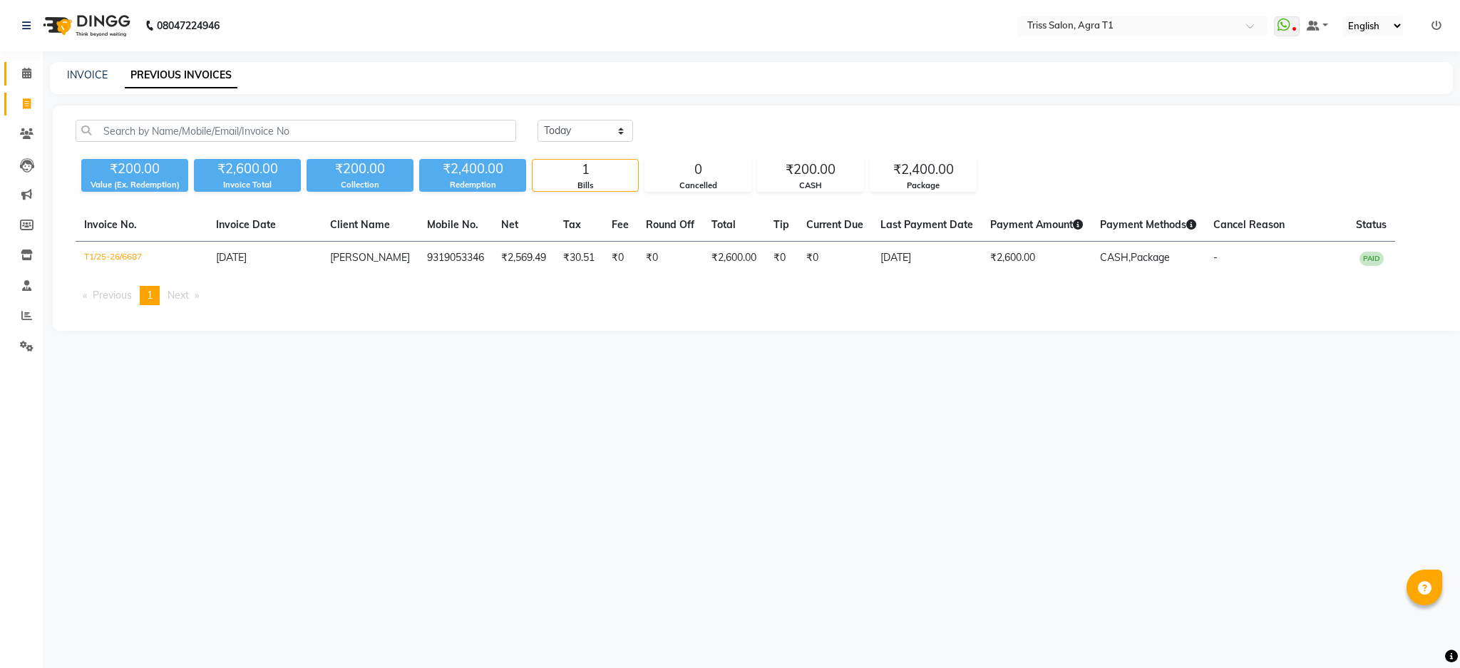
click at [22, 71] on icon at bounding box center [26, 73] width 9 height 11
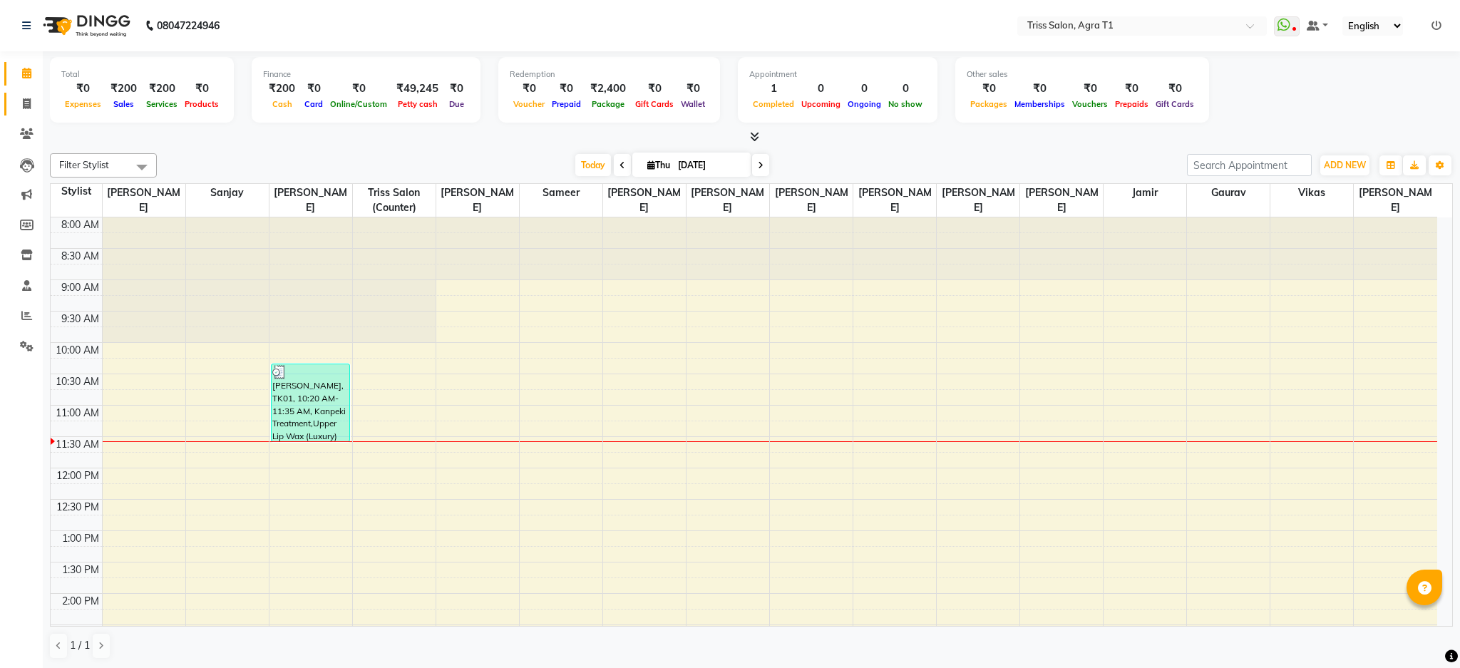
click at [20, 96] on span at bounding box center [26, 104] width 25 height 16
select select "service"
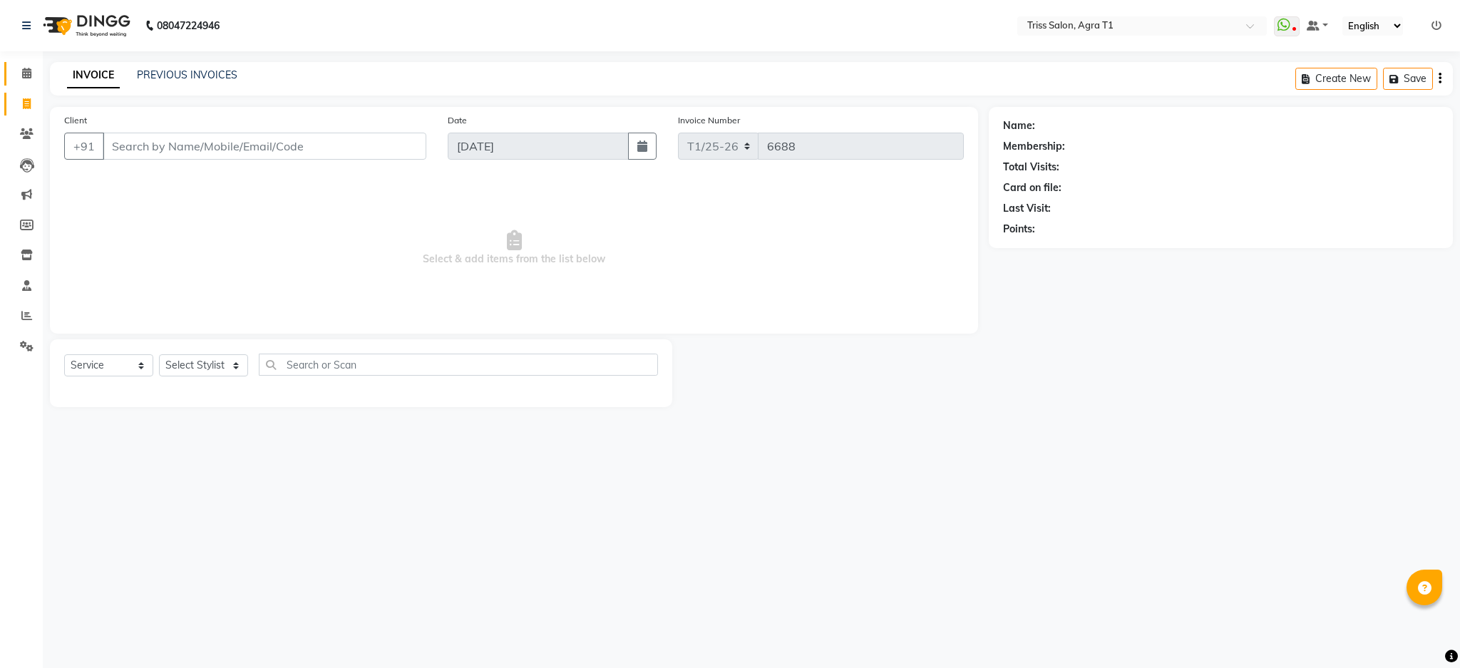
click at [30, 63] on link "Calendar" at bounding box center [21, 74] width 34 height 24
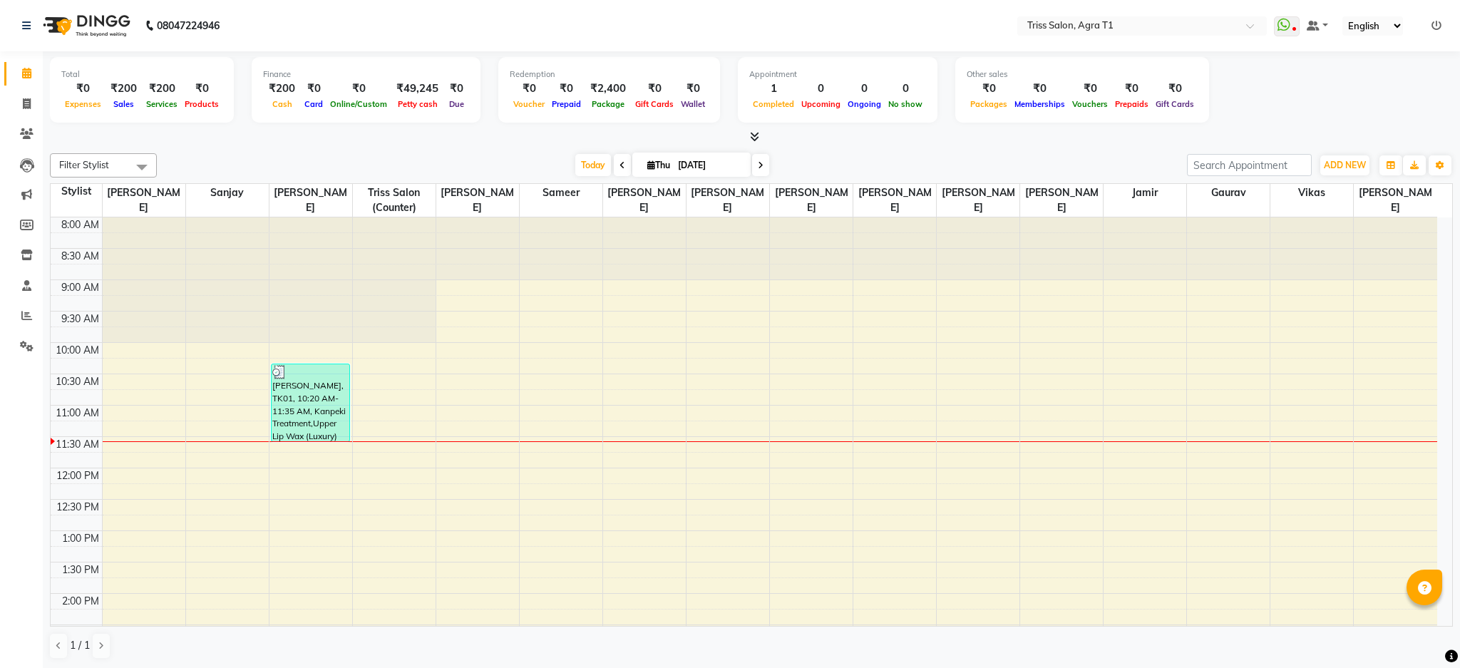
click at [758, 133] on icon at bounding box center [754, 136] width 9 height 11
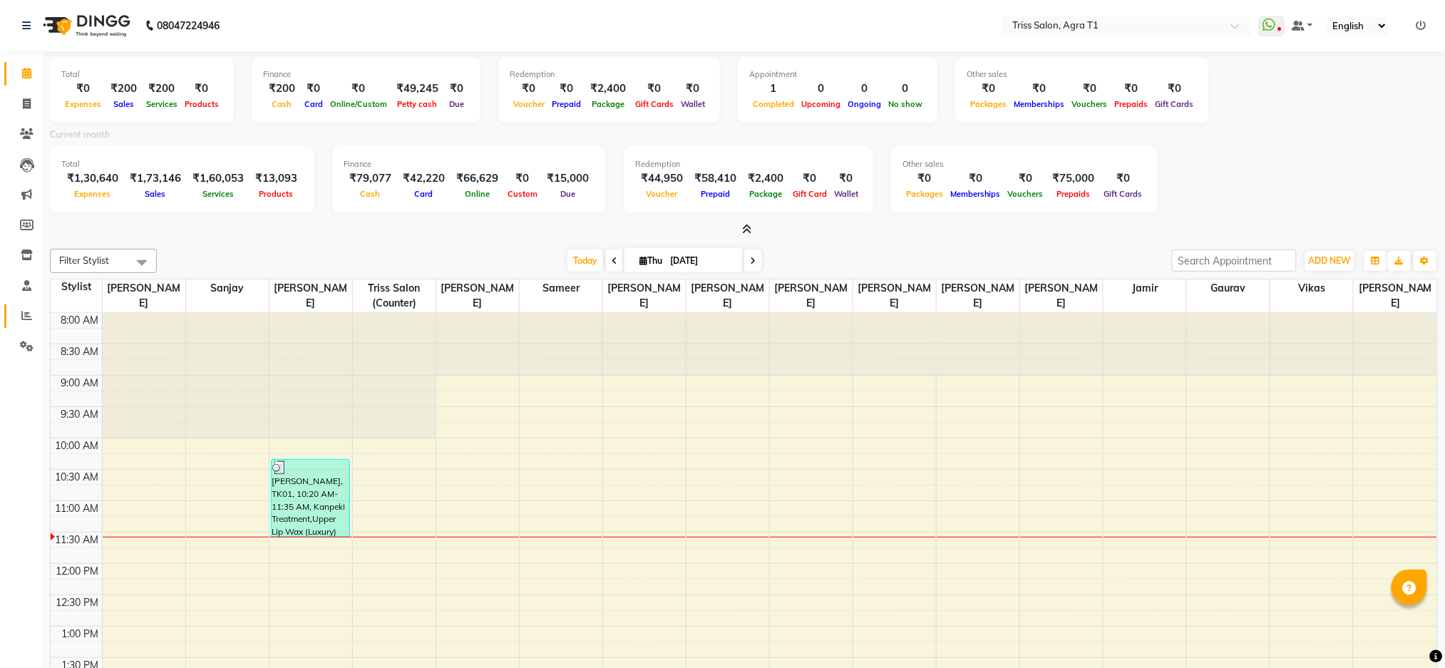
click at [25, 324] on link "Reports" at bounding box center [21, 316] width 34 height 24
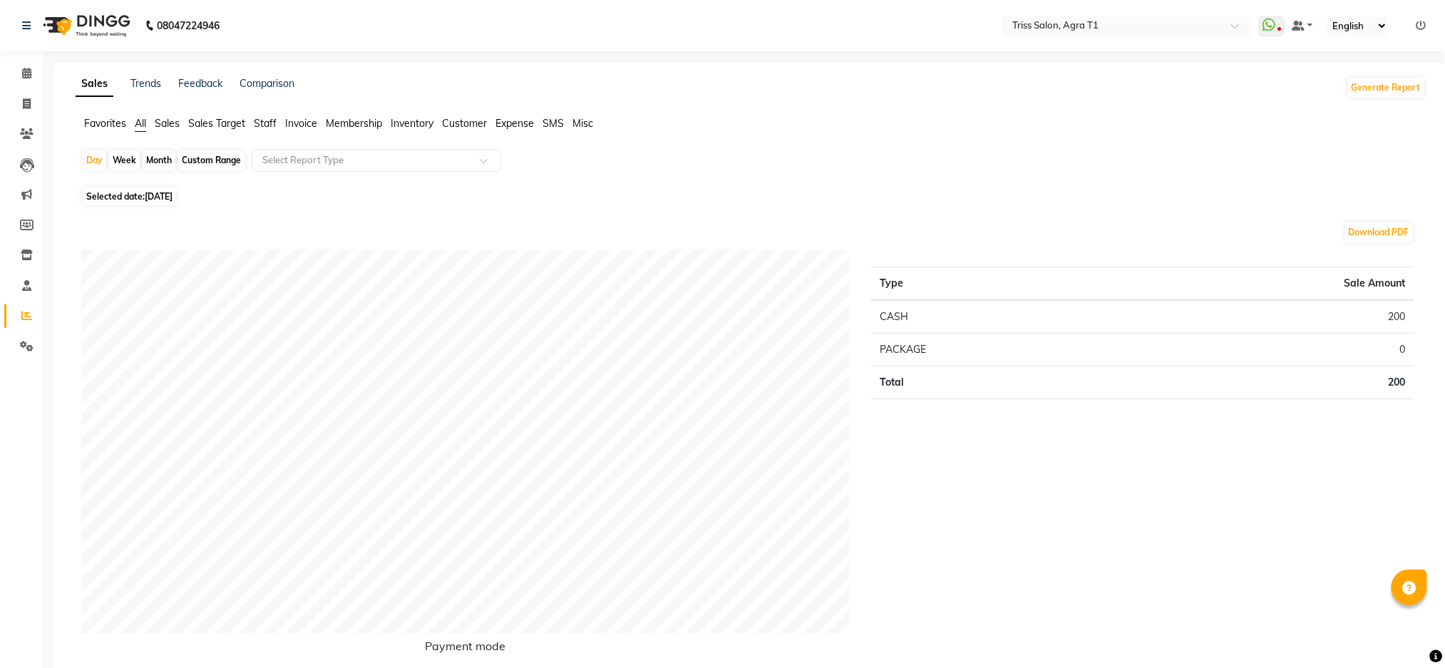
click at [265, 120] on span "Staff" at bounding box center [265, 123] width 23 height 13
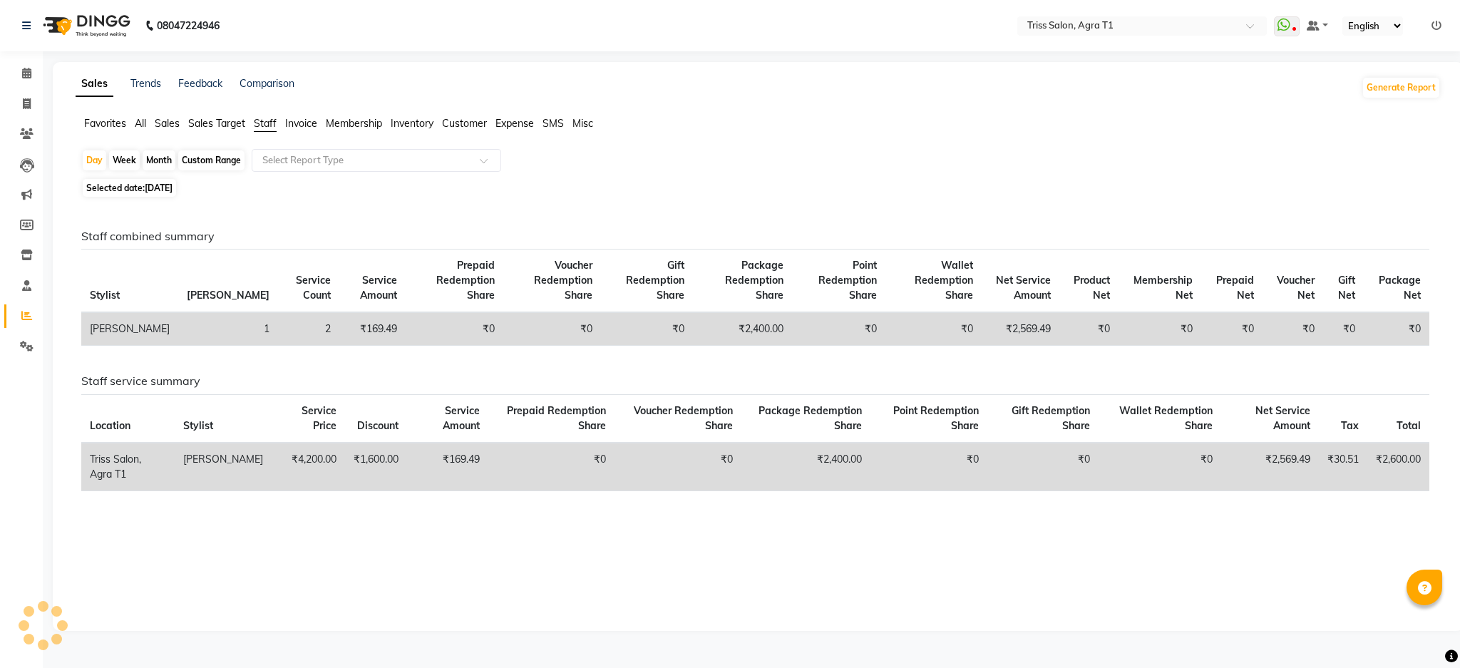
click at [135, 183] on span "Selected date: [DATE]" at bounding box center [129, 188] width 93 height 18
select select "9"
select select "2025"
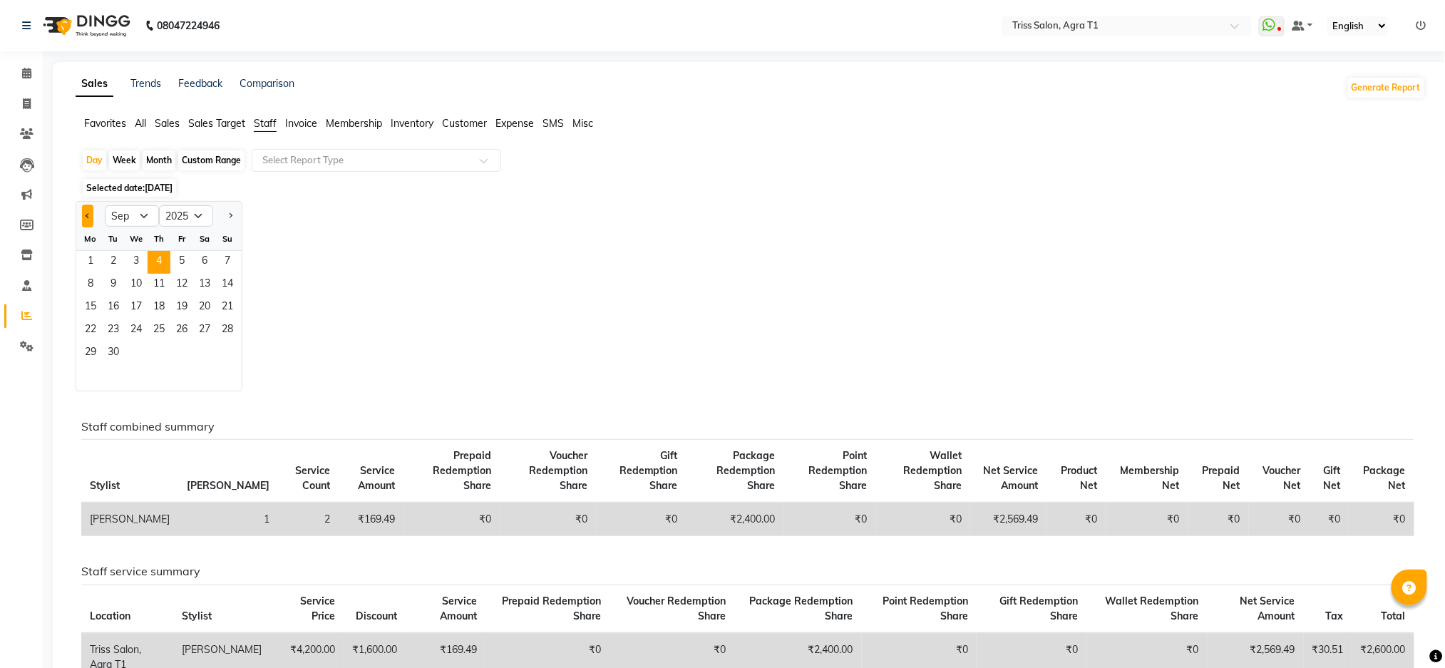
click at [88, 215] on span "Previous month" at bounding box center [88, 215] width 5 height 5
click at [230, 215] on span "Next month" at bounding box center [229, 215] width 5 height 5
click at [83, 213] on button "Previous month" at bounding box center [87, 216] width 11 height 23
click at [232, 214] on button "Next month" at bounding box center [230, 216] width 11 height 23
select select "9"
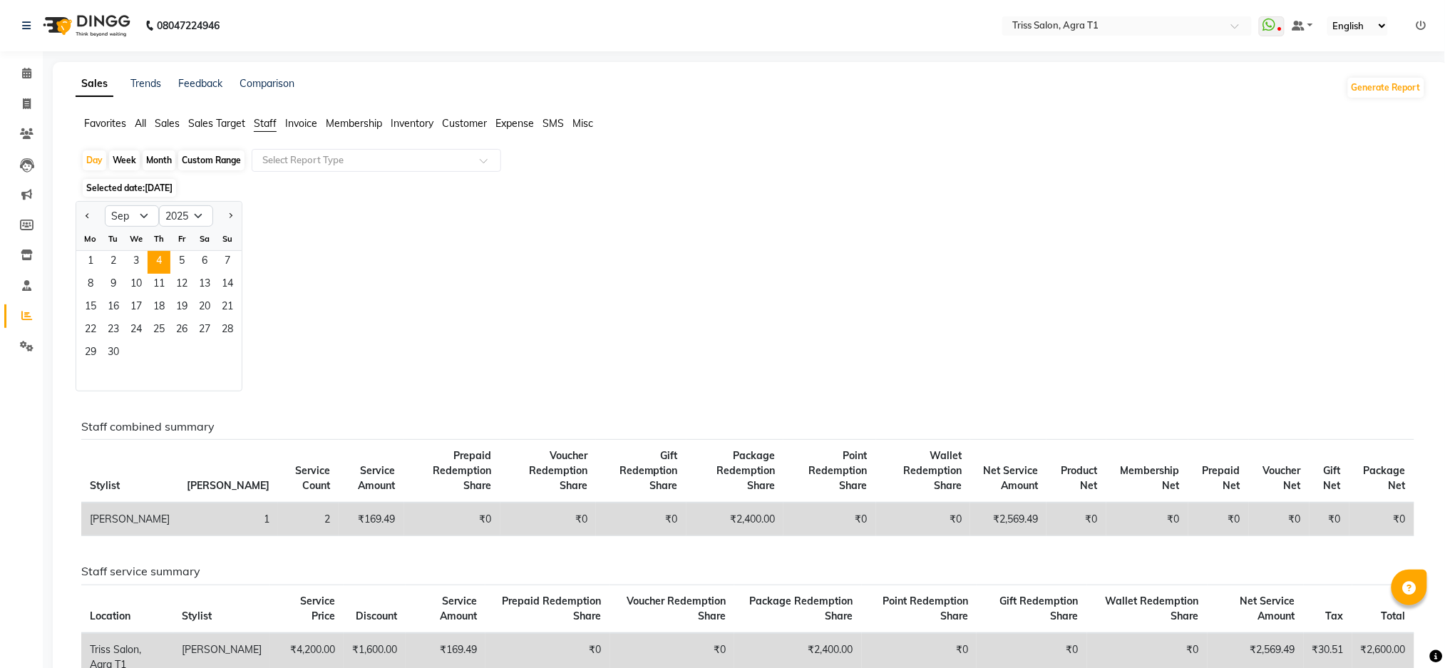
click at [160, 158] on div "Month" at bounding box center [159, 160] width 33 height 20
select select "9"
select select "2025"
click at [88, 260] on span "1" at bounding box center [90, 262] width 23 height 23
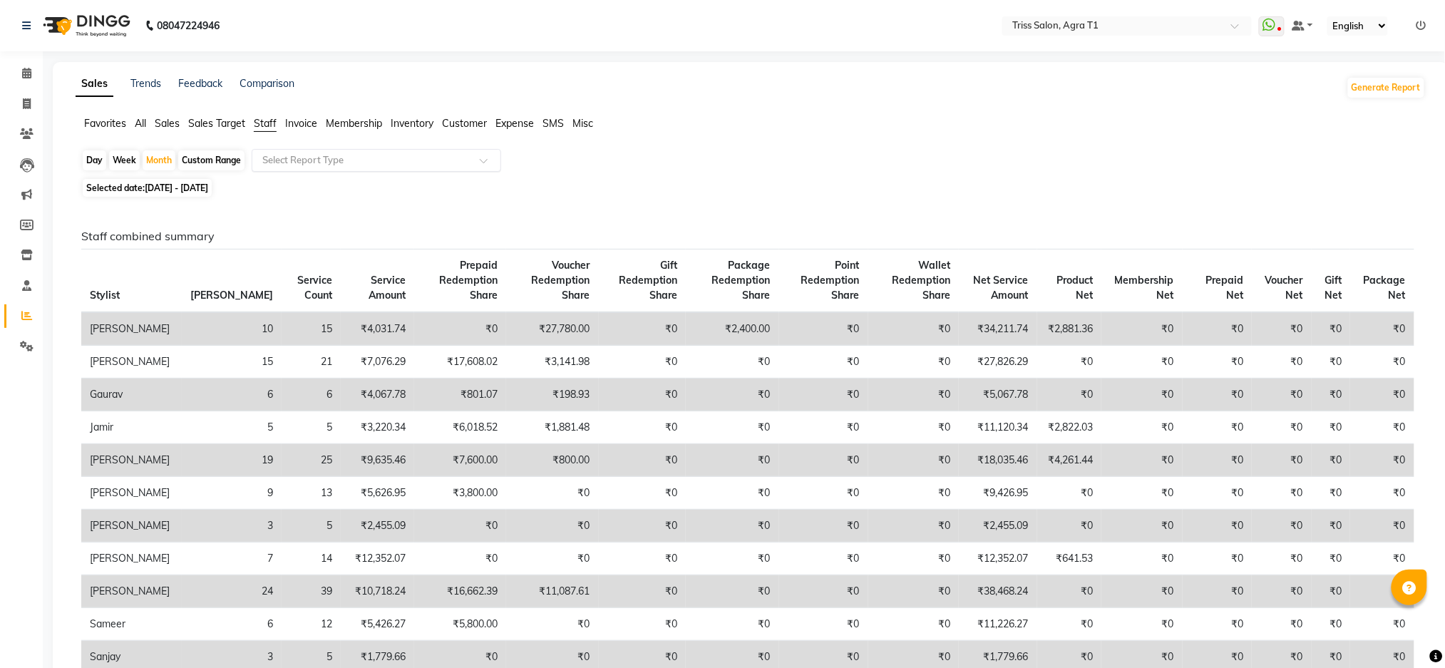
click at [315, 165] on input "text" at bounding box center [362, 160] width 205 height 14
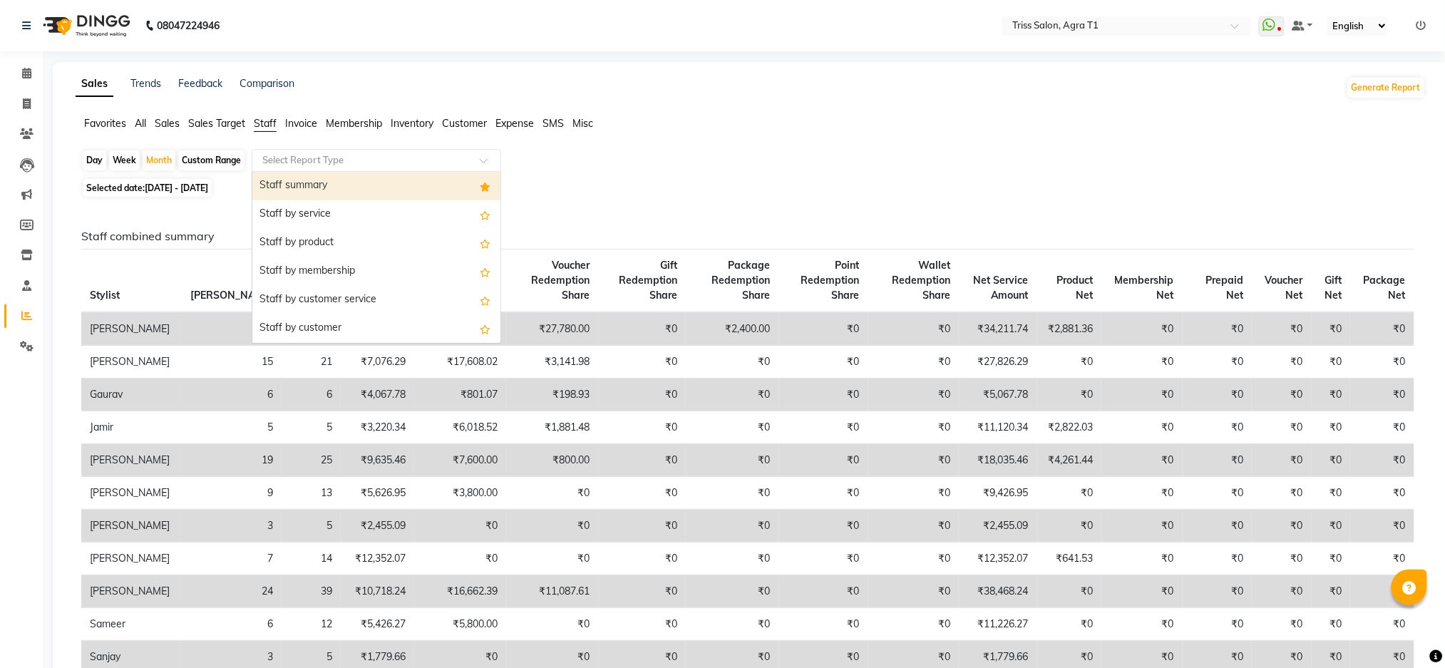
click at [277, 181] on div "Staff summary" at bounding box center [376, 186] width 248 height 29
select select "filtered_report"
select select "csv"
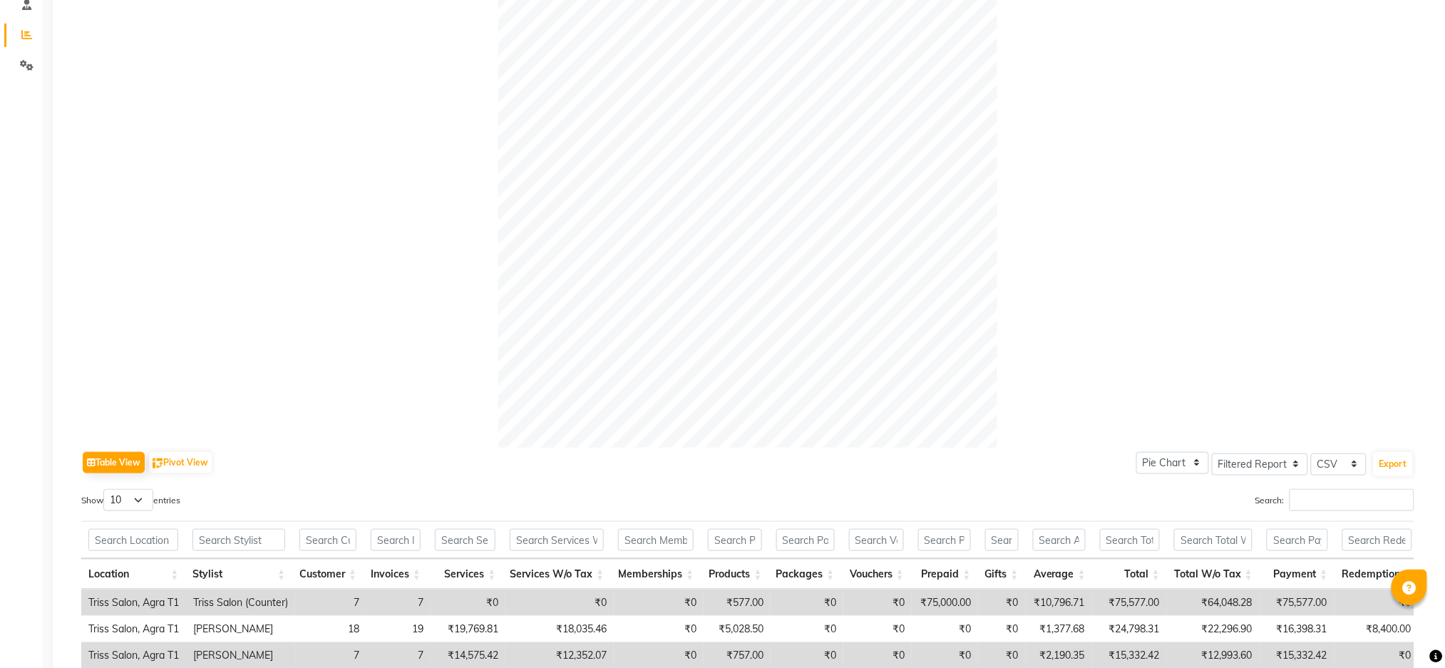
scroll to position [602, 0]
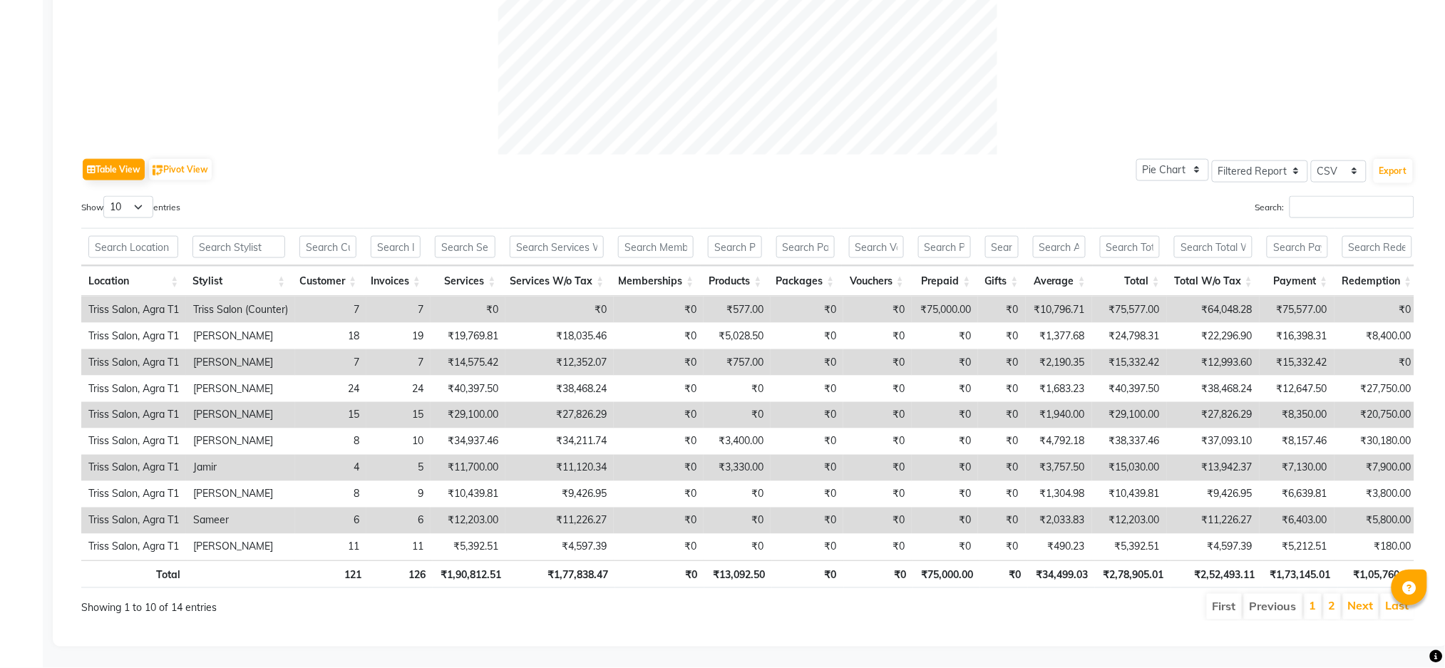
click at [1439, 533] on div "Sales Trends Feedback Comparison Generate Report Favorites All Sales Sales Targ…" at bounding box center [751, 67] width 1396 height 1159
click at [1181, 648] on main "Sales Trends Feedback Comparison Generate Report Favorites All Sales Sales Targ…" at bounding box center [744, 78] width 1402 height 1180
click at [1371, 599] on link "Next" at bounding box center [1361, 606] width 26 height 14
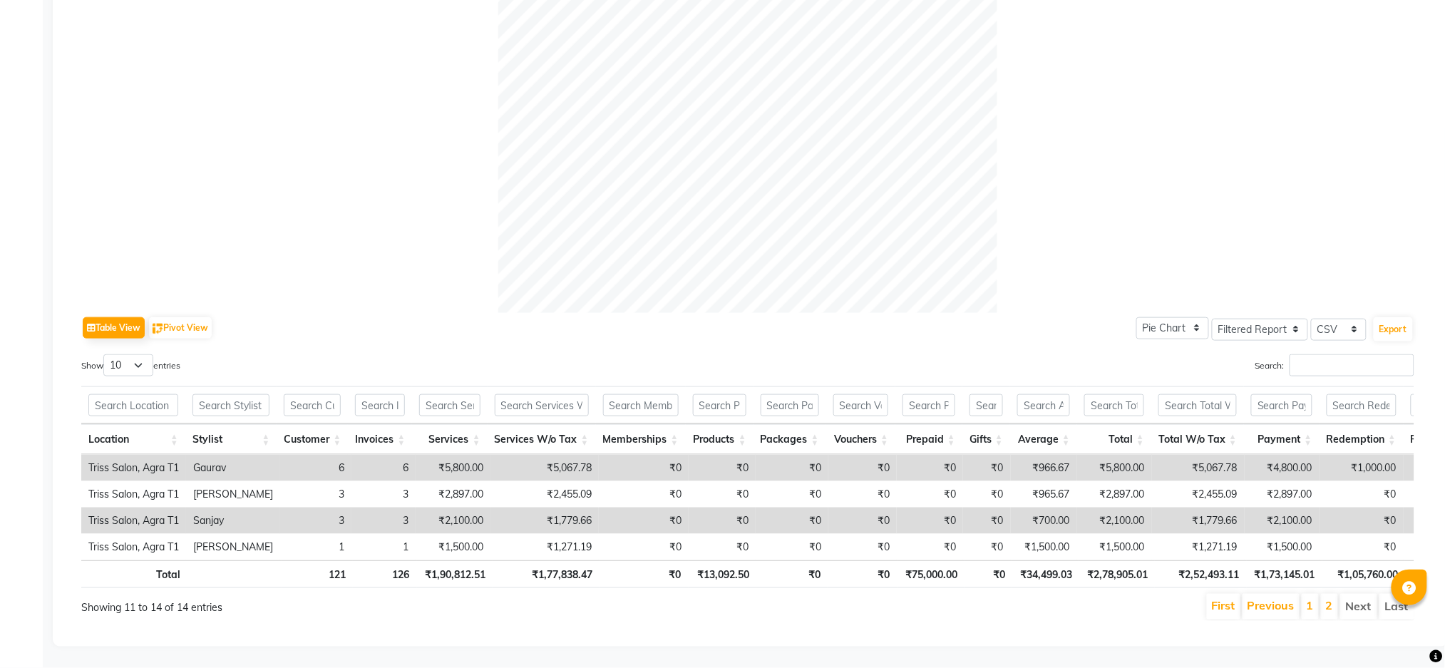
scroll to position [445, 0]
click at [1268, 599] on link "Previous" at bounding box center [1271, 606] width 47 height 14
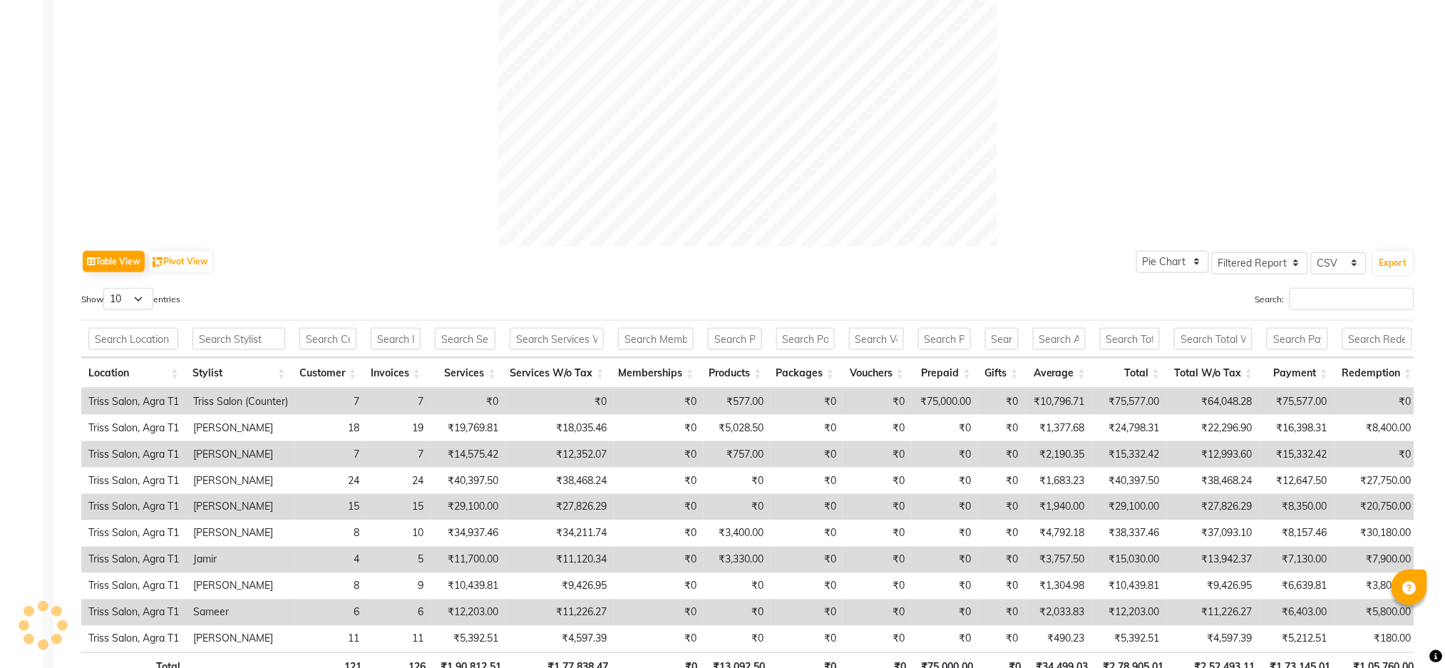
scroll to position [0, 0]
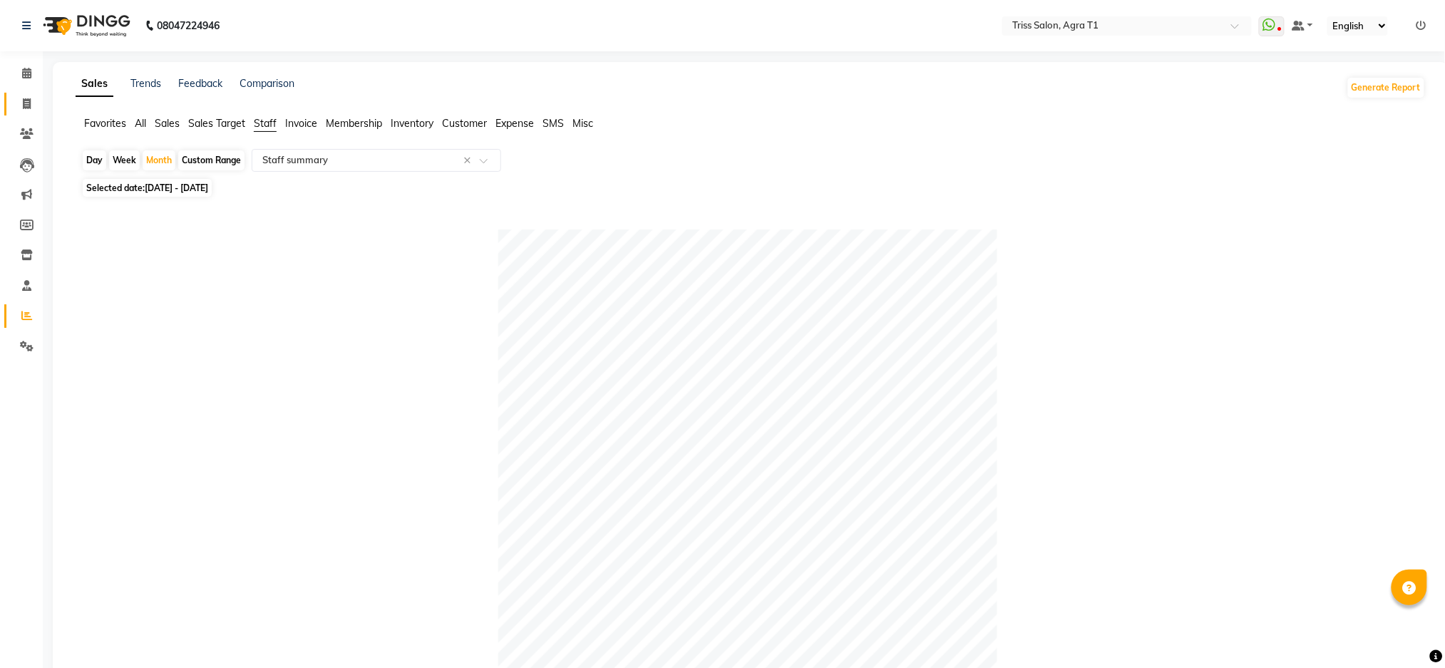
click at [26, 103] on icon at bounding box center [27, 103] width 8 height 11
select select "service"
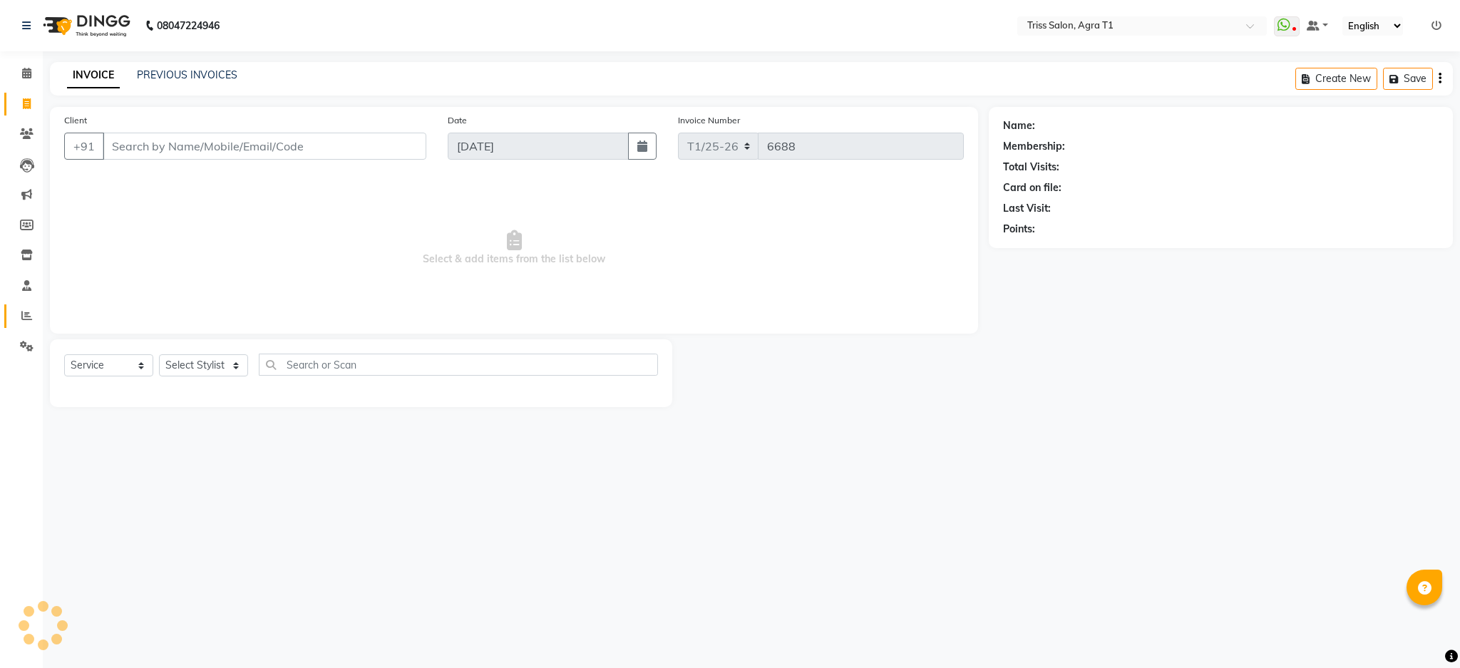
click at [26, 315] on icon at bounding box center [26, 315] width 11 height 11
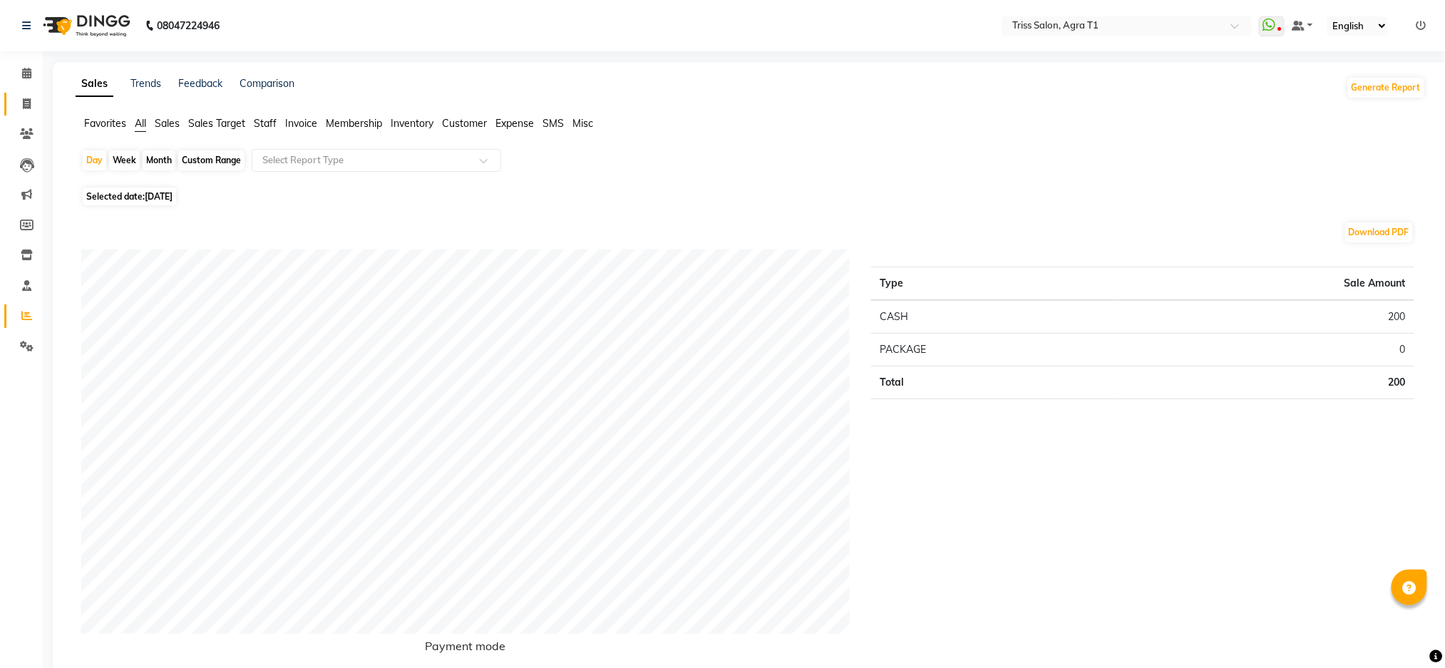
click at [26, 103] on icon at bounding box center [27, 103] width 8 height 11
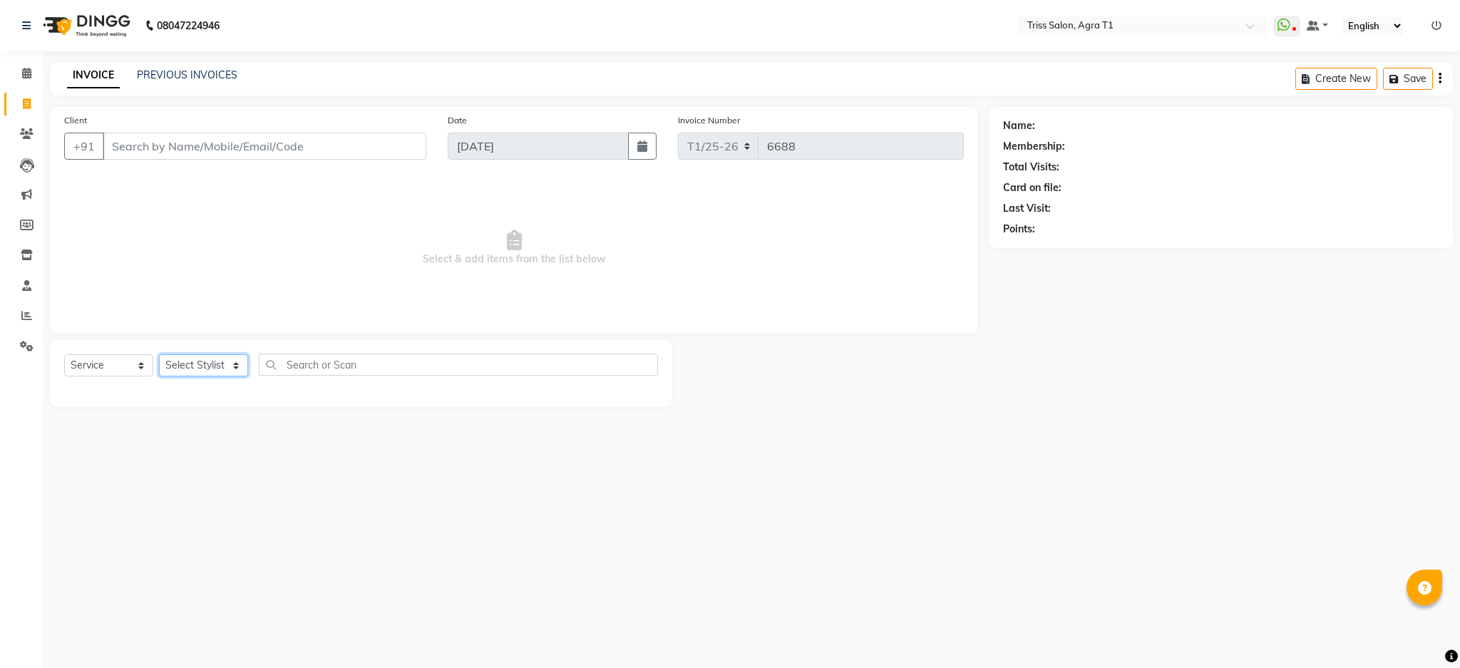
click at [203, 359] on select "Select Stylist [PERSON_NAME] [PERSON_NAME] [PERSON_NAME] [PERSON_NAME] Kamal [P…" at bounding box center [203, 365] width 89 height 22
click at [88, 372] on select "Select Service Product Membership Package Voucher Prepaid Gift Card" at bounding box center [108, 365] width 89 height 22
select select "P"
click at [64, 355] on select "Select Service Product Membership Package Voucher Prepaid Gift Card" at bounding box center [108, 365] width 89 height 22
click at [189, 366] on select "Select Stylist [PERSON_NAME] [PERSON_NAME] [PERSON_NAME] [PERSON_NAME] Kamal [P…" at bounding box center [203, 365] width 89 height 22
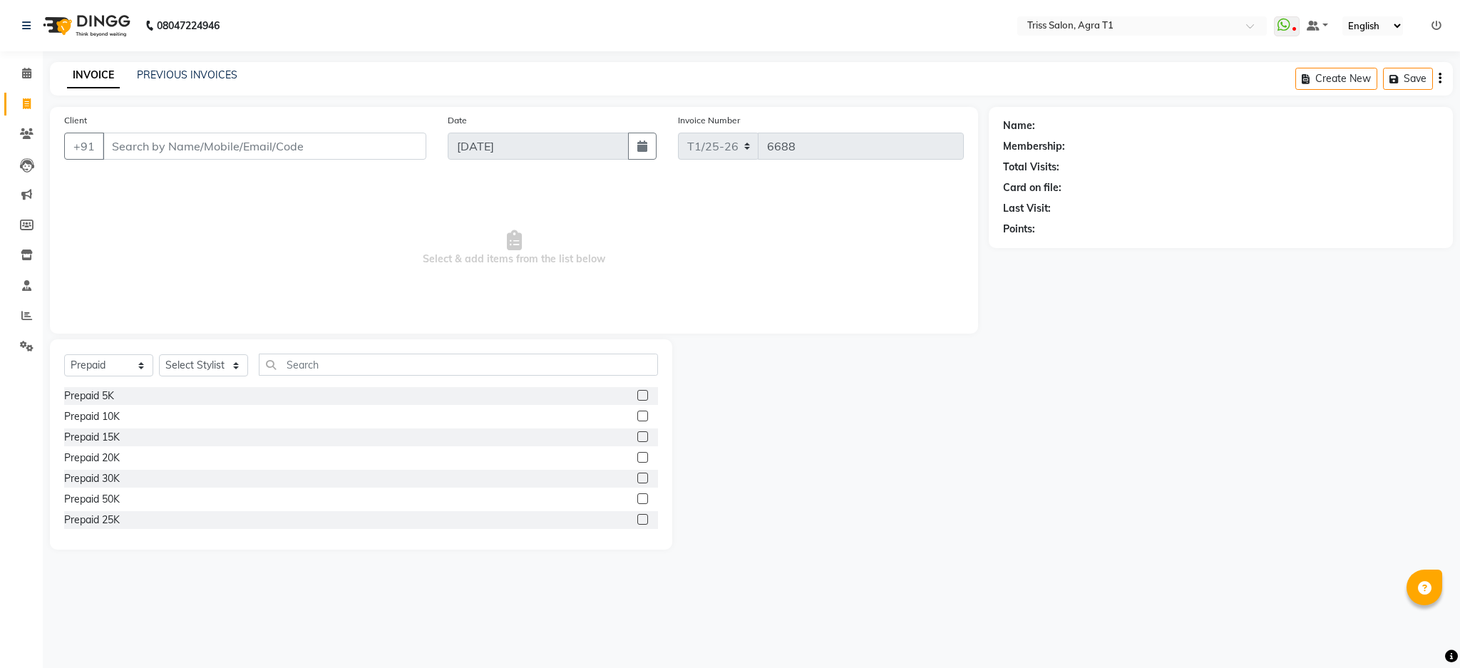
click at [227, 465] on div "Prepaid 20K" at bounding box center [361, 458] width 594 height 18
click at [637, 520] on label at bounding box center [642, 519] width 11 height 11
click at [637, 520] on input "checkbox" at bounding box center [641, 519] width 9 height 9
checkbox input "false"
click at [218, 362] on select "Select Stylist [PERSON_NAME] [PERSON_NAME] [PERSON_NAME] [PERSON_NAME] Kamal [P…" at bounding box center [203, 365] width 89 height 22
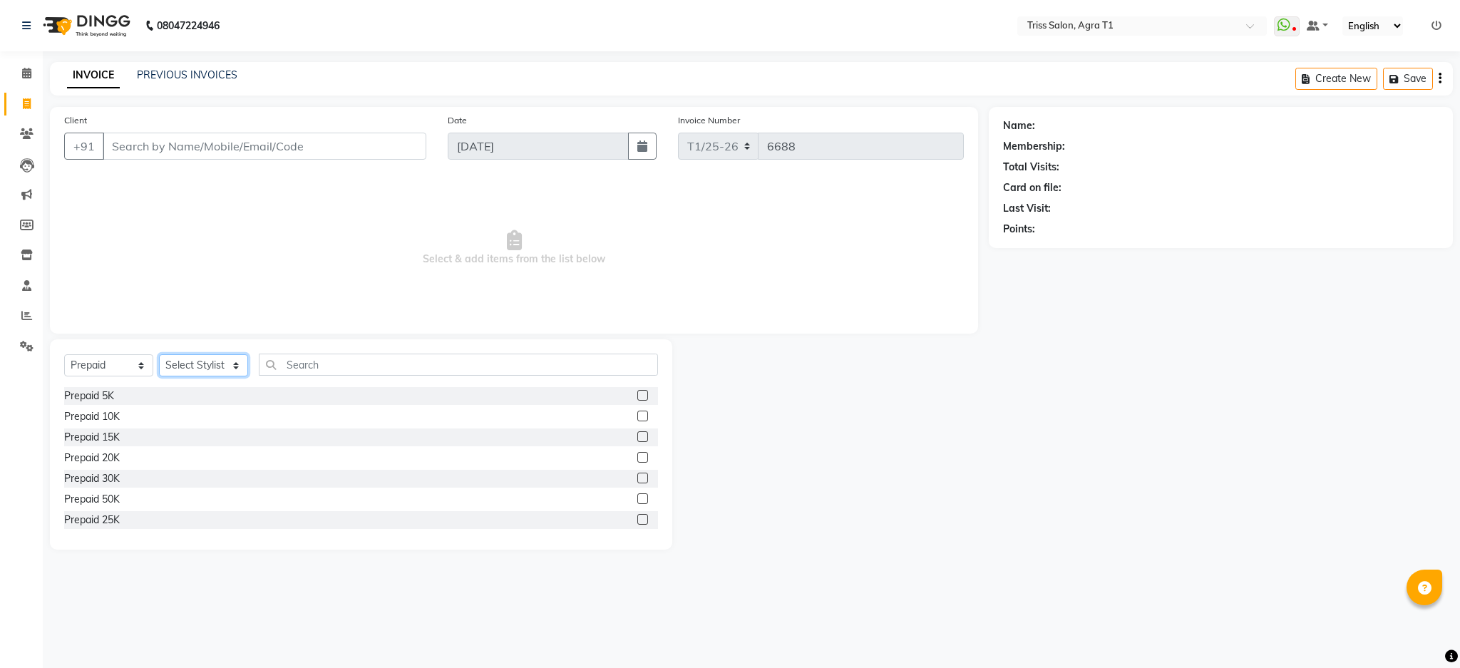
select select "14700"
click at [159, 355] on select "Select Stylist [PERSON_NAME] [PERSON_NAME] [PERSON_NAME] [PERSON_NAME] Kamal [P…" at bounding box center [203, 365] width 89 height 22
click at [637, 437] on label at bounding box center [642, 436] width 11 height 11
click at [637, 437] on input "checkbox" at bounding box center [641, 437] width 9 height 9
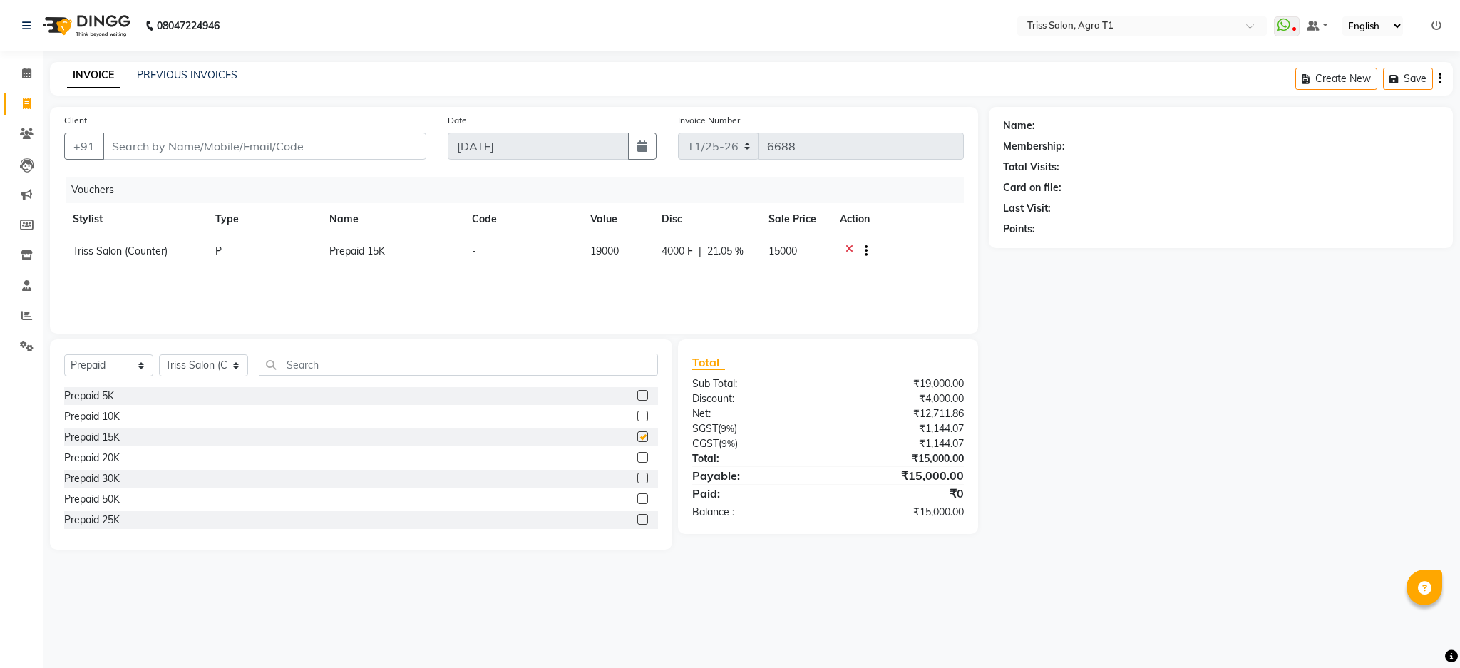
checkbox input "false"
click at [1294, 28] on icon at bounding box center [1295, 29] width 4 height 7
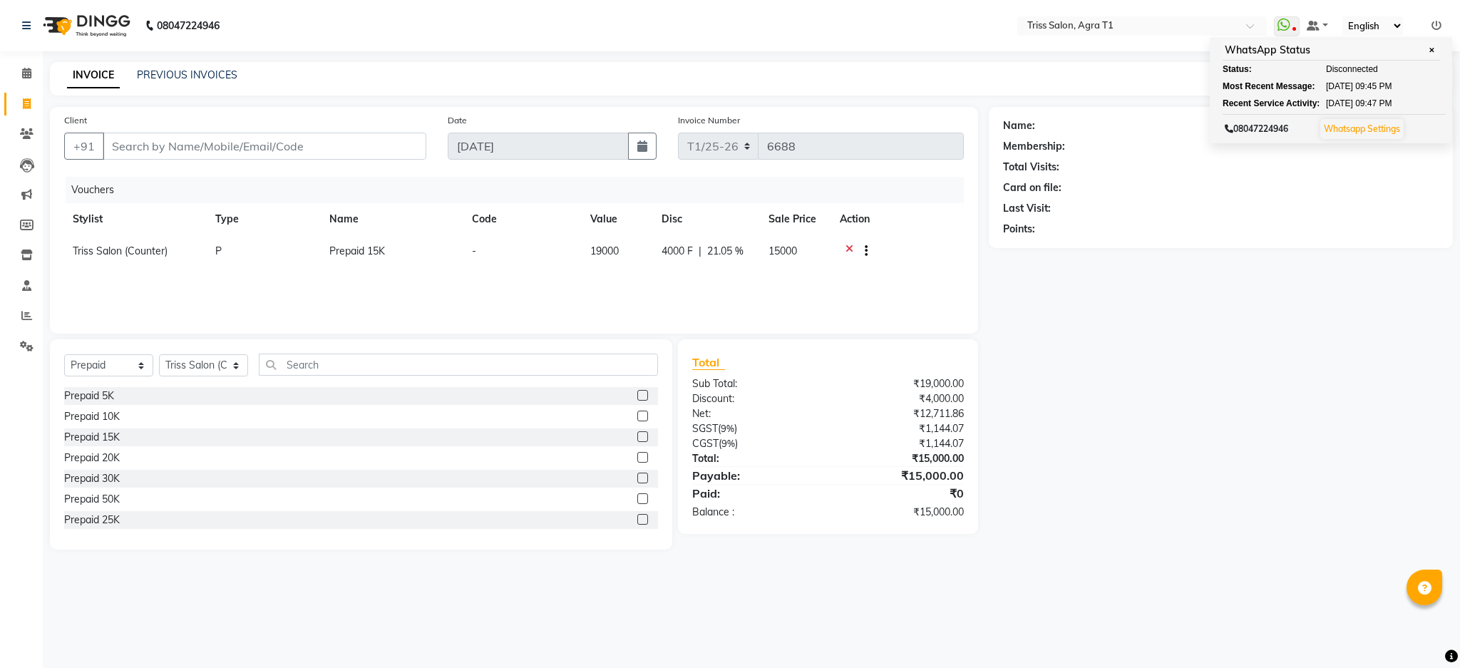
click at [846, 244] on icon at bounding box center [850, 253] width 8 height 18
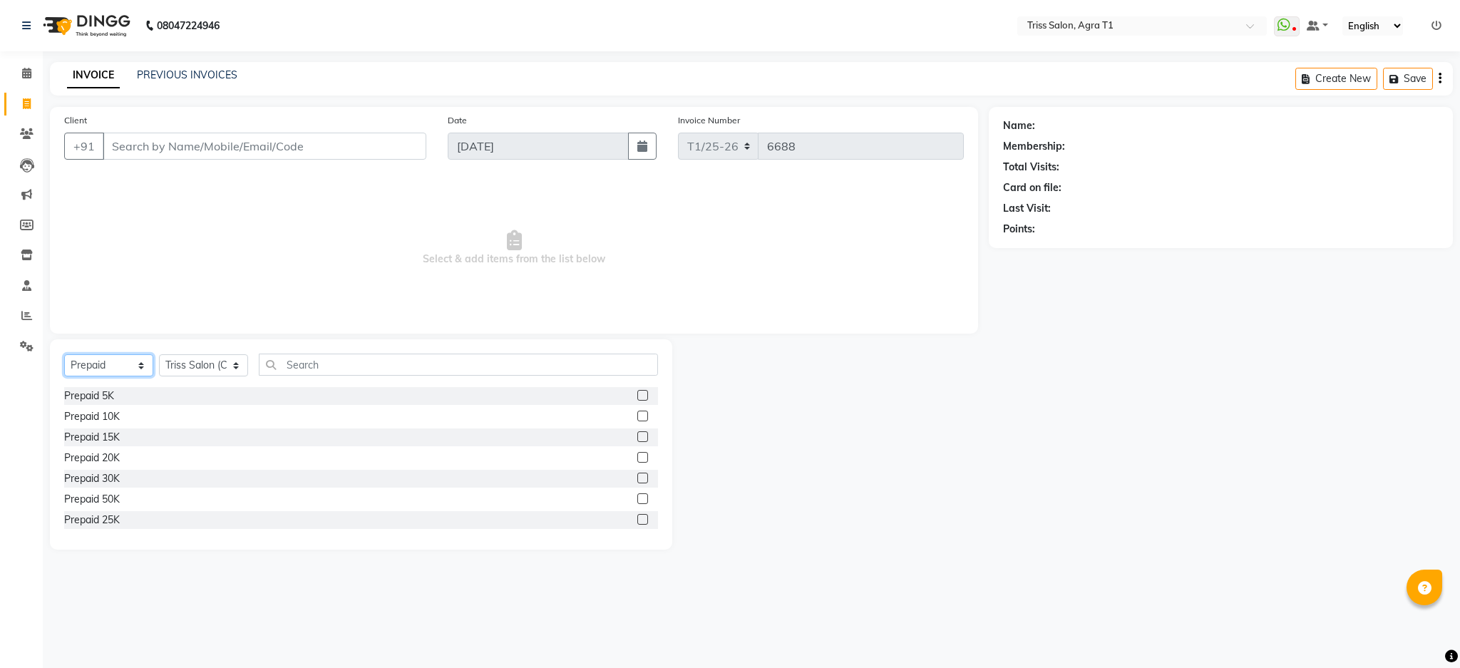
click at [114, 360] on select "Select Service Product Membership Package Voucher Prepaid Gift Card" at bounding box center [108, 365] width 89 height 22
select select "service"
click at [64, 355] on select "Select Service Product Membership Package Voucher Prepaid Gift Card" at bounding box center [108, 365] width 89 height 22
click at [232, 369] on select "Select Stylist [PERSON_NAME] [PERSON_NAME] [PERSON_NAME] [PERSON_NAME] Kamal [P…" at bounding box center [203, 365] width 89 height 22
select select "32494"
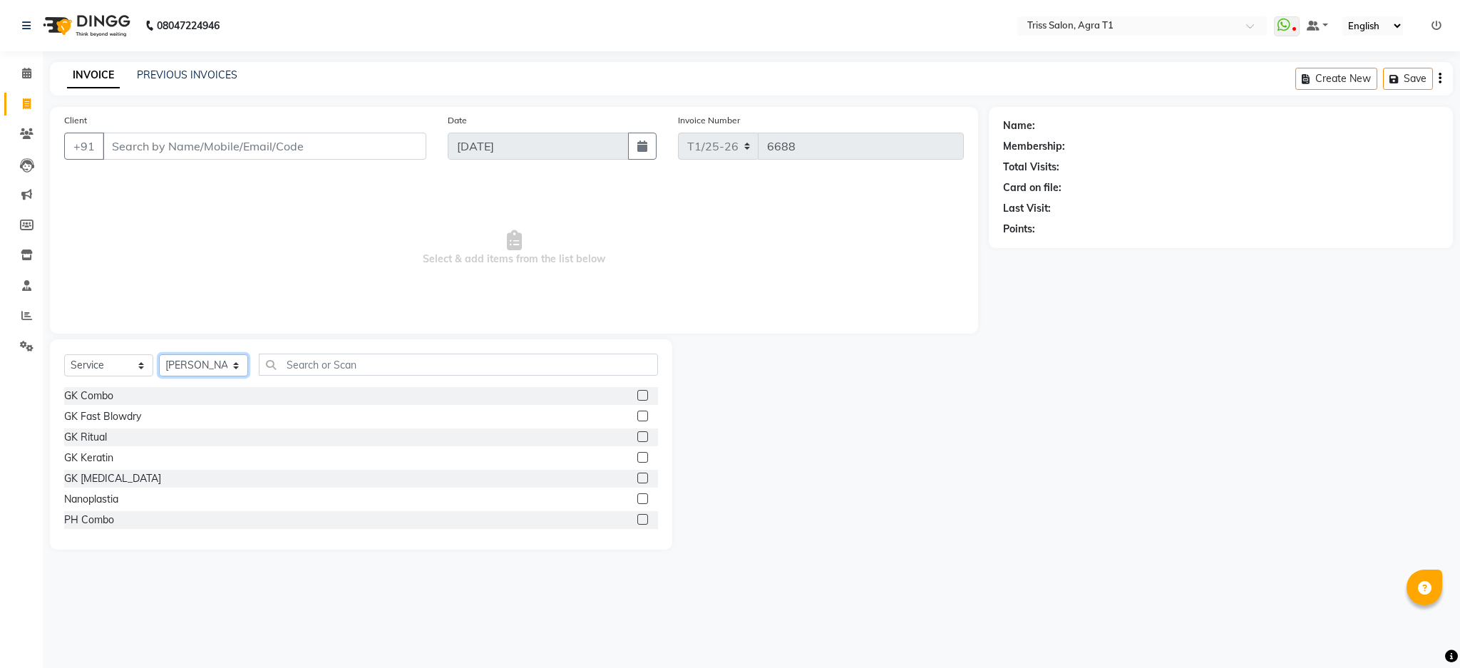
click at [159, 355] on select "Select Stylist [PERSON_NAME] [PERSON_NAME] [PERSON_NAME] [PERSON_NAME] Kamal [P…" at bounding box center [203, 365] width 89 height 22
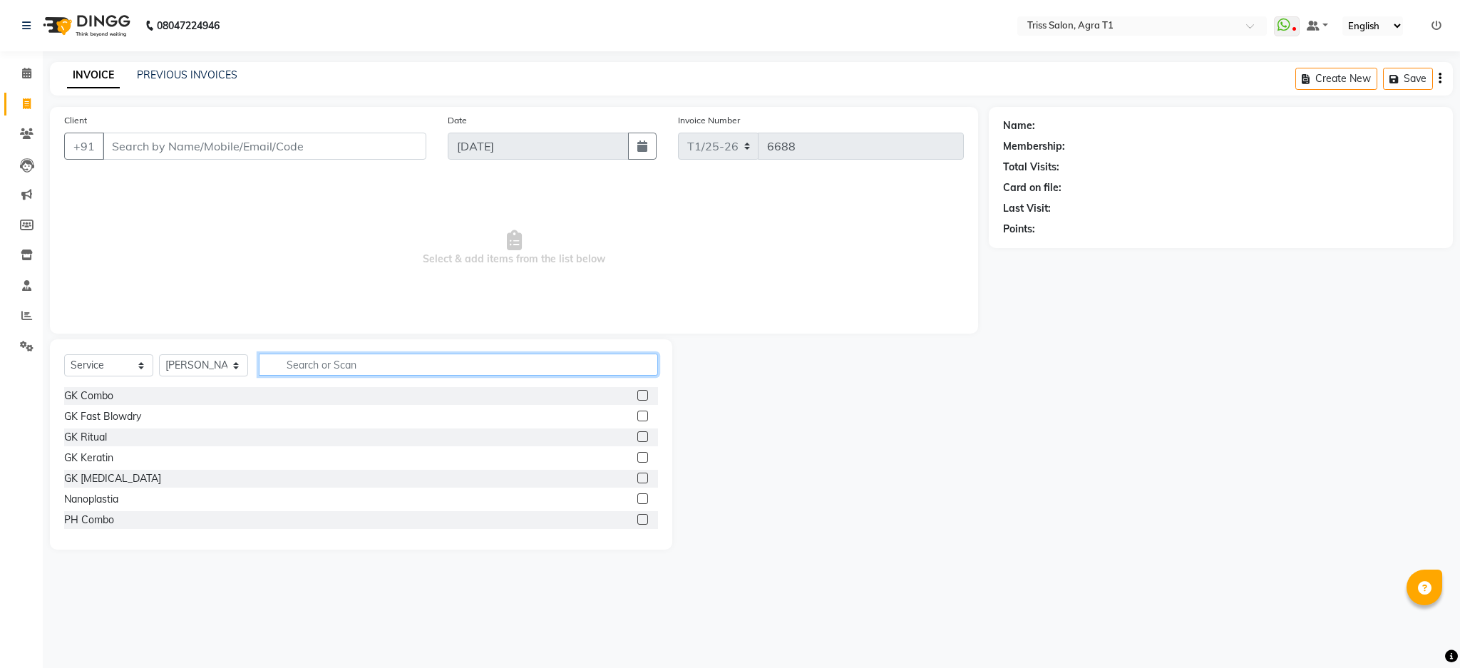
click at [343, 366] on input "text" at bounding box center [458, 365] width 399 height 22
type input "hair cut"
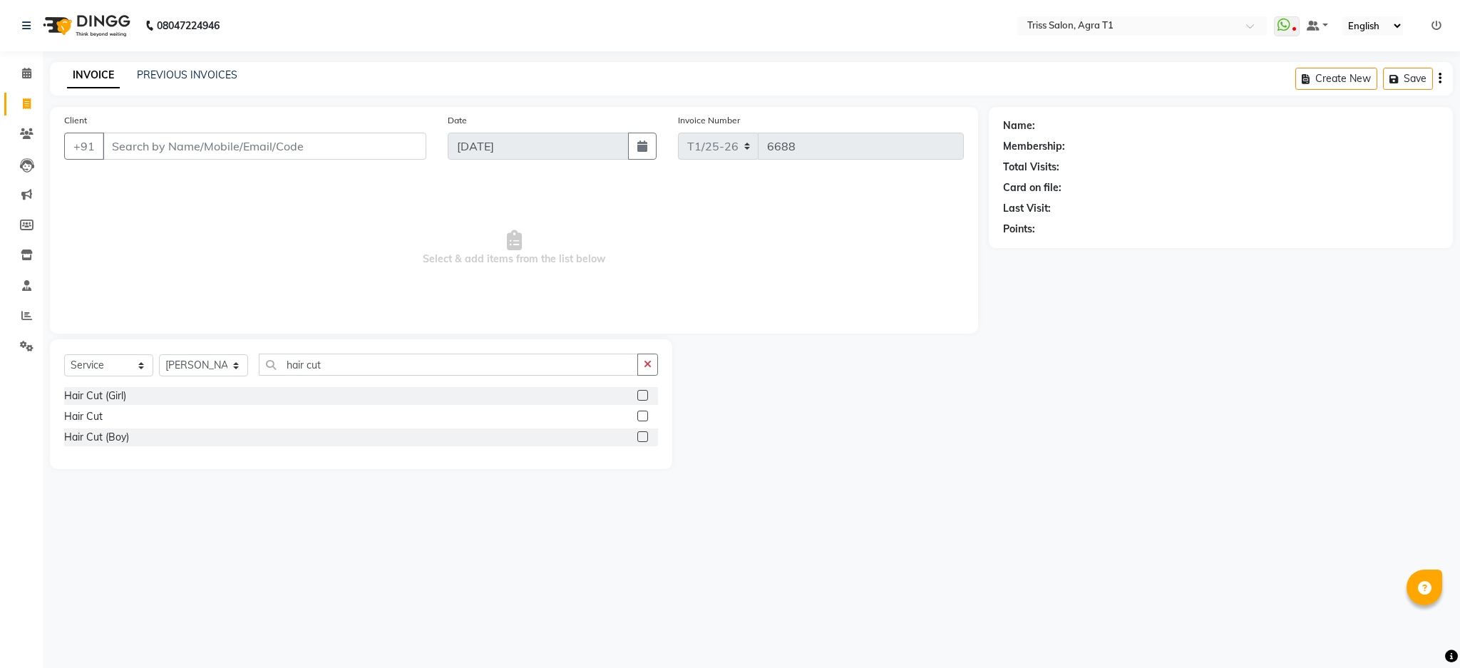
click at [643, 416] on label at bounding box center [642, 416] width 11 height 11
click at [643, 416] on input "checkbox" at bounding box center [641, 416] width 9 height 9
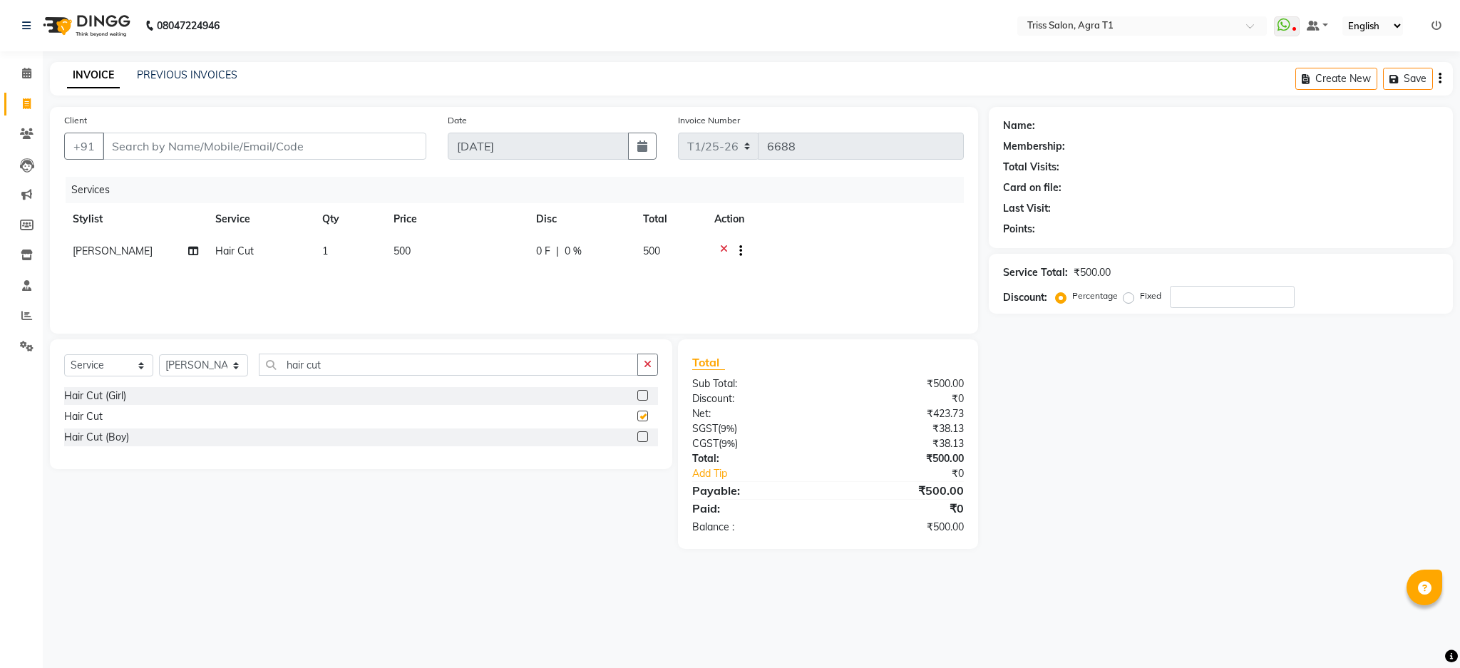
checkbox input "false"
click at [657, 362] on button "button" at bounding box center [647, 365] width 21 height 22
type input "hair cut"
click at [643, 416] on label at bounding box center [642, 416] width 11 height 11
click at [643, 416] on input "checkbox" at bounding box center [641, 416] width 9 height 9
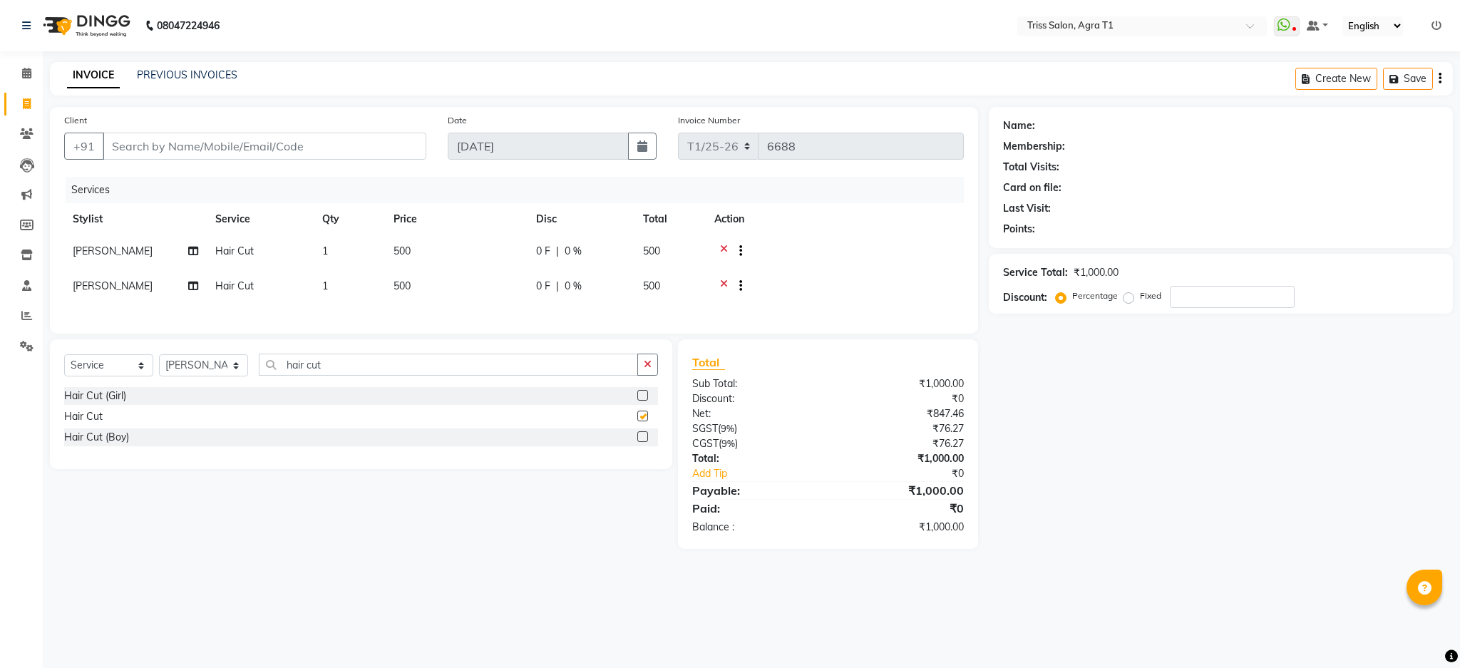
checkbox input "false"
click at [202, 376] on select "Select Stylist [PERSON_NAME] [PERSON_NAME] [PERSON_NAME] [PERSON_NAME] Kamal [P…" at bounding box center [203, 365] width 89 height 22
click at [113, 300] on td "[PERSON_NAME]" at bounding box center [135, 287] width 143 height 35
select select "32494"
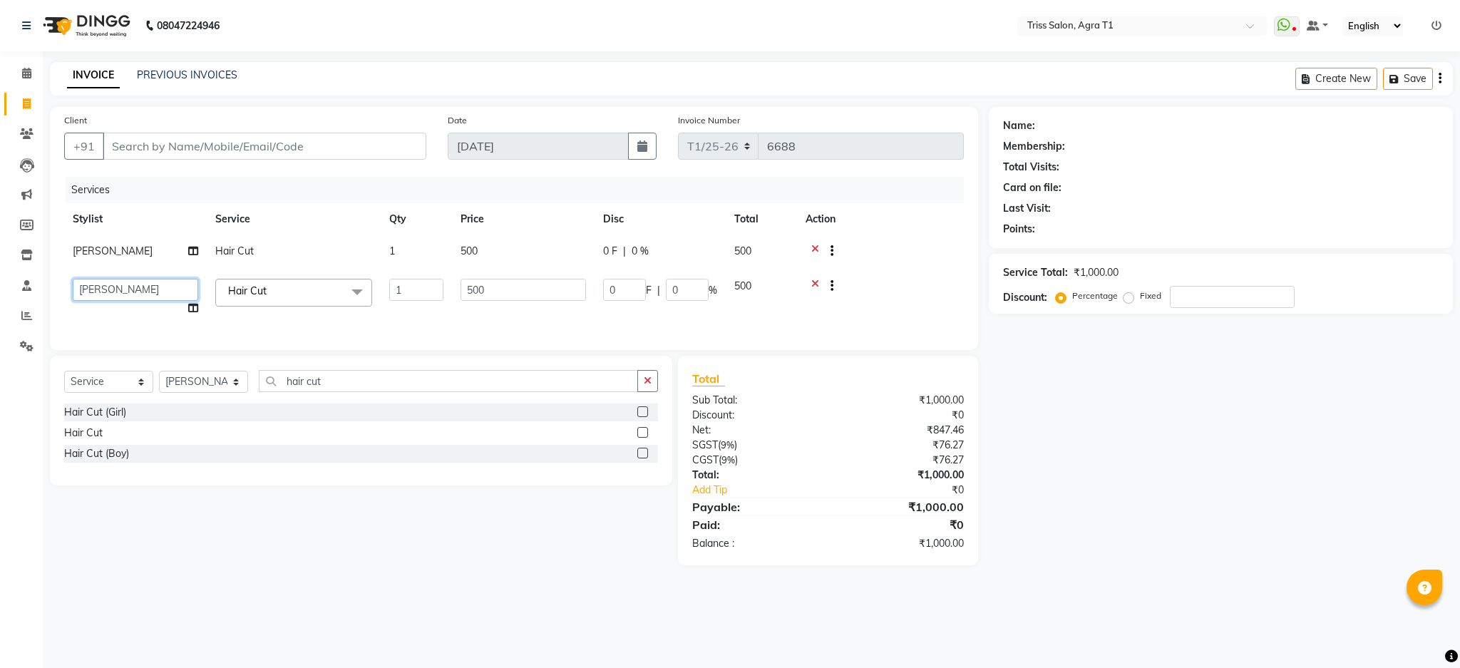
click at [114, 287] on select "[PERSON_NAME] [PERSON_NAME] [PERSON_NAME] [PERSON_NAME] Kamal [PERSON_NAME] [PE…" at bounding box center [135, 290] width 125 height 22
select select "14689"
click at [227, 393] on select "Select Stylist [PERSON_NAME] [PERSON_NAME] [PERSON_NAME] [PERSON_NAME] Kamal [P…" at bounding box center [203, 382] width 89 height 22
select select "34237"
click at [159, 386] on select "Select Stylist [PERSON_NAME] [PERSON_NAME] [PERSON_NAME] [PERSON_NAME] Kamal [P…" at bounding box center [203, 382] width 89 height 22
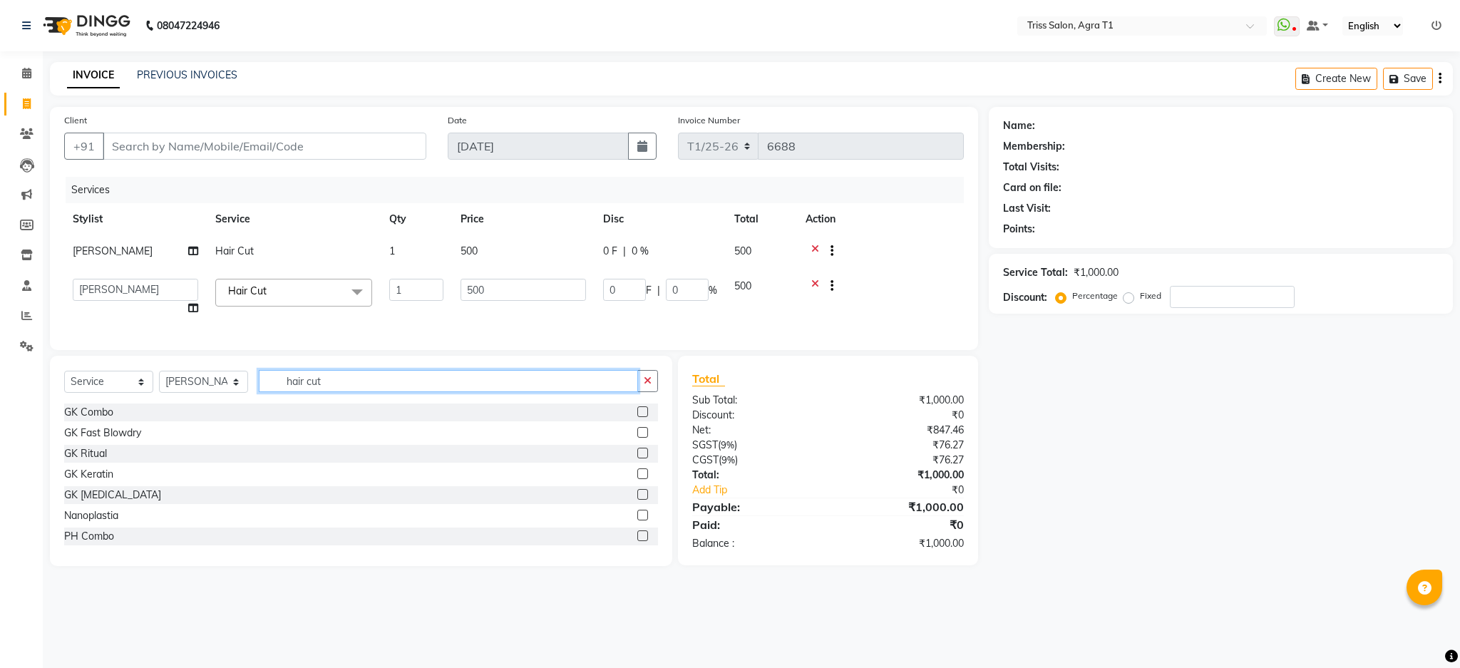
click at [359, 392] on input "hair cut" at bounding box center [448, 381] width 379 height 22
type input "h"
type input "crea"
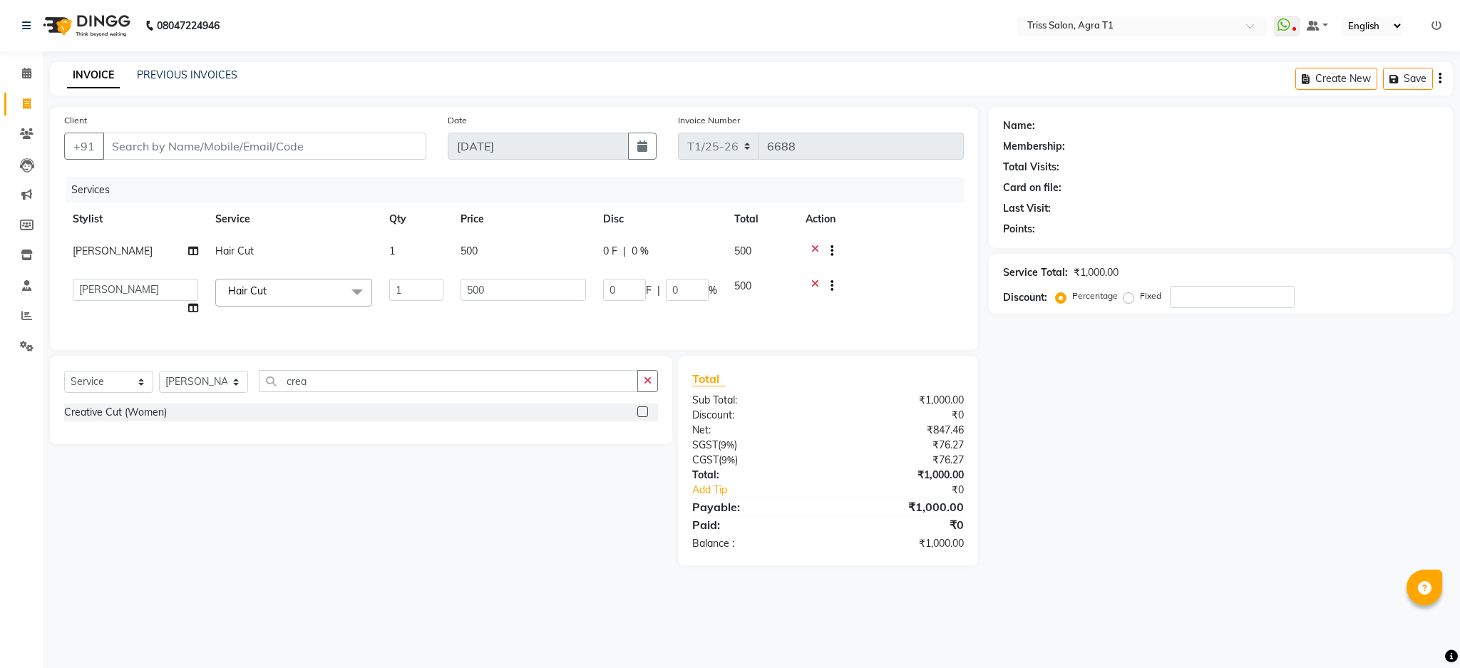
click at [642, 417] on label at bounding box center [642, 411] width 11 height 11
click at [642, 417] on input "checkbox" at bounding box center [641, 412] width 9 height 9
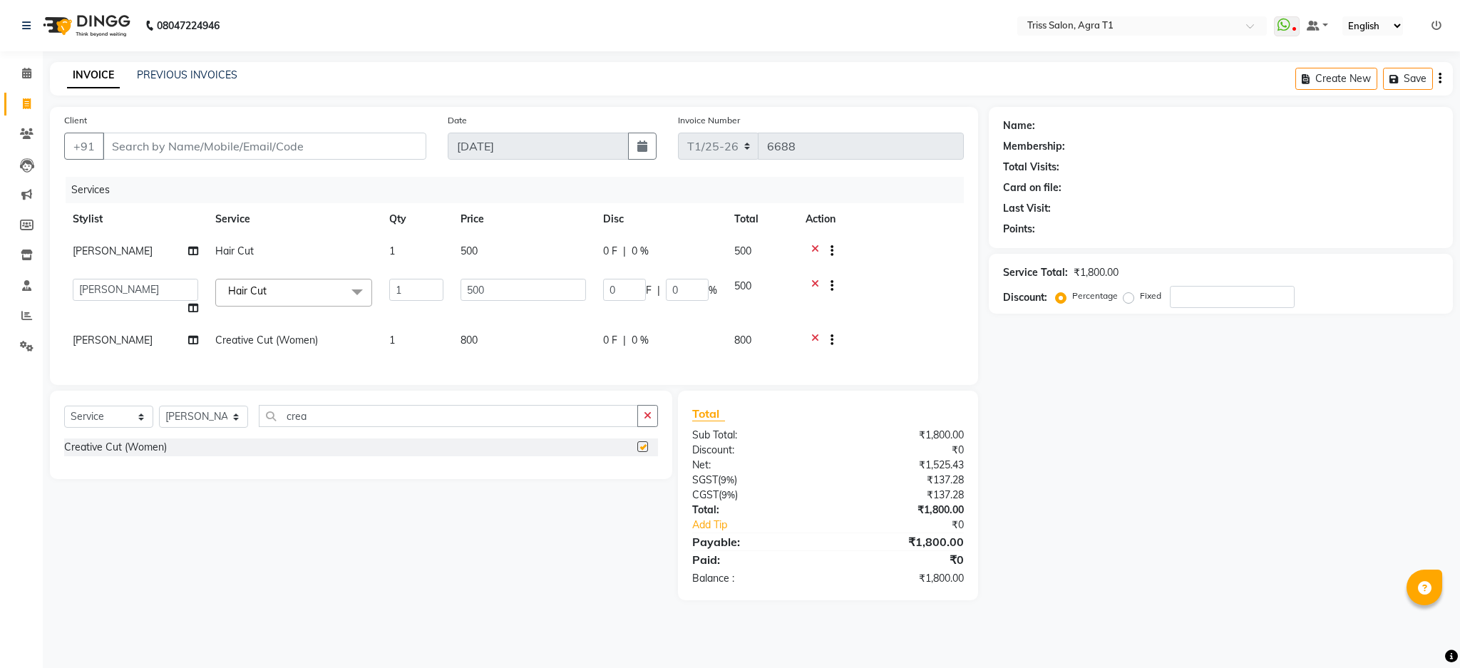
checkbox input "false"
click at [650, 421] on icon "button" at bounding box center [648, 416] width 8 height 10
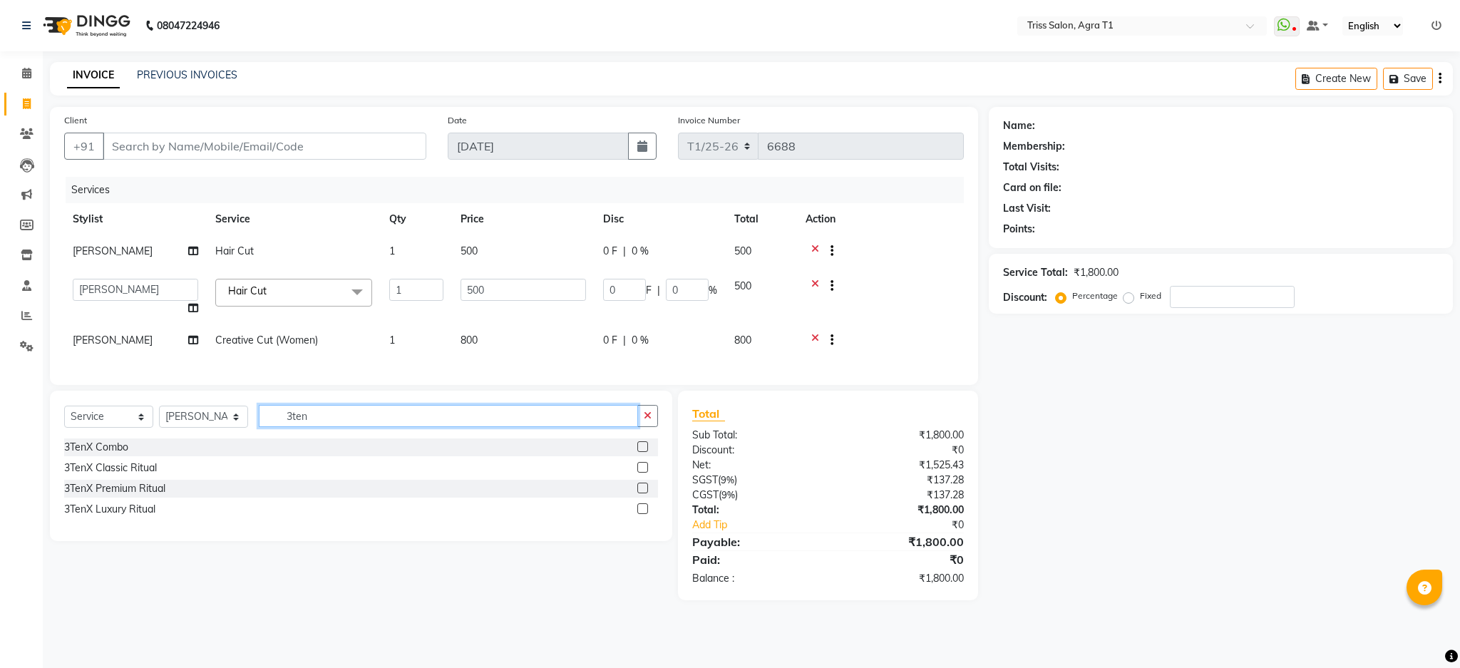
type input "3ten"
click at [643, 493] on label at bounding box center [642, 488] width 11 height 11
click at [643, 493] on input "checkbox" at bounding box center [641, 488] width 9 height 9
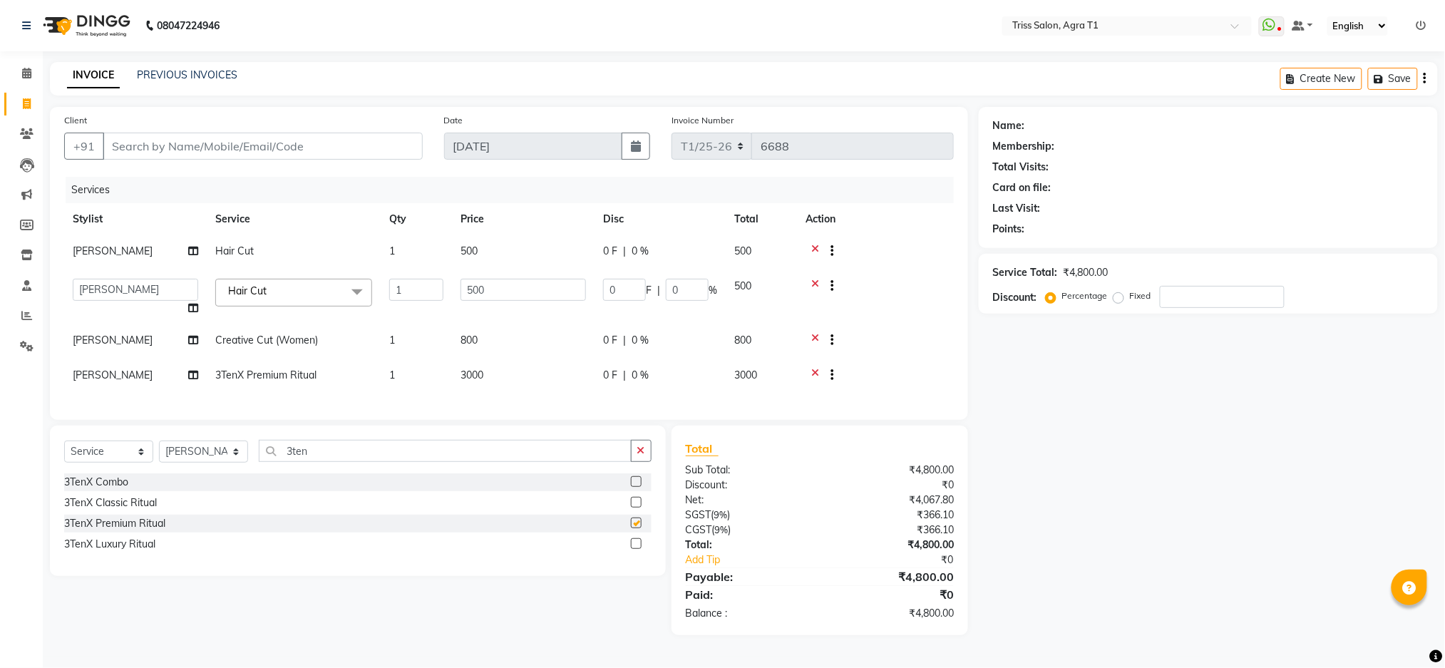
checkbox input "false"
click at [233, 463] on select "Select Stylist [PERSON_NAME] [PERSON_NAME] [PERSON_NAME] [PERSON_NAME] Kamal [P…" at bounding box center [203, 452] width 89 height 22
click at [159, 456] on select "Select Stylist [PERSON_NAME] [PERSON_NAME] [PERSON_NAME] [PERSON_NAME] Kamal [P…" at bounding box center [203, 452] width 89 height 22
click at [227, 463] on select "Select Stylist [PERSON_NAME] [PERSON_NAME] [PERSON_NAME] [PERSON_NAME] Kamal [P…" at bounding box center [203, 452] width 89 height 22
select select "23106"
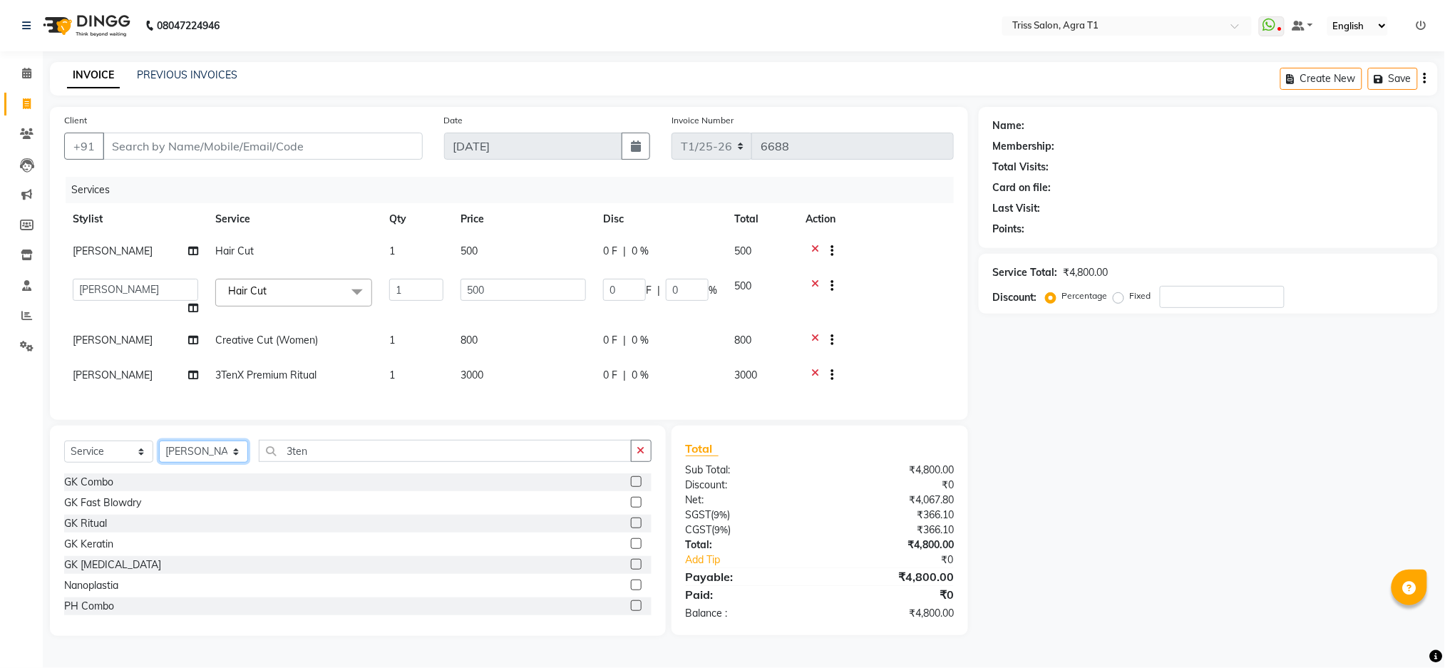
click at [159, 456] on select "Select Stylist [PERSON_NAME] [PERSON_NAME] [PERSON_NAME] [PERSON_NAME] Kamal [P…" at bounding box center [203, 452] width 89 height 22
click at [641, 456] on icon "button" at bounding box center [641, 451] width 8 height 10
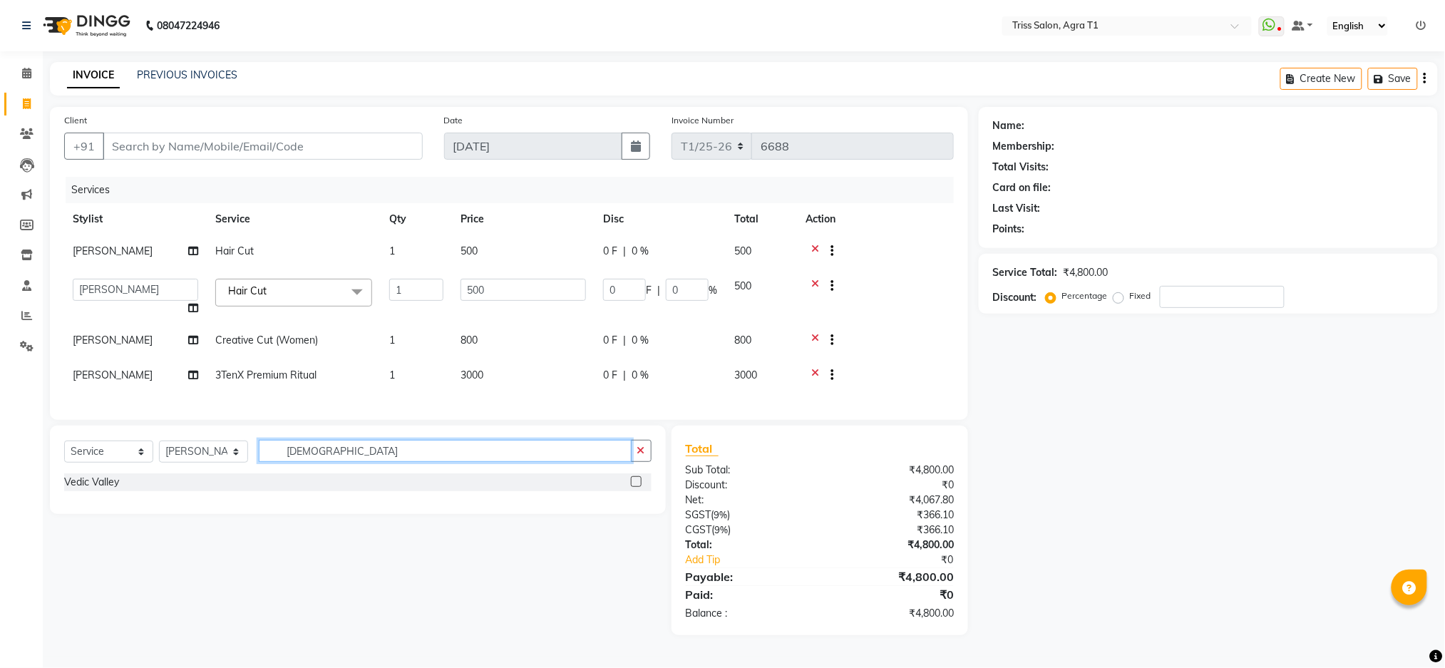
type input "[DEMOGRAPHIC_DATA]"
click at [637, 487] on label at bounding box center [636, 481] width 11 height 11
click at [637, 487] on input "checkbox" at bounding box center [635, 482] width 9 height 9
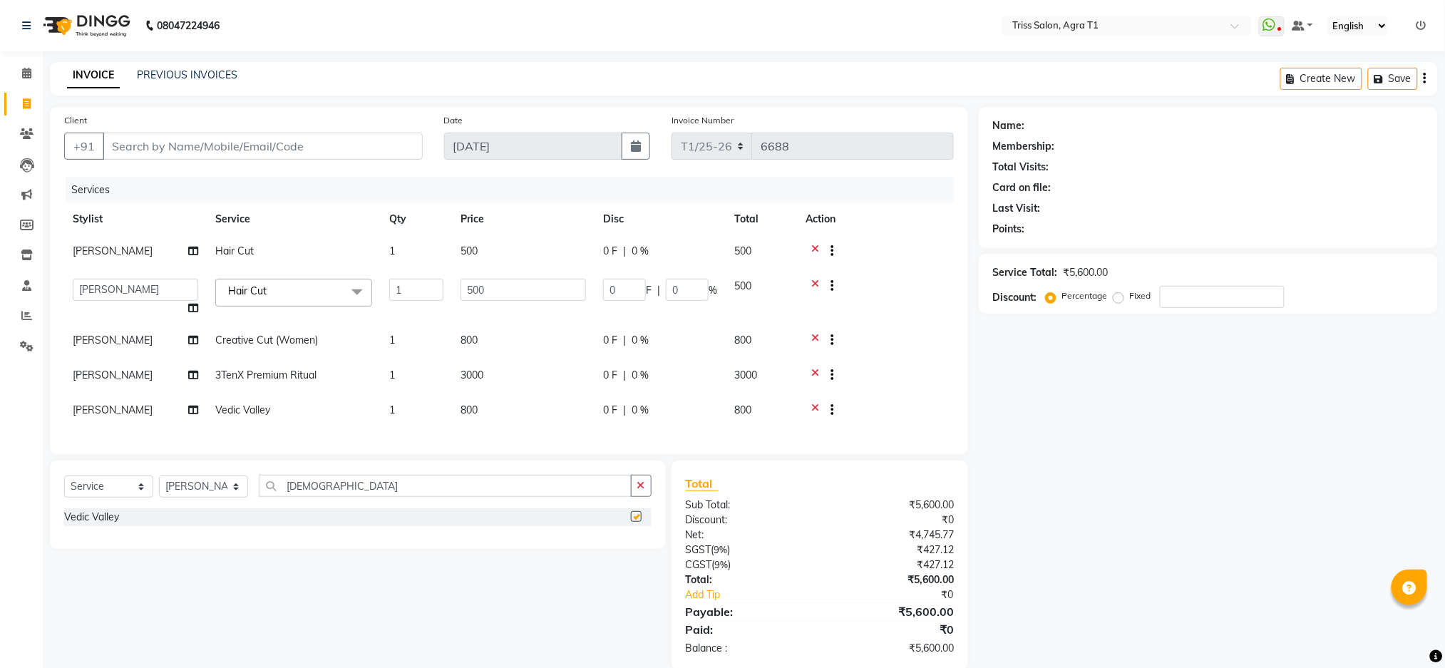
checkbox input "false"
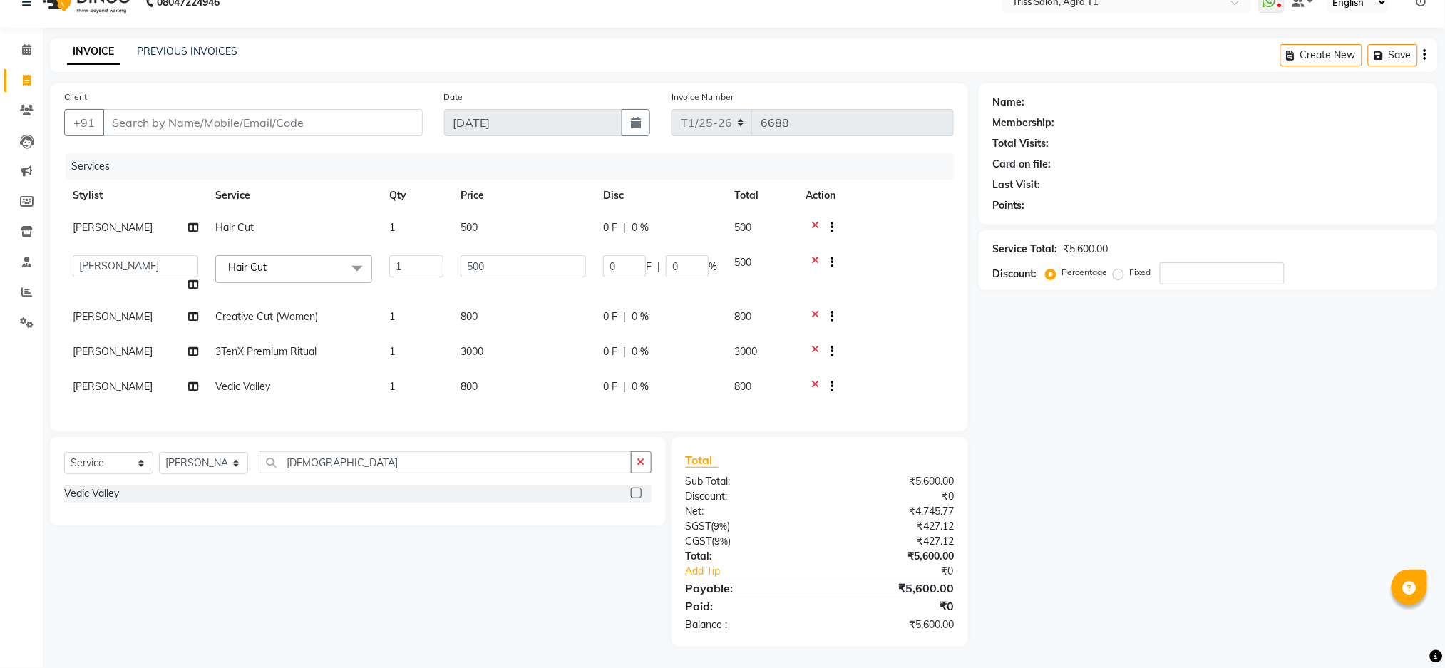
scroll to position [35, 0]
click at [316, 109] on input "Client" at bounding box center [263, 122] width 320 height 27
type input "9"
type input "0"
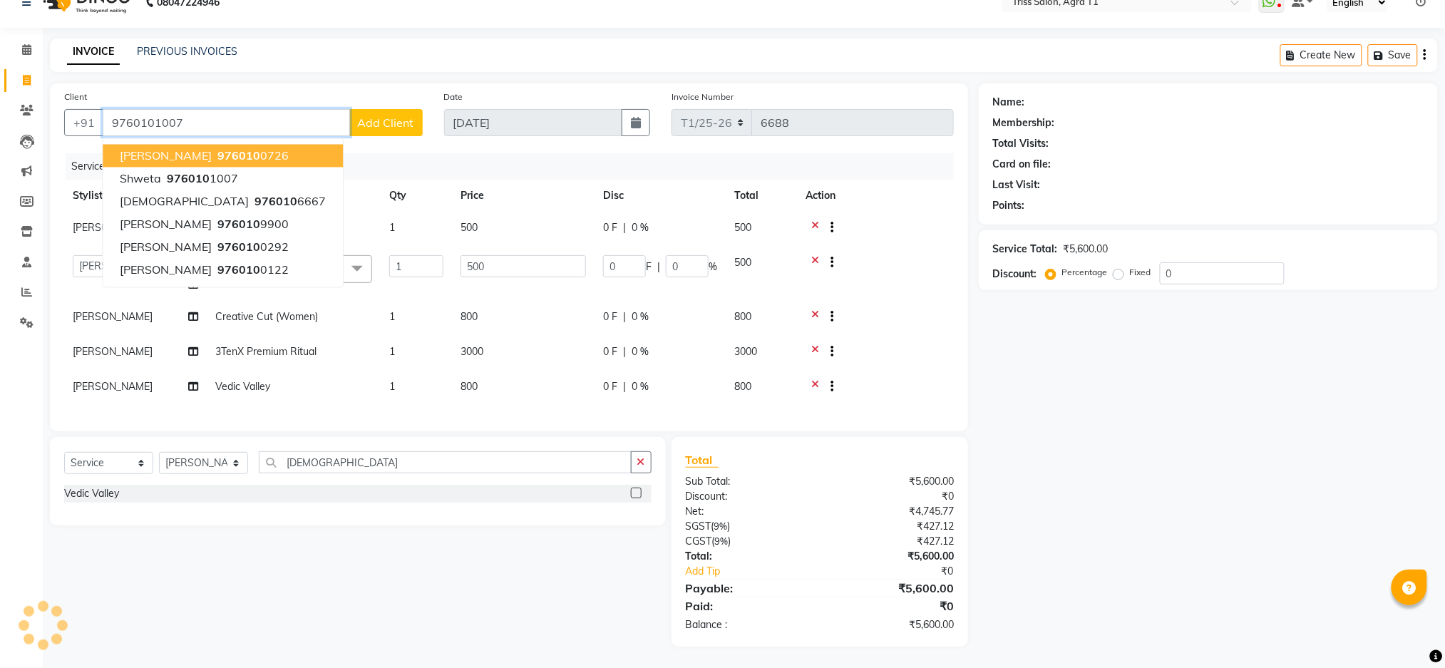
type input "9760101007"
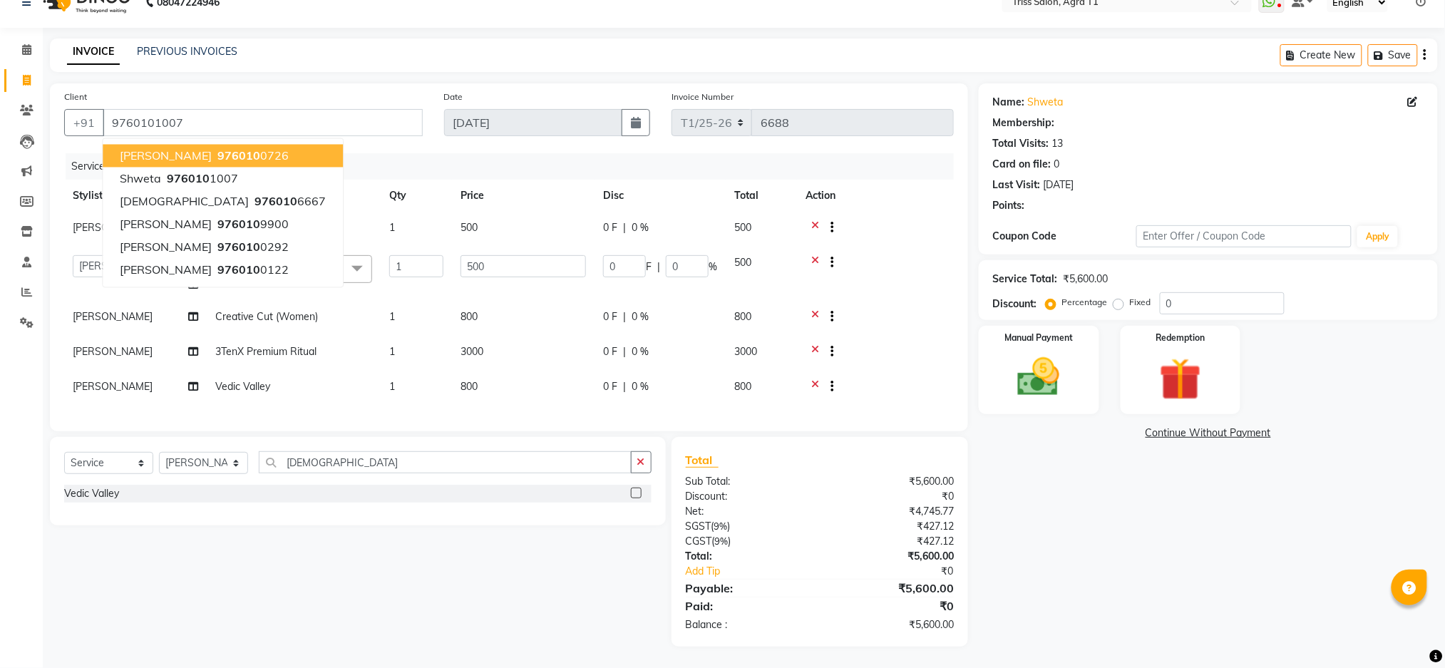
click at [416, 153] on div "Services" at bounding box center [515, 166] width 899 height 26
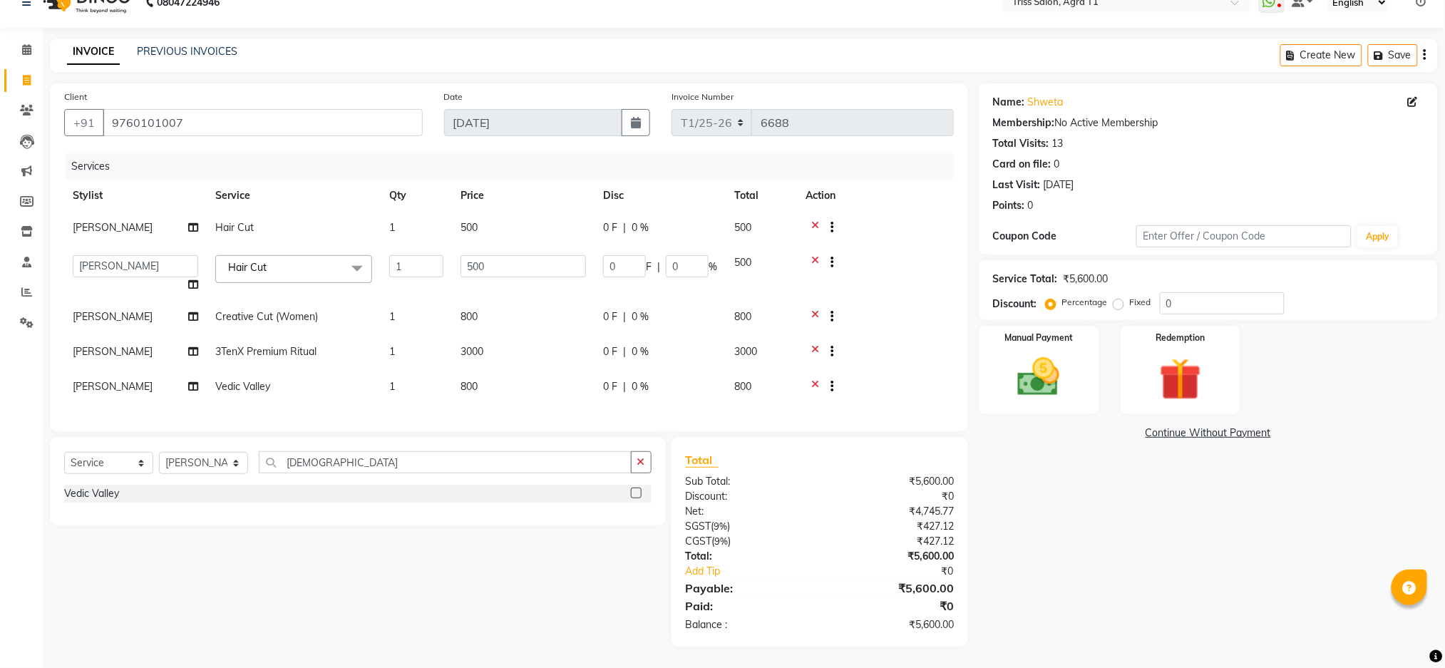
click at [1130, 296] on label "Fixed" at bounding box center [1140, 302] width 21 height 13
click at [1120, 297] on input "Fixed" at bounding box center [1121, 302] width 10 height 10
radio input "true"
click at [616, 350] on td "0 F | 0 %" at bounding box center [660, 353] width 131 height 35
select select "34237"
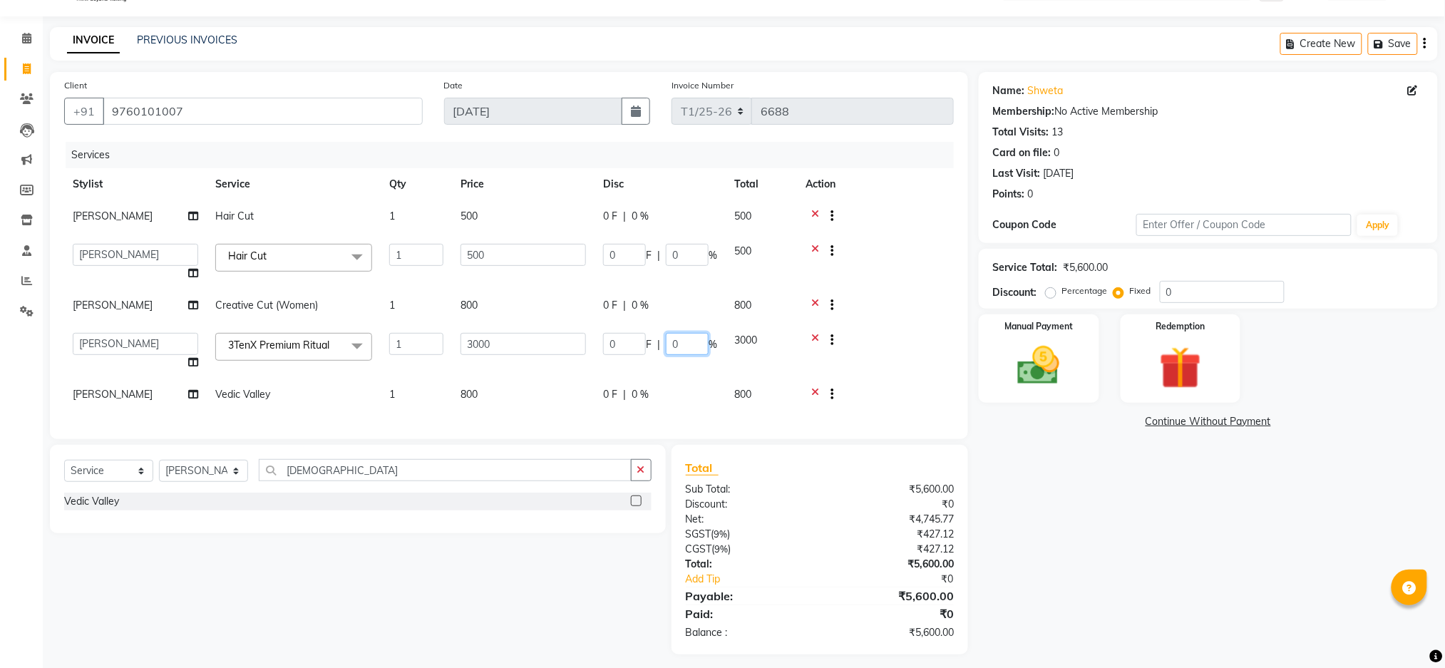
click at [696, 341] on input "0" at bounding box center [687, 344] width 43 height 22
type input "10"
click at [1134, 492] on div "Name: Shweta Membership: No Active Membership Total Visits: 13 Card on file: 0 …" at bounding box center [1214, 363] width 470 height 582
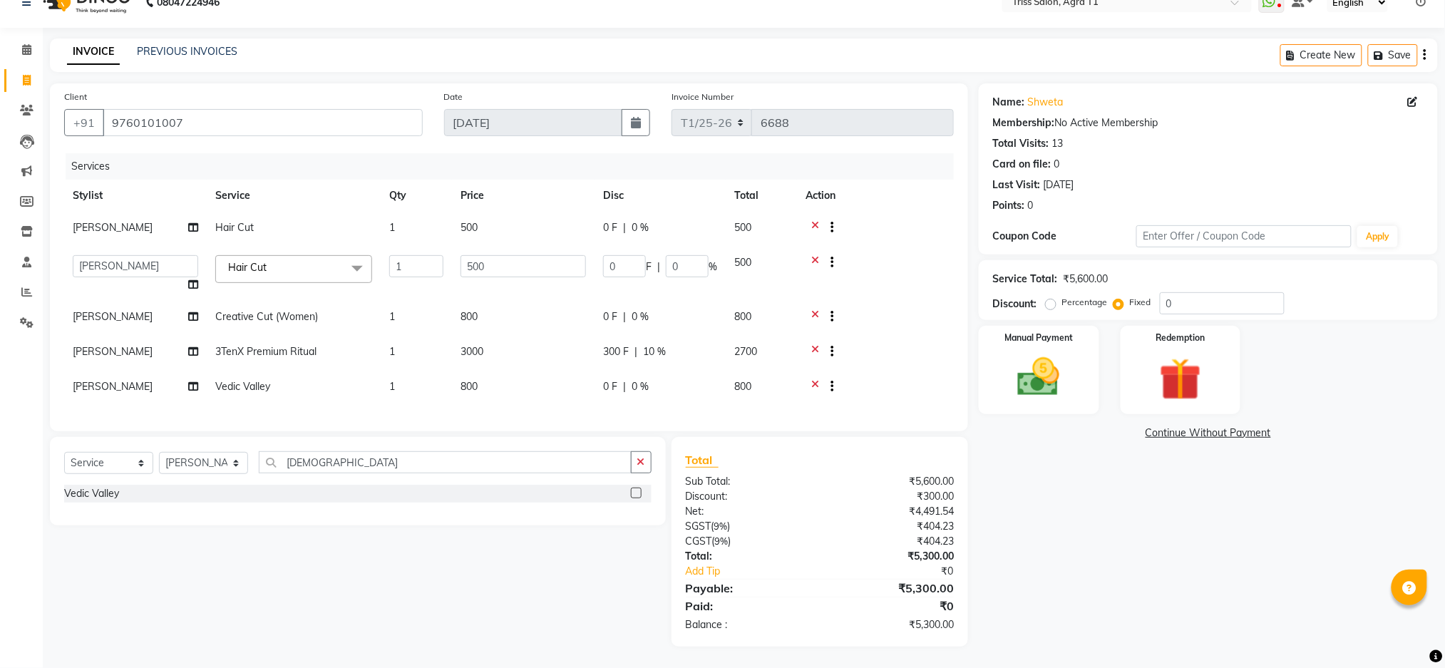
scroll to position [38, 0]
click at [1034, 370] on img at bounding box center [1038, 377] width 71 height 51
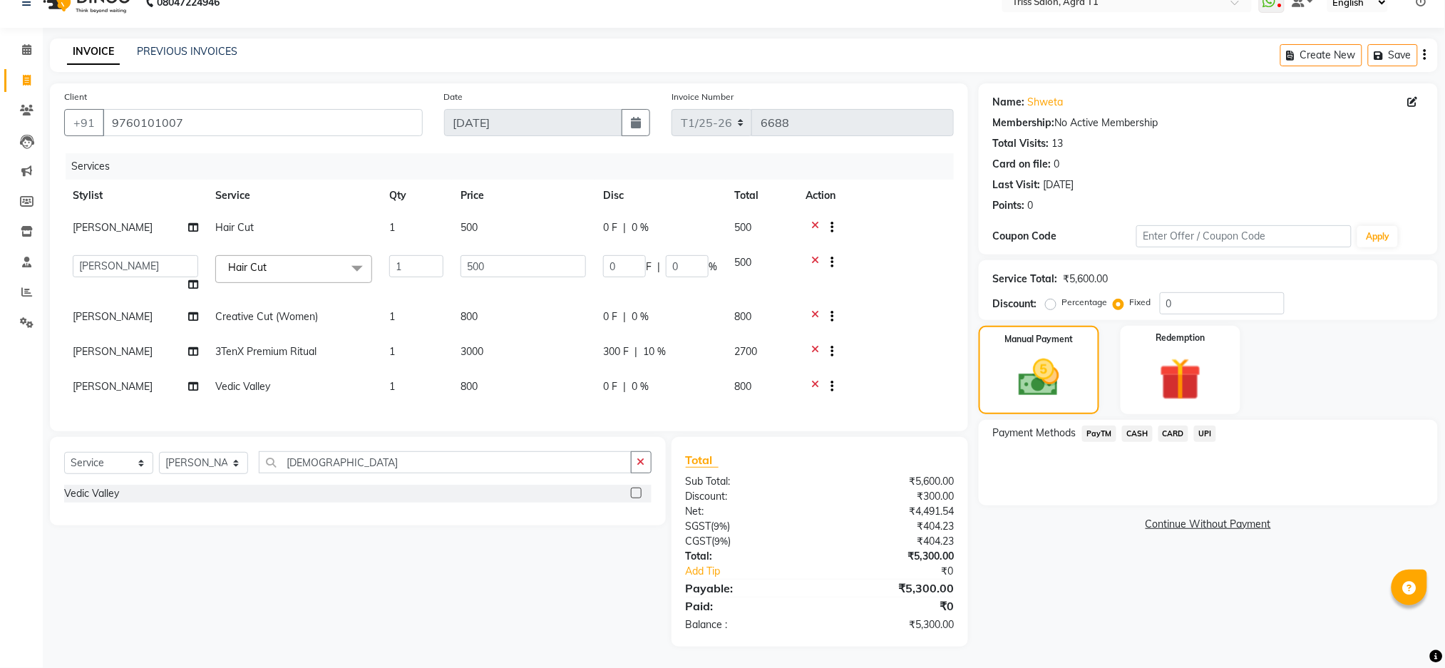
click at [1138, 426] on span "CASH" at bounding box center [1137, 434] width 31 height 16
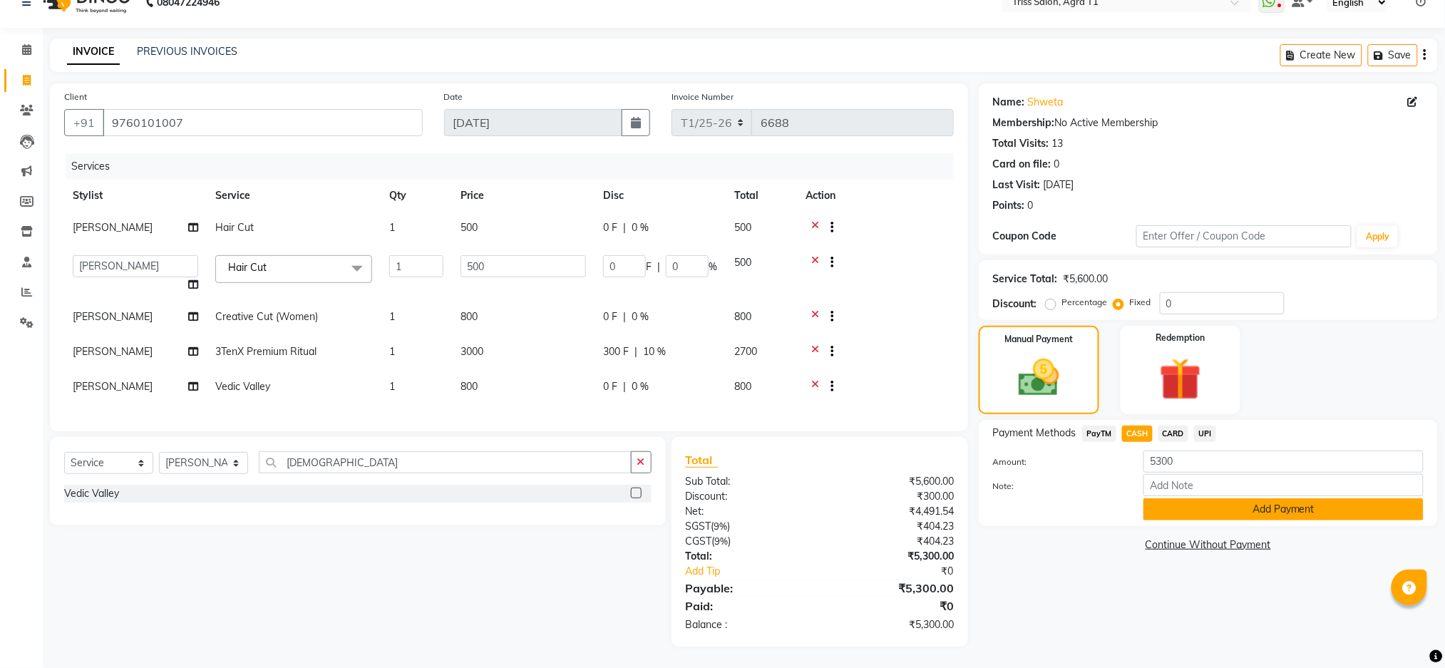
click at [1218, 498] on button "Add Payment" at bounding box center [1284, 509] width 280 height 22
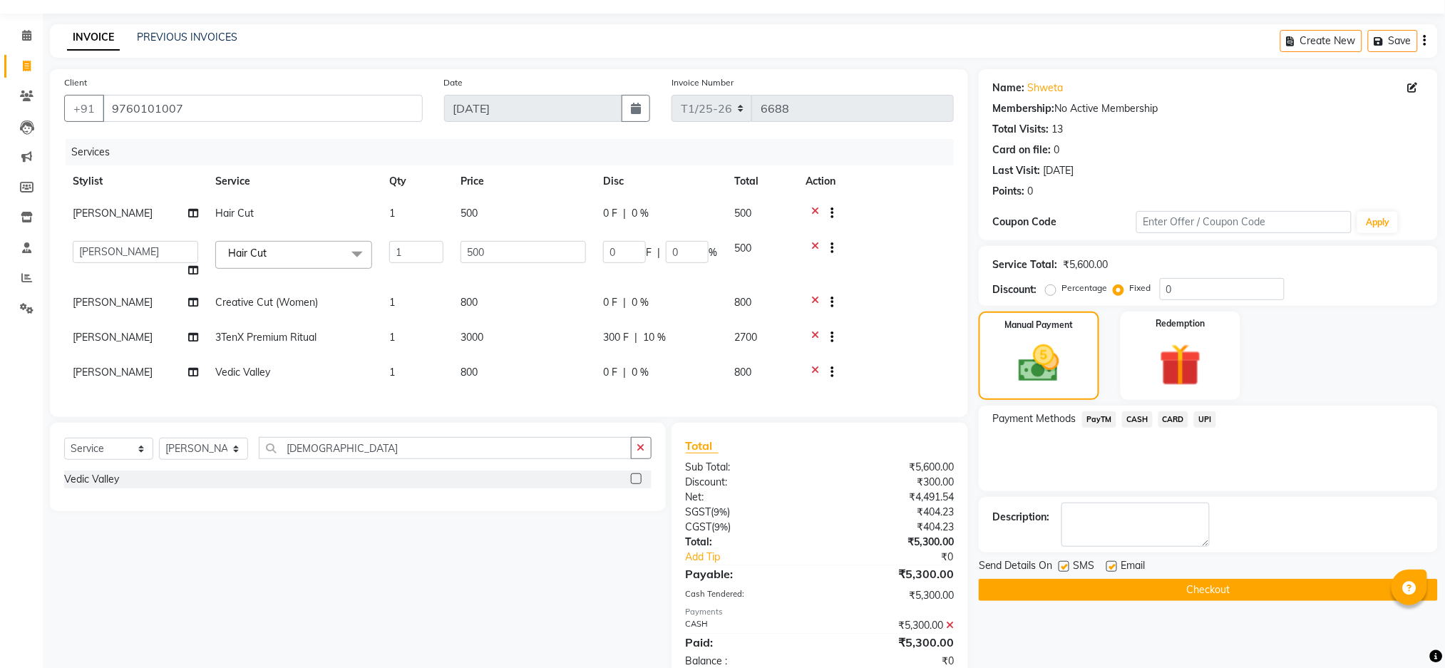
click at [1321, 600] on button "Checkout" at bounding box center [1208, 590] width 459 height 22
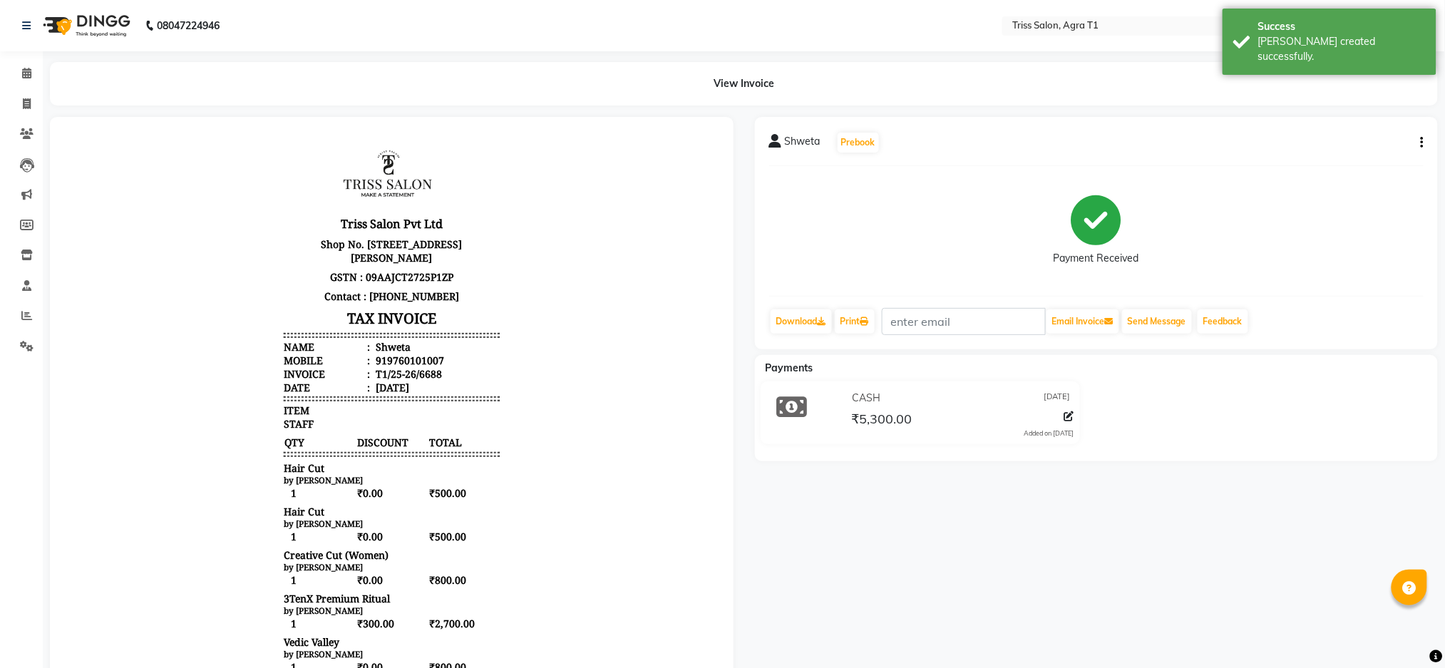
click at [96, 41] on img at bounding box center [85, 26] width 98 height 40
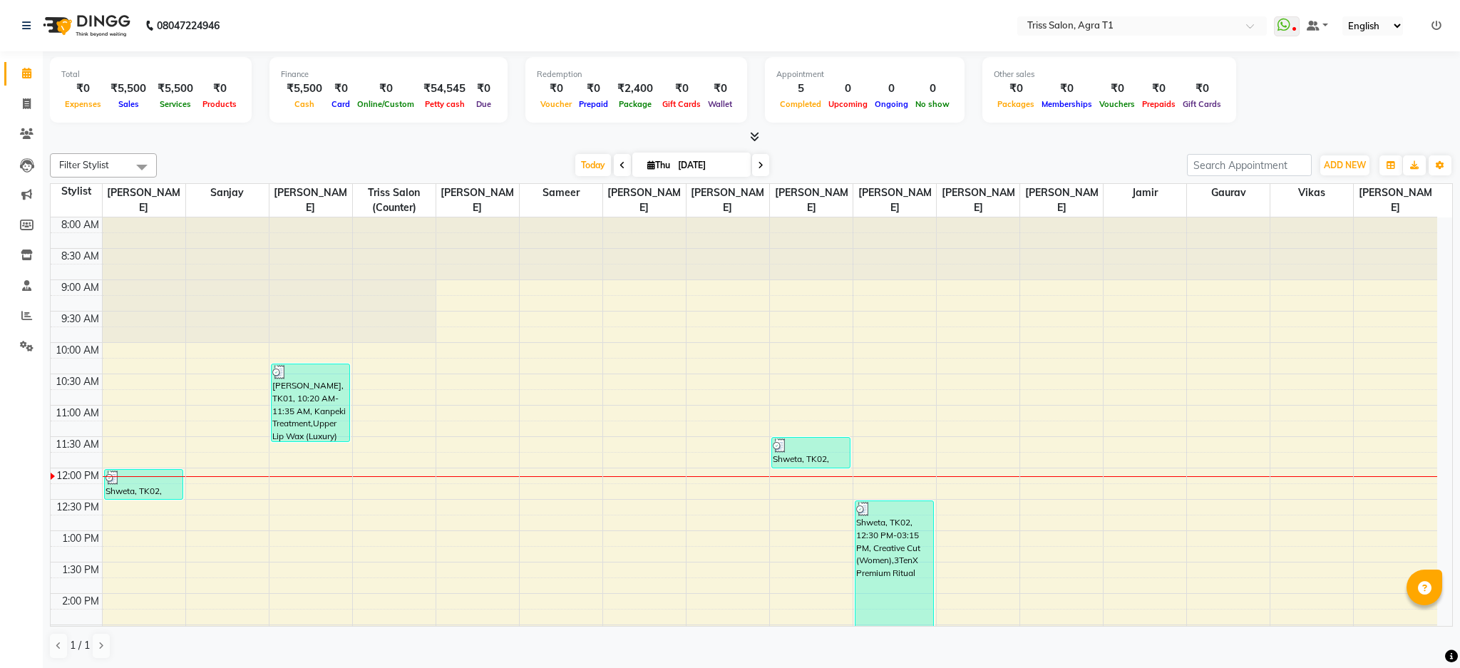
click at [19, 81] on span at bounding box center [26, 74] width 25 height 16
click at [24, 103] on icon at bounding box center [27, 103] width 8 height 11
select select "service"
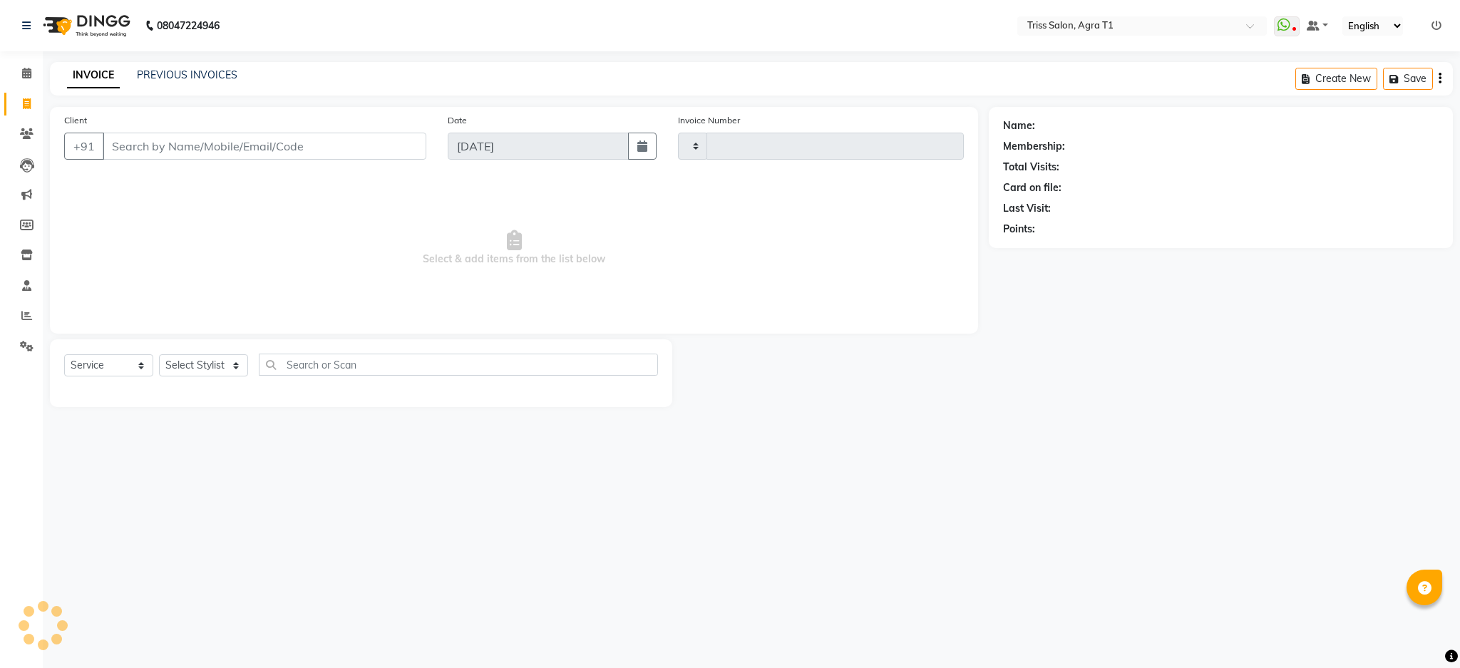
type input "6689"
select select "4300"
click at [201, 145] on input "Client" at bounding box center [265, 146] width 324 height 27
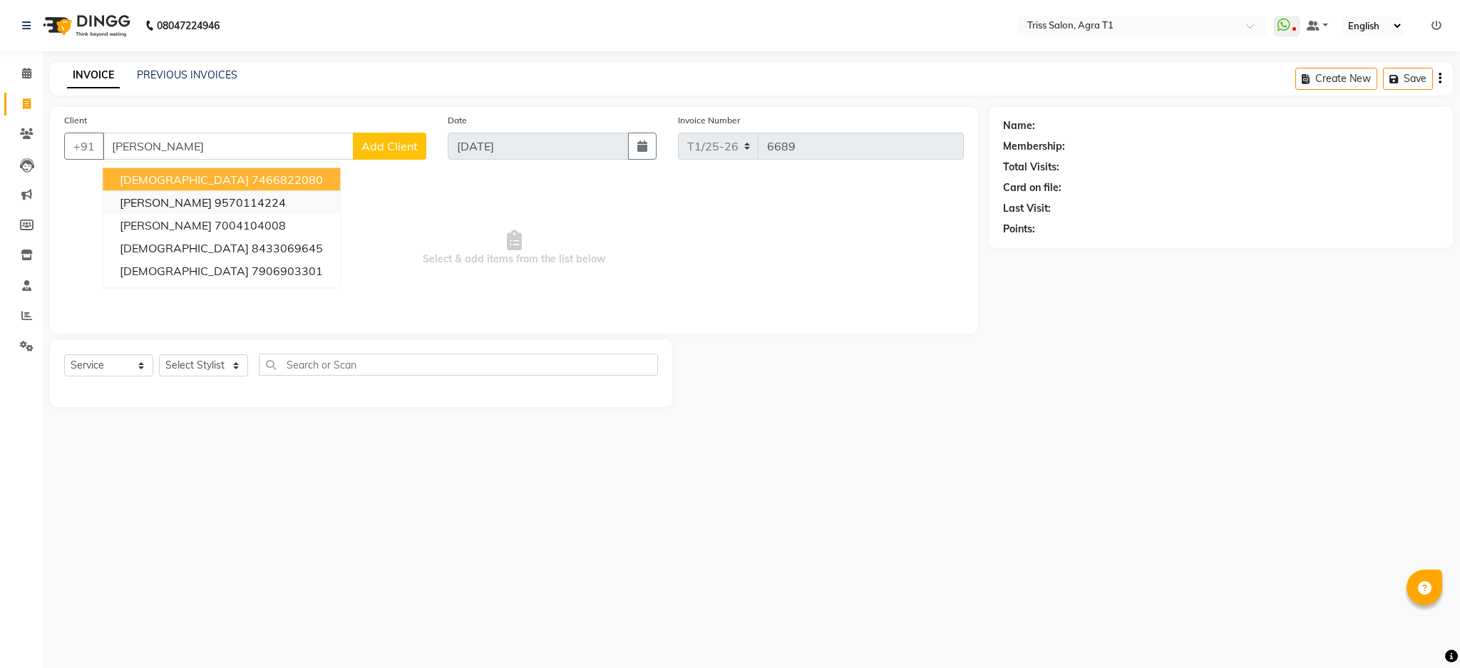
click at [266, 205] on ngb-highlight "9570114224" at bounding box center [250, 202] width 71 height 14
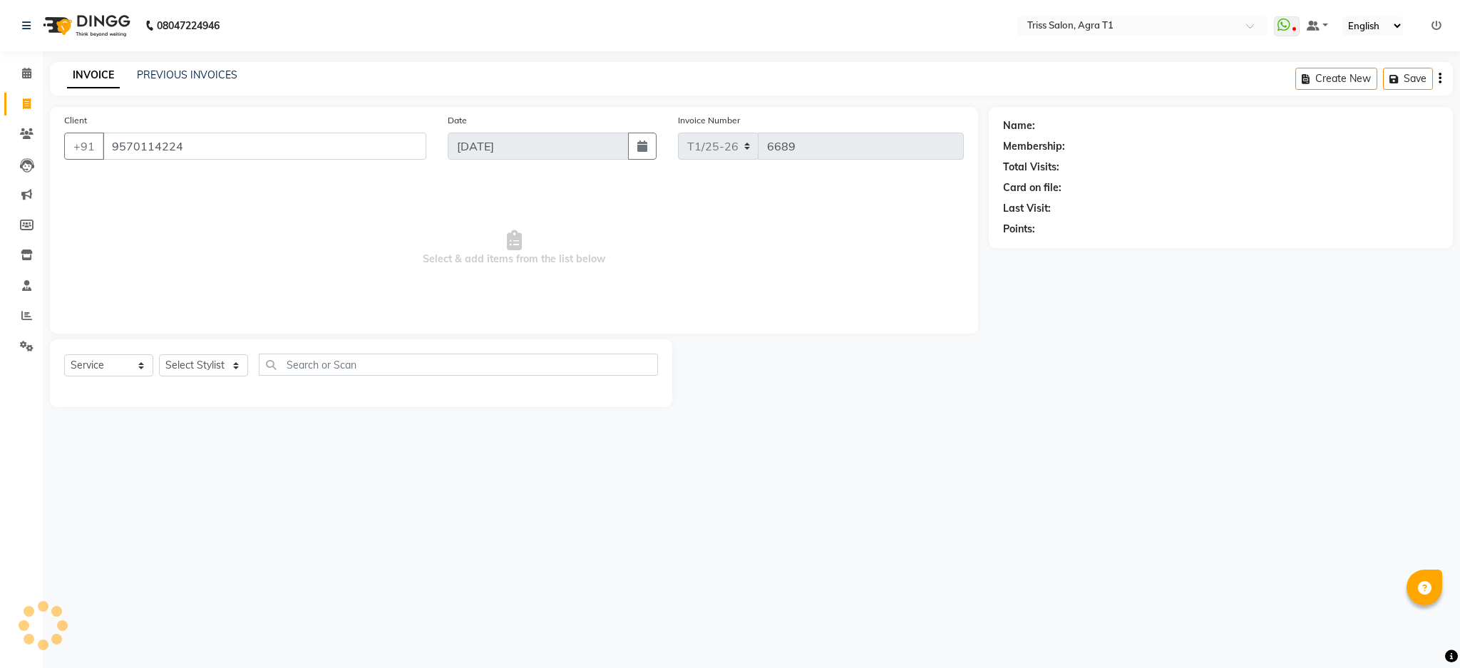
type input "9570114224"
click at [232, 374] on select "Select Stylist [PERSON_NAME] [PERSON_NAME] [PERSON_NAME] [PERSON_NAME] Kamal [P…" at bounding box center [203, 365] width 89 height 22
click at [126, 359] on select "Select Service Product Membership Package Voucher Prepaid Gift Card" at bounding box center [108, 365] width 89 height 22
select select "product"
click at [64, 355] on select "Select Service Product Membership Package Voucher Prepaid Gift Card" at bounding box center [108, 365] width 89 height 22
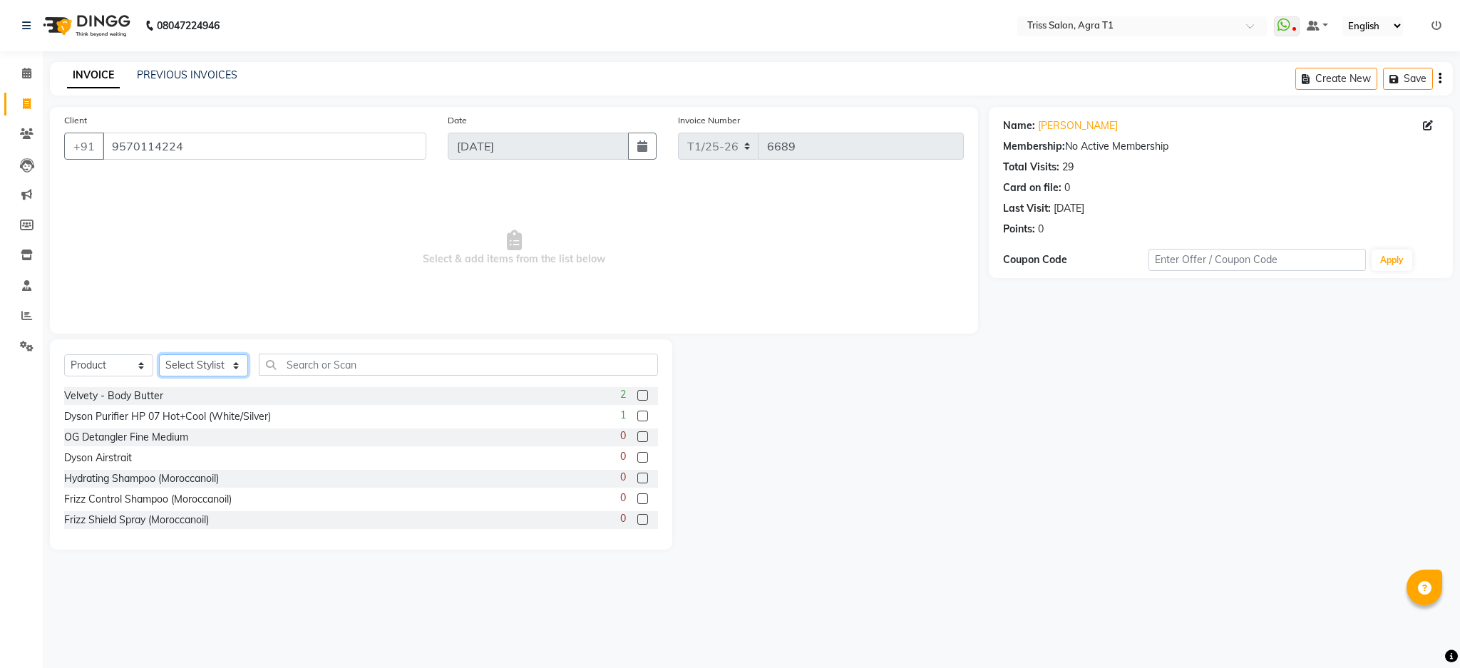
click at [229, 375] on select "Select Stylist [PERSON_NAME] [PERSON_NAME] [PERSON_NAME] [PERSON_NAME] Kamal [P…" at bounding box center [203, 365] width 89 height 22
select select "14700"
click at [159, 355] on select "Select Stylist [PERSON_NAME] [PERSON_NAME] [PERSON_NAME] [PERSON_NAME] Kamal [P…" at bounding box center [203, 365] width 89 height 22
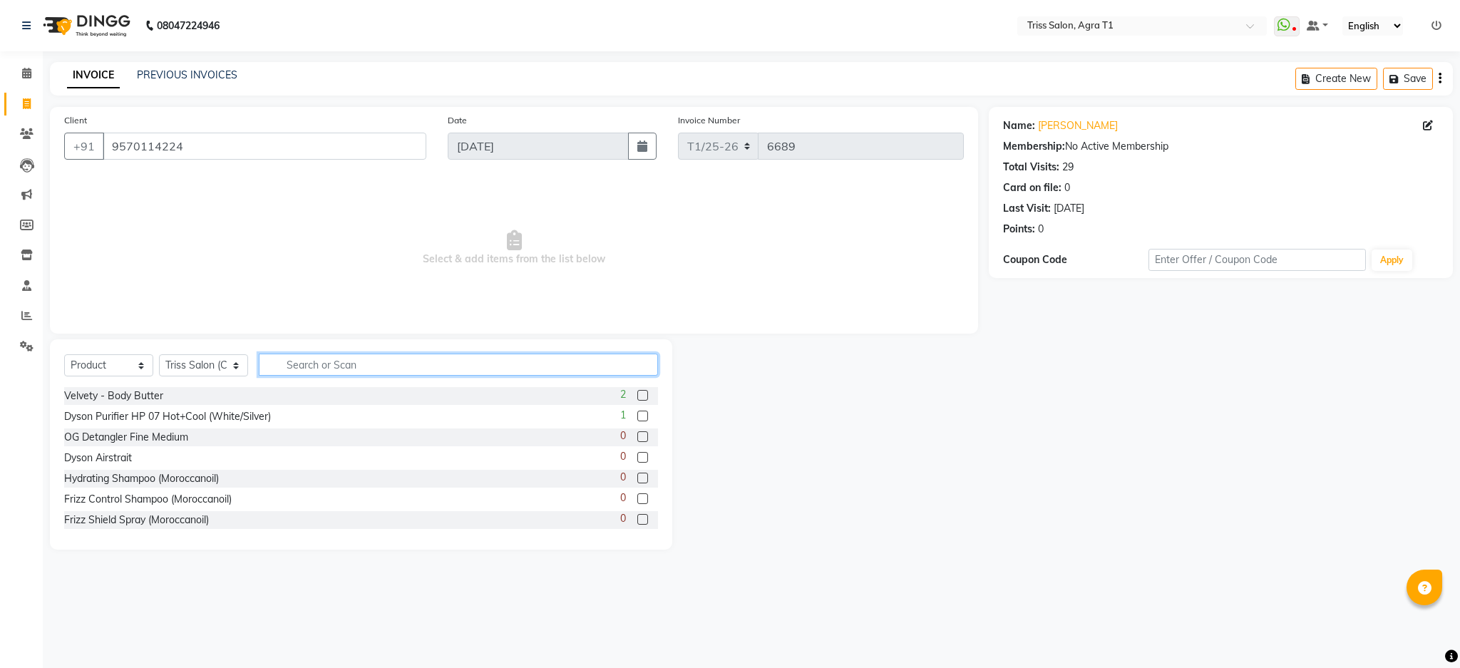
click at [352, 369] on input "text" at bounding box center [458, 365] width 399 height 22
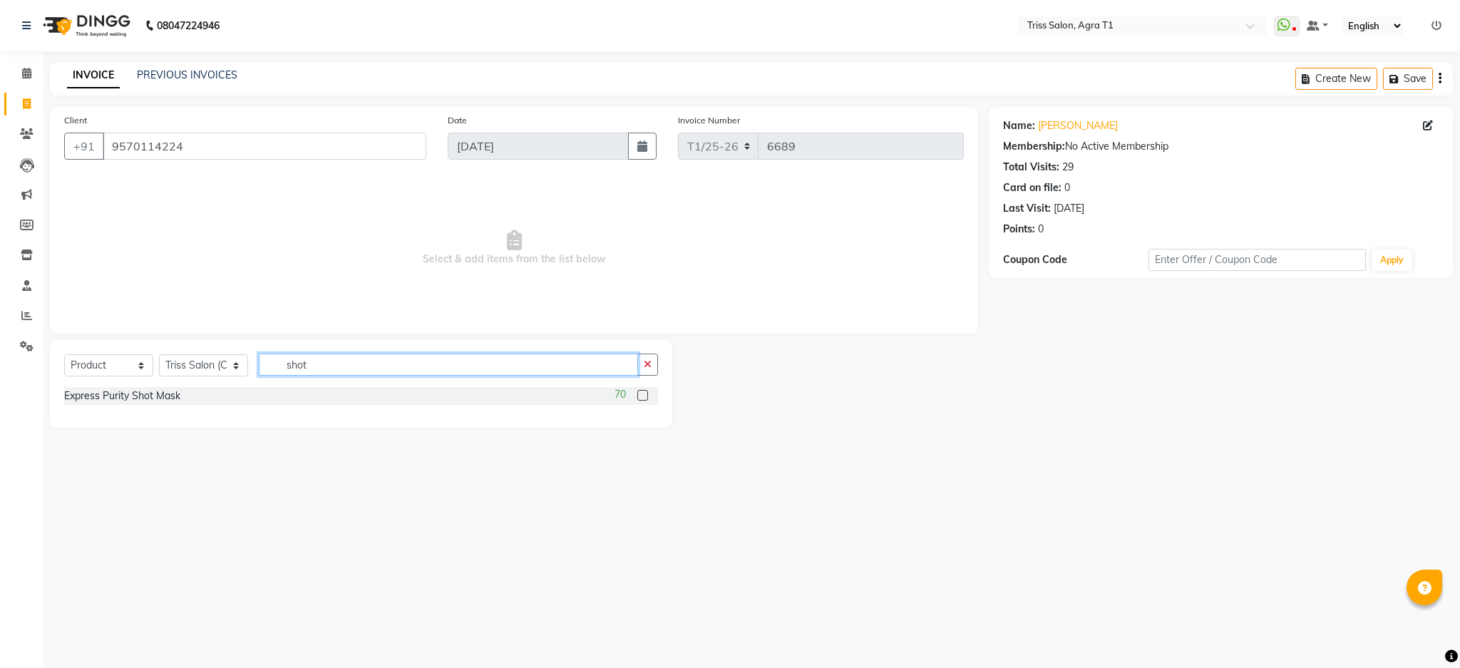
type input "shot"
click at [643, 396] on label at bounding box center [642, 395] width 11 height 11
click at [643, 396] on input "checkbox" at bounding box center [641, 395] width 9 height 9
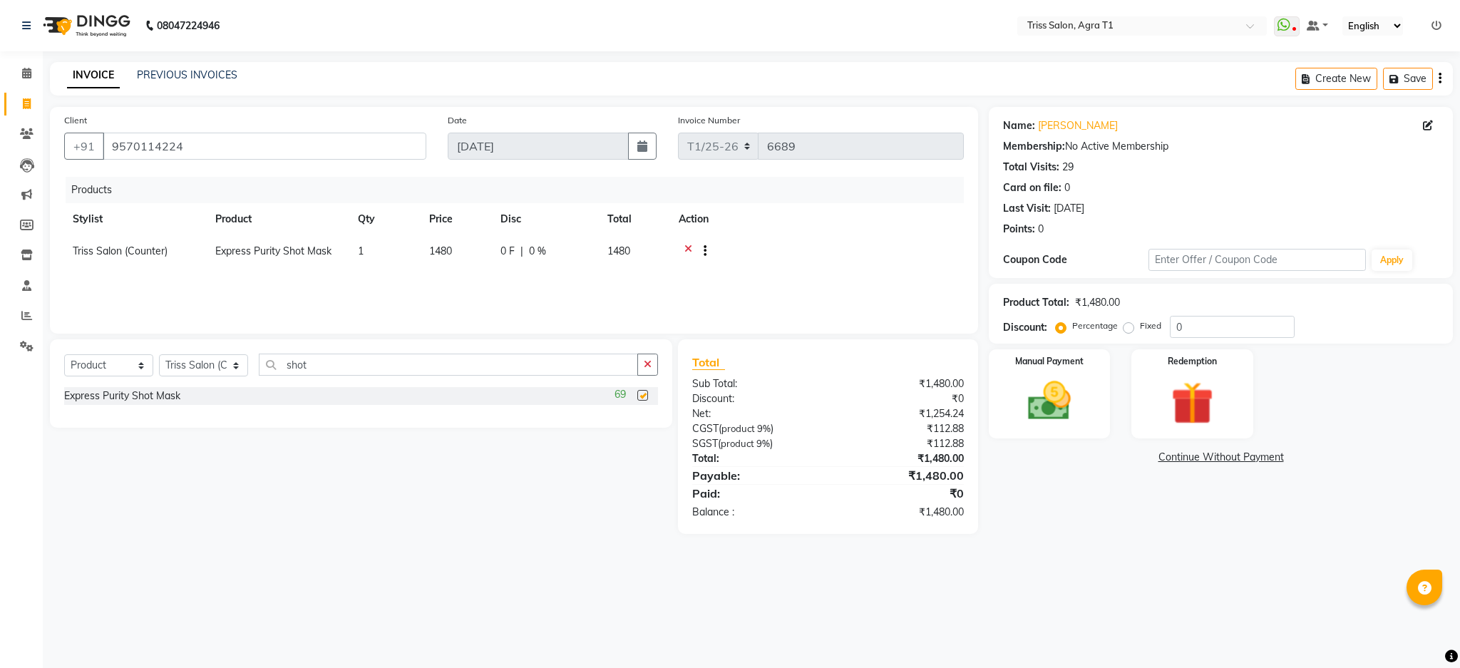
checkbox input "false"
click at [365, 253] on td "1" at bounding box center [384, 252] width 71 height 35
select select "14700"
click at [378, 256] on input "1" at bounding box center [385, 255] width 54 height 22
type input "5"
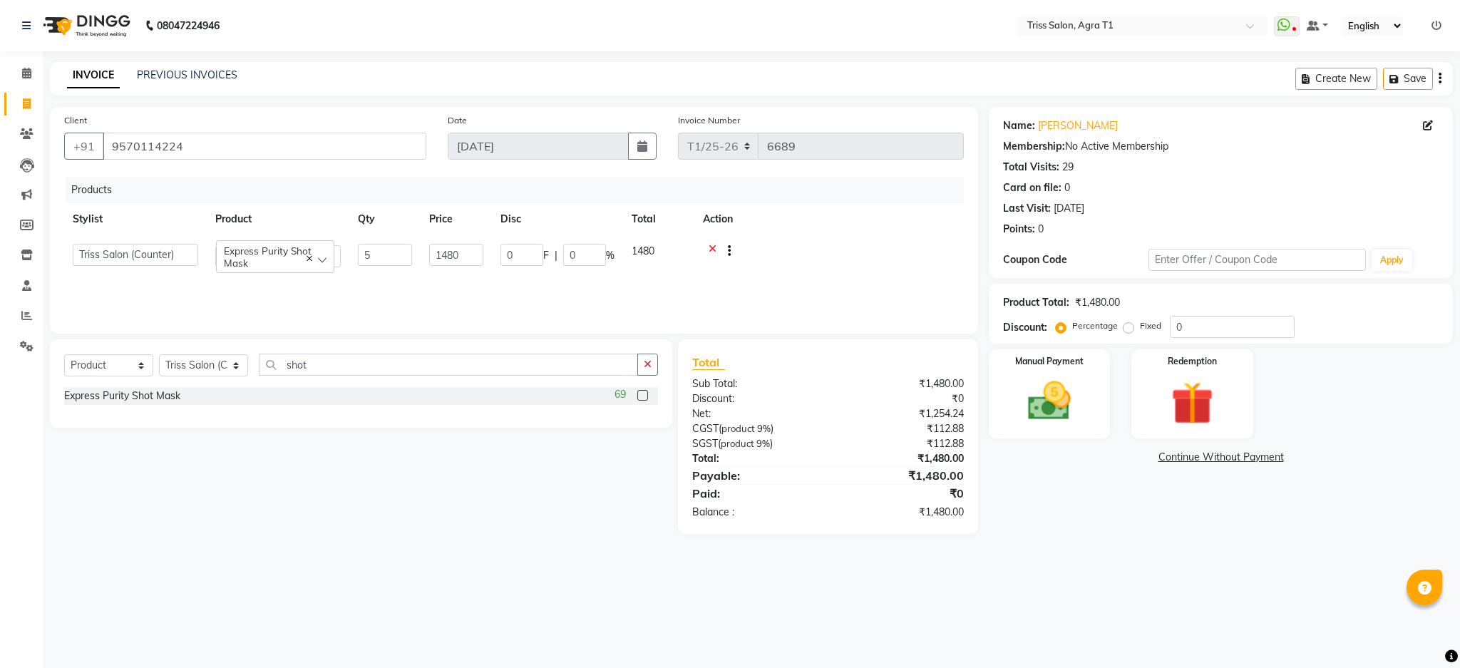
click at [1191, 594] on div "08047224946 Select Location × Triss Salon, Agra T1 WhatsApp Status ✕ Status: Di…" at bounding box center [730, 334] width 1460 height 668
click at [376, 237] on td "5" at bounding box center [384, 252] width 71 height 35
select select "14700"
click at [396, 256] on input "5" at bounding box center [385, 255] width 54 height 22
type input "4"
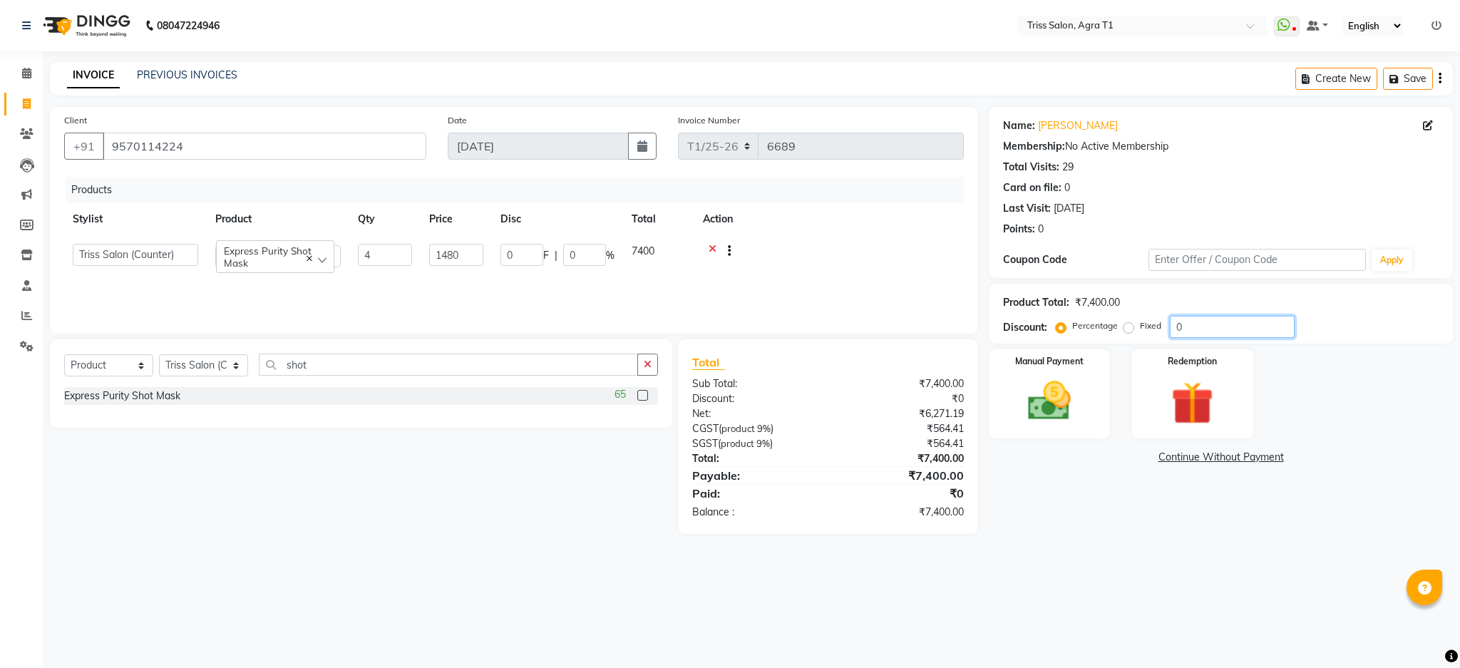
click at [1218, 331] on input "0" at bounding box center [1232, 327] width 125 height 22
type input "100"
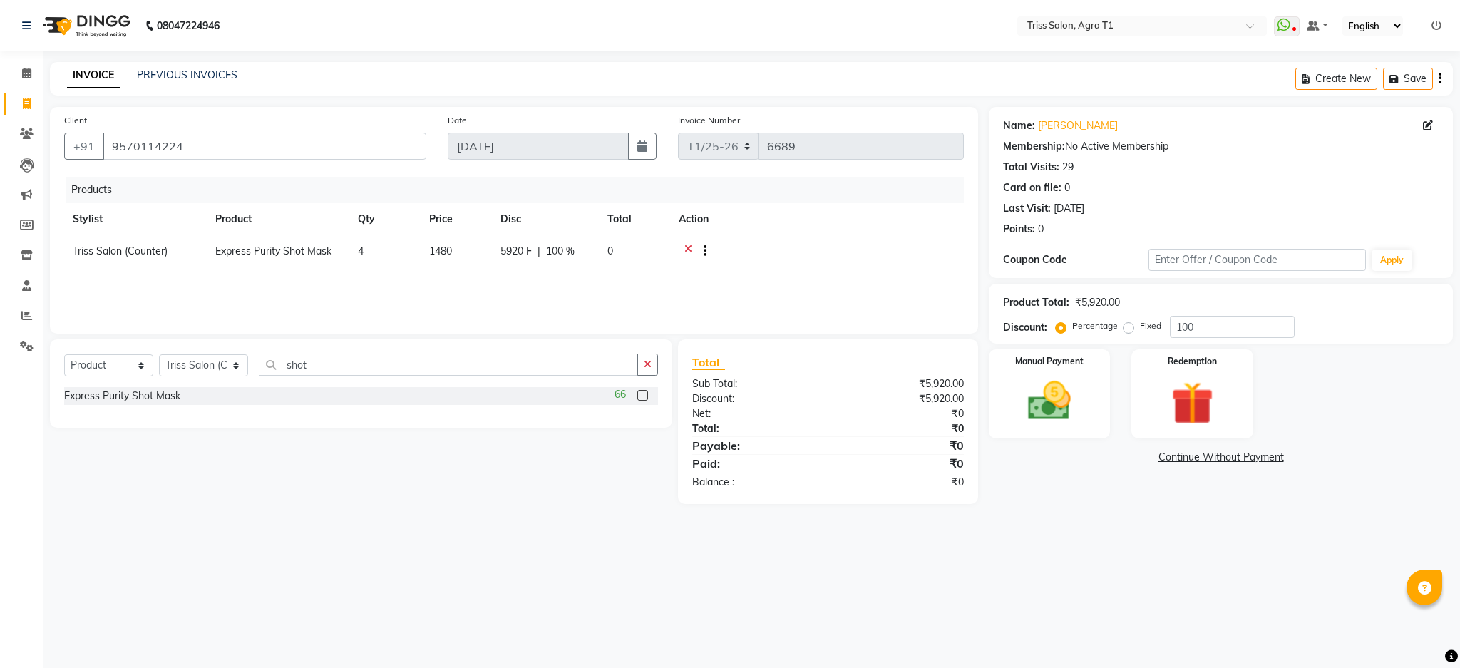
click at [370, 253] on td "4" at bounding box center [384, 252] width 71 height 35
select select "14700"
click at [381, 254] on input "4" at bounding box center [385, 255] width 54 height 22
type input "5"
click at [1131, 530] on div "08047224946 Select Location × Triss Salon, Agra T1 WhatsApp Status ✕ Status: Di…" at bounding box center [730, 334] width 1460 height 668
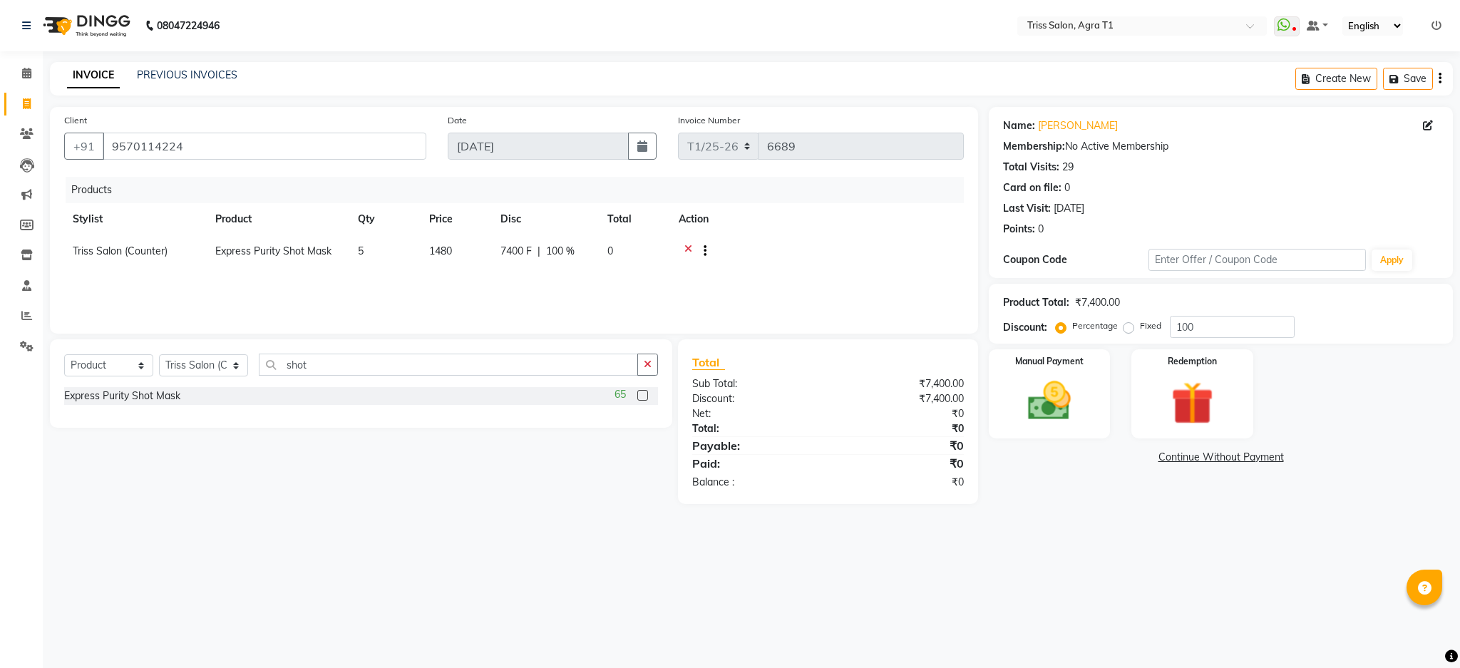
click at [1070, 397] on img at bounding box center [1050, 400] width 70 height 49
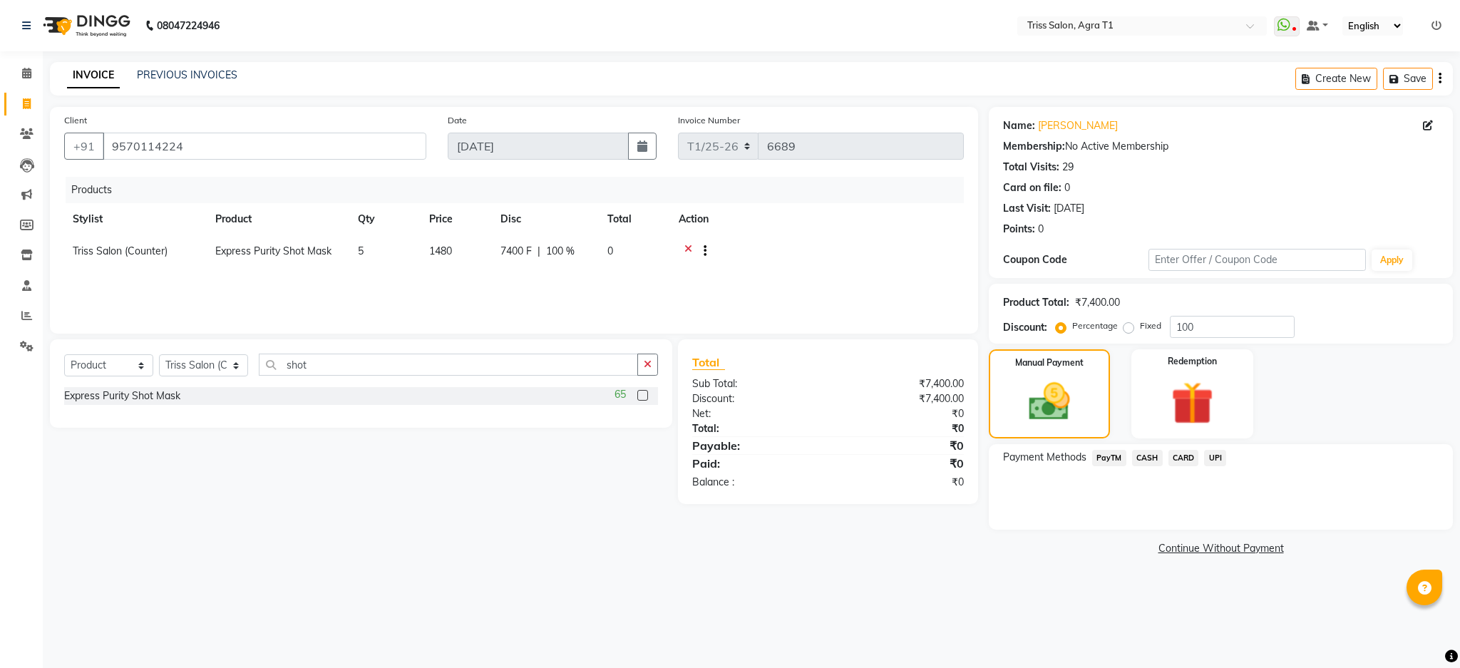
click at [1149, 452] on span "CASH" at bounding box center [1147, 458] width 31 height 16
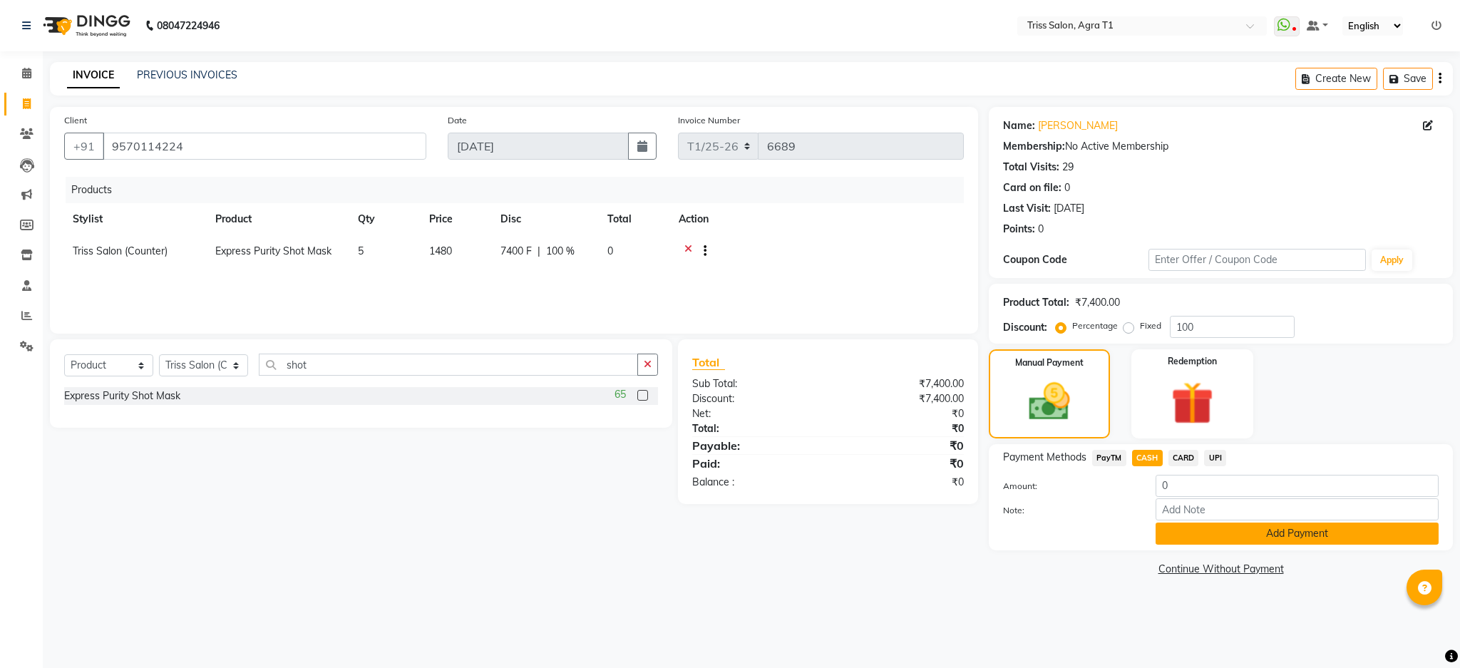
click at [1247, 540] on button "Add Payment" at bounding box center [1297, 534] width 283 height 22
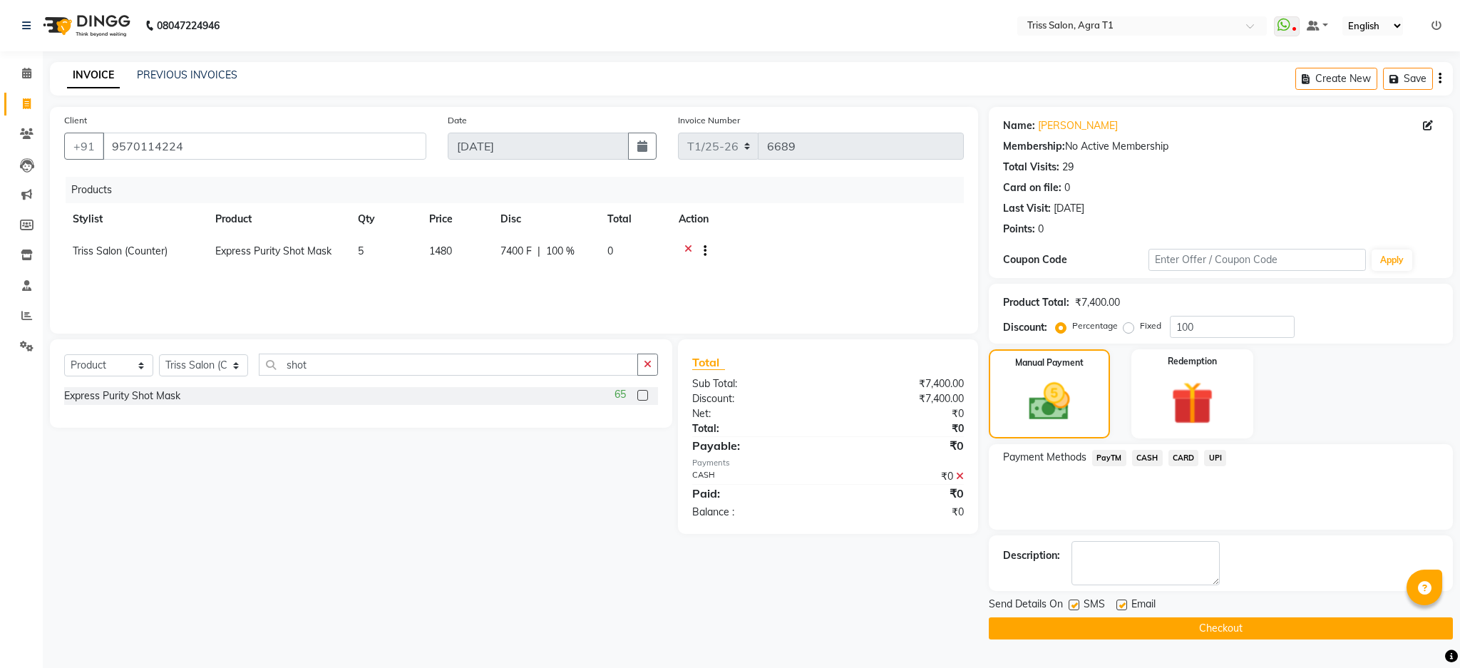
click at [1198, 637] on button "Checkout" at bounding box center [1221, 628] width 464 height 22
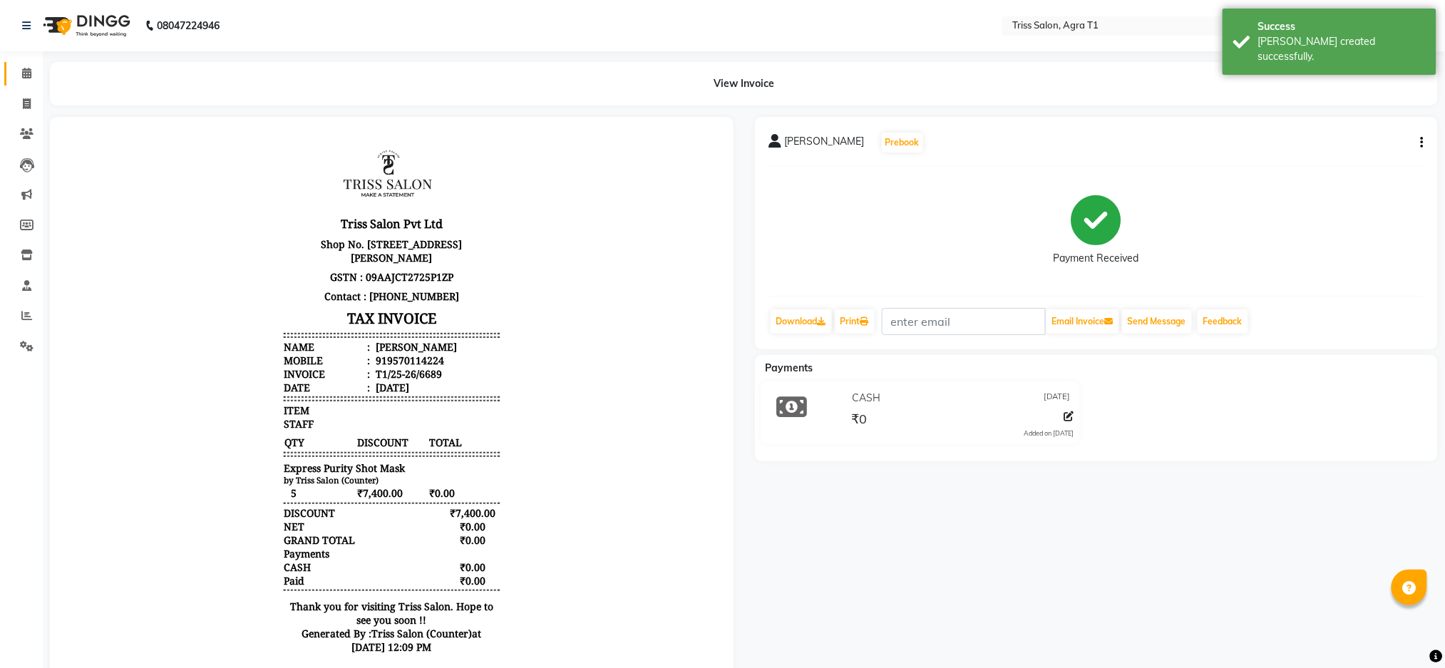
click at [20, 62] on link "Calendar" at bounding box center [21, 74] width 34 height 24
